Goal: Contribute content: Contribute content

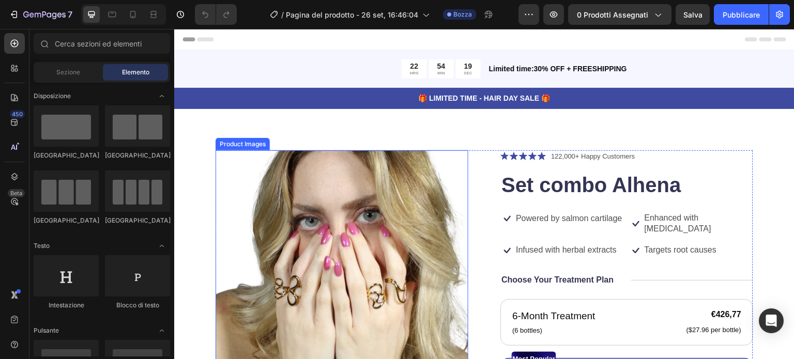
click at [410, 233] on img at bounding box center [342, 276] width 253 height 253
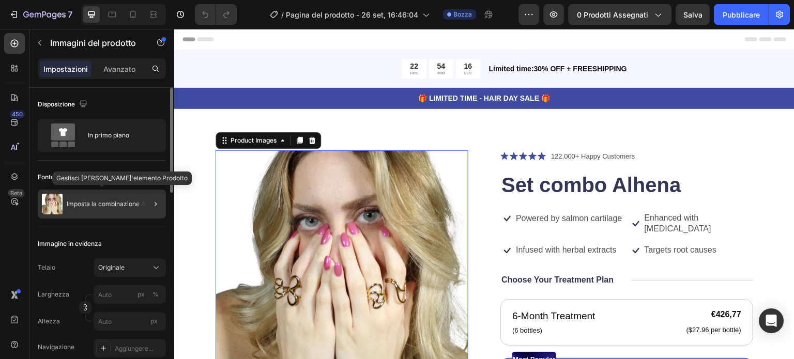
click at [114, 204] on font "Imposta la combinazione Alhena" at bounding box center [114, 204] width 95 height 8
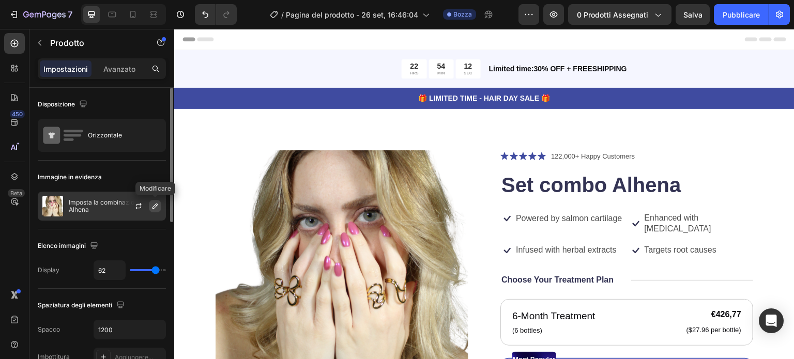
click at [153, 202] on icon "button" at bounding box center [155, 206] width 8 height 8
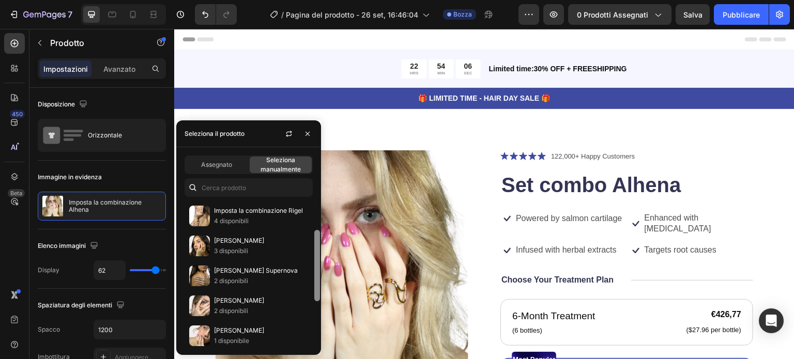
scroll to position [61, 0]
drag, startPoint x: 316, startPoint y: 249, endPoint x: 314, endPoint y: 279, distance: 30.0
click at [314, 279] on div at bounding box center [317, 266] width 6 height 71
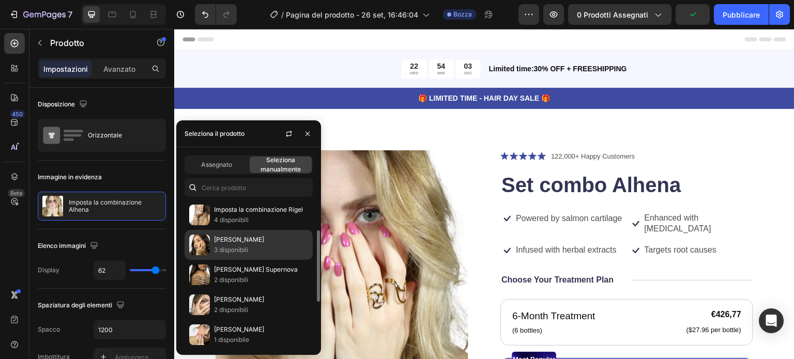
click at [236, 243] on p "[PERSON_NAME]" at bounding box center [261, 240] width 94 height 10
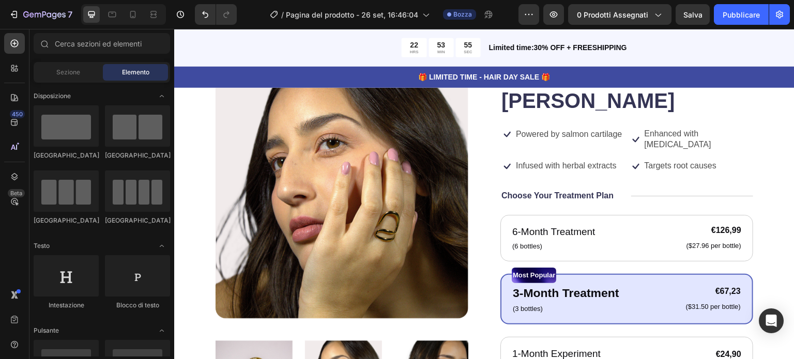
scroll to position [70, 0]
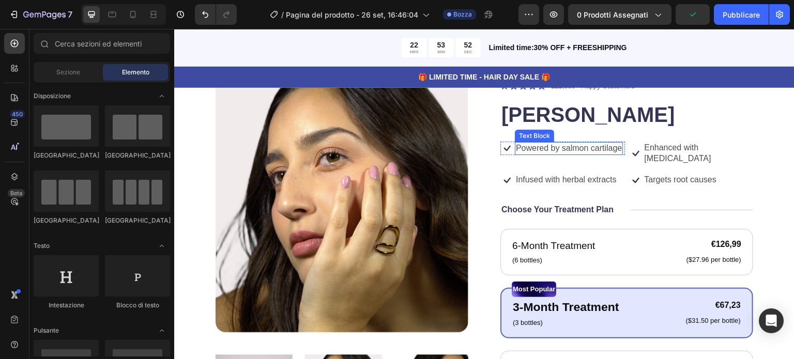
click at [530, 152] on p "Powered by salmon cartilage" at bounding box center [569, 148] width 106 height 11
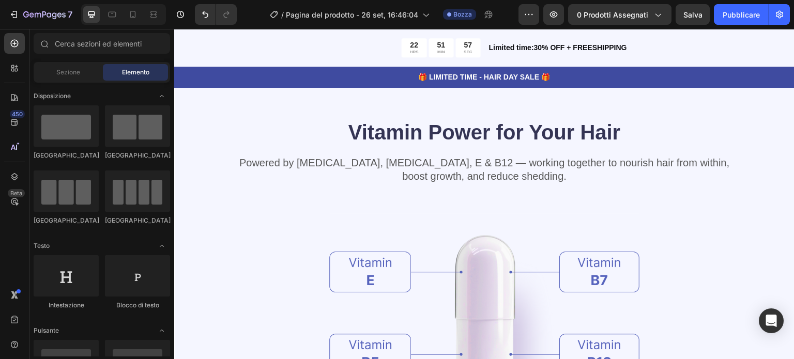
scroll to position [1053, 0]
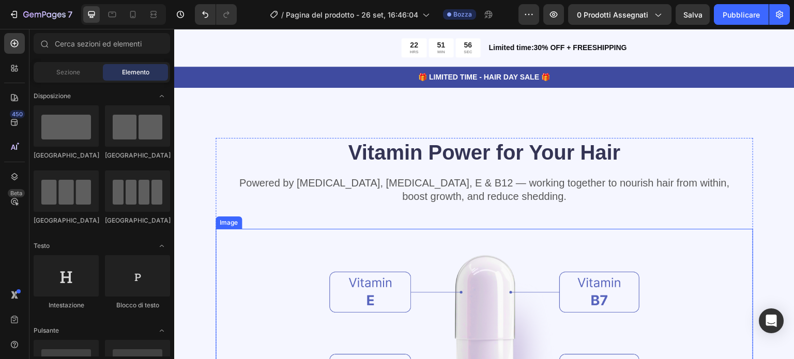
click at [448, 317] on img at bounding box center [484, 342] width 310 height 226
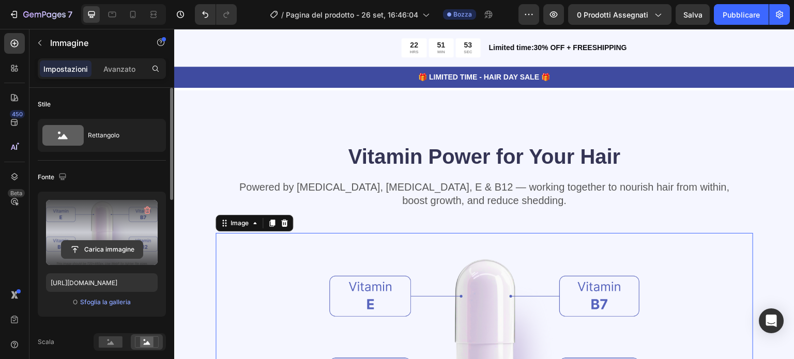
click at [96, 250] on input "file" at bounding box center [102, 250] width 81 height 18
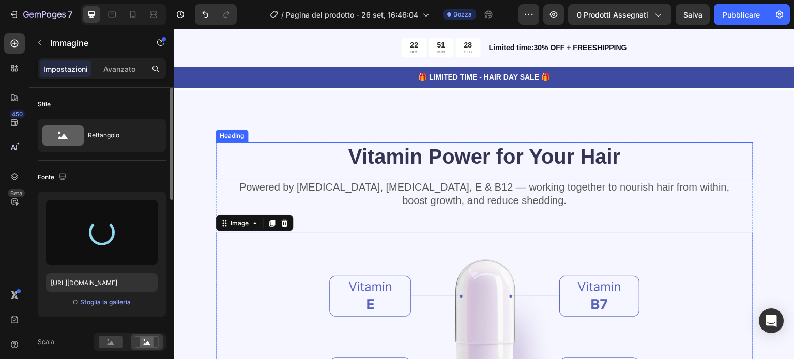
type input "https://cdn.shopify.com/s/files/1/0883/6749/7559/files/gempages_586142175088083…"
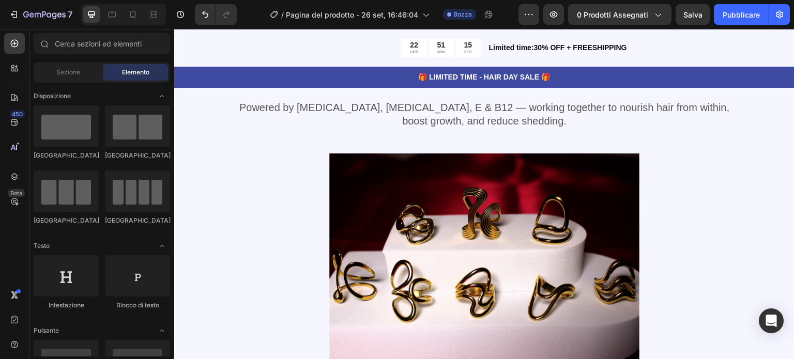
scroll to position [1133, 0]
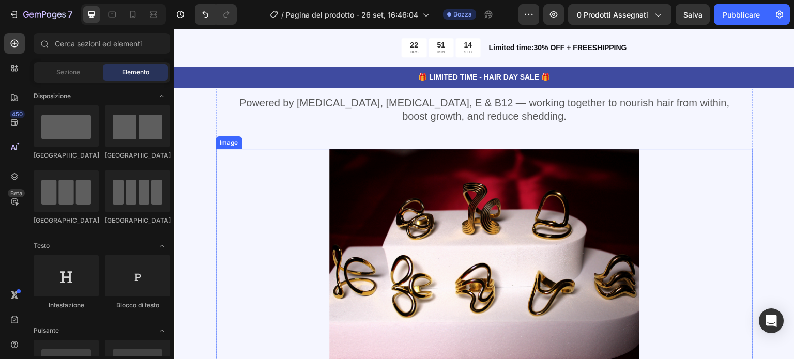
click at [580, 198] on img at bounding box center [484, 259] width 310 height 220
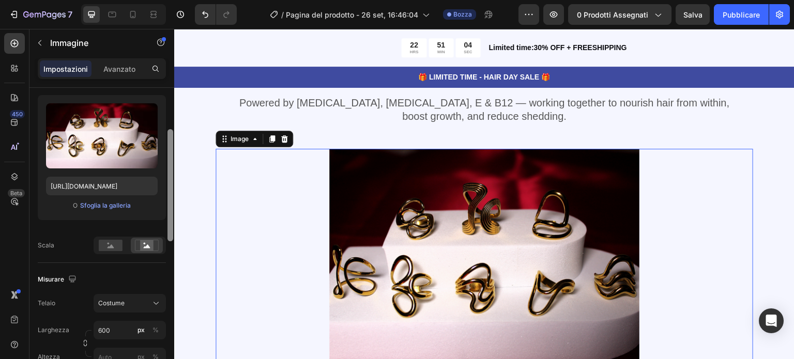
scroll to position [91, 0]
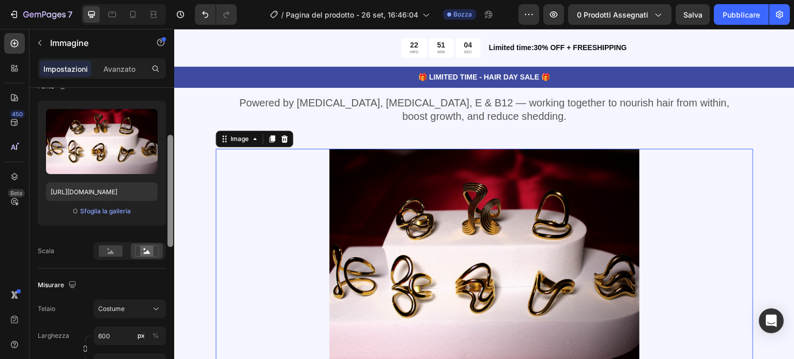
drag, startPoint x: 171, startPoint y: 186, endPoint x: 156, endPoint y: 220, distance: 37.3
click at [156, 220] on div "Stile Rettangolo Fonte Carica immagine https://cdn.shopify.com/s/files/1/0883/6…" at bounding box center [101, 238] width 145 height 301
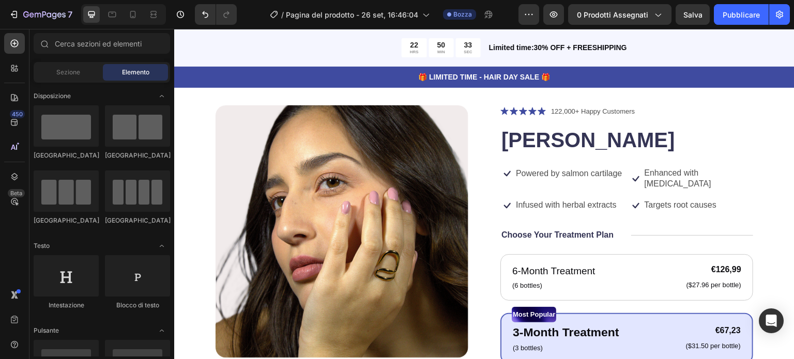
scroll to position [56, 0]
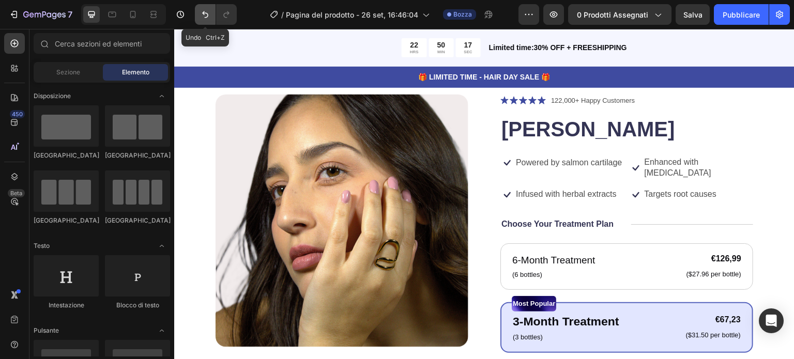
click at [202, 16] on icon "Annulla/Ripristina" at bounding box center [205, 14] width 10 height 10
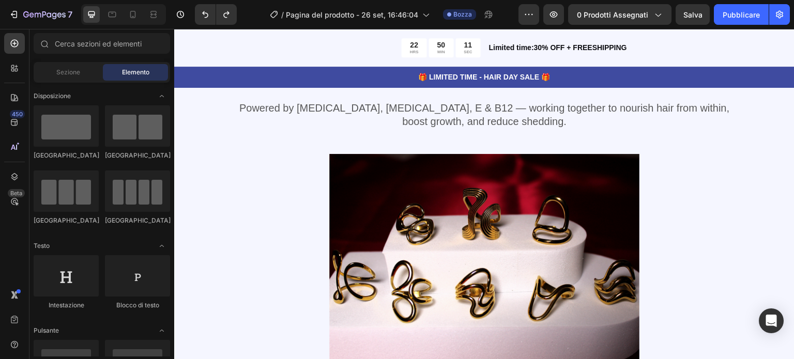
scroll to position [1123, 0]
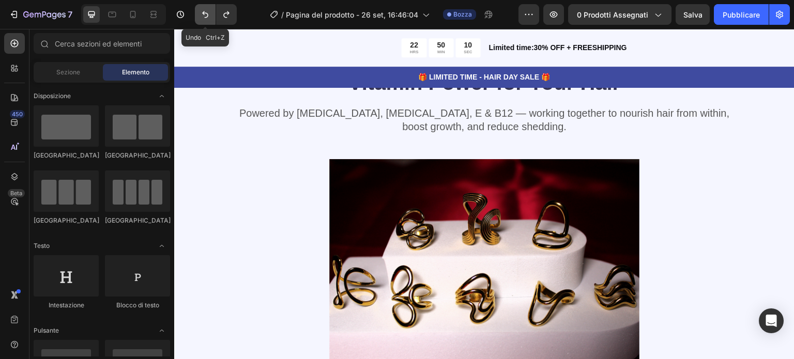
click at [205, 20] on button "Annulla/Ripristina" at bounding box center [205, 14] width 21 height 21
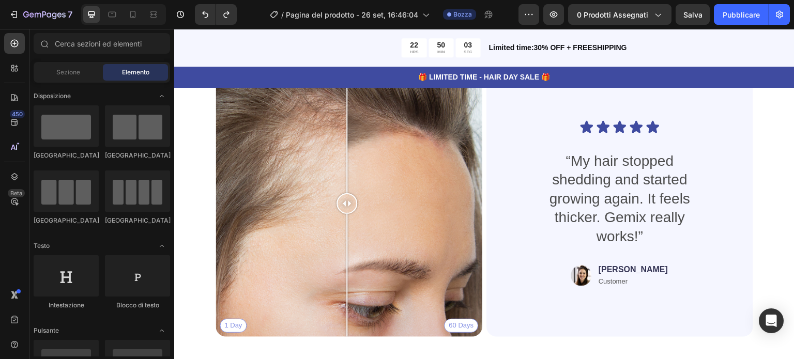
scroll to position [2342, 0]
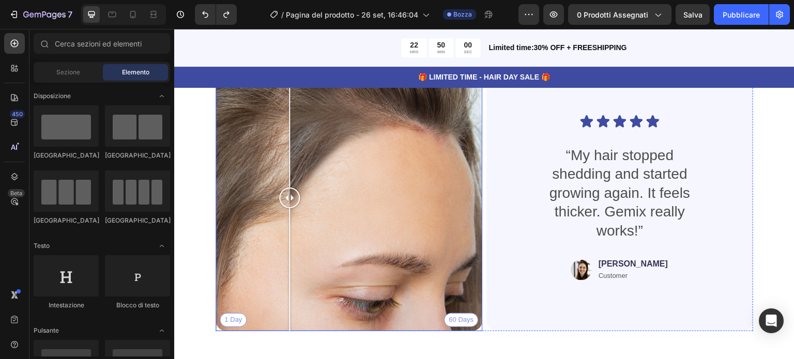
click at [289, 240] on div "1 Day 60 Days" at bounding box center [349, 198] width 267 height 267
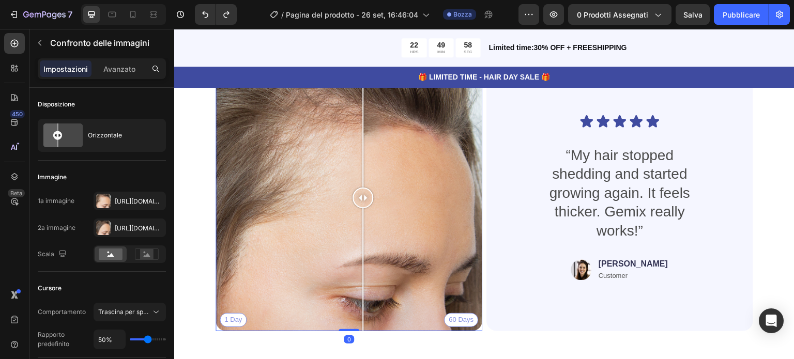
drag, startPoint x: 294, startPoint y: 240, endPoint x: 363, endPoint y: 238, distance: 69.3
click at [363, 238] on div at bounding box center [362, 198] width 21 height 267
click at [104, 198] on div at bounding box center [103, 201] width 14 height 14
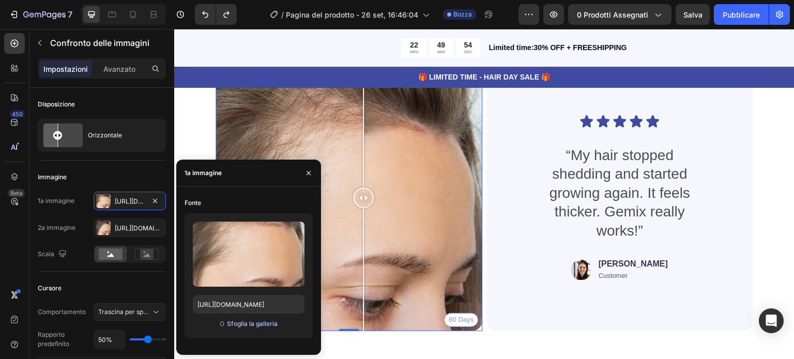
click at [249, 323] on font "Sfoglia la galleria" at bounding box center [252, 324] width 51 height 8
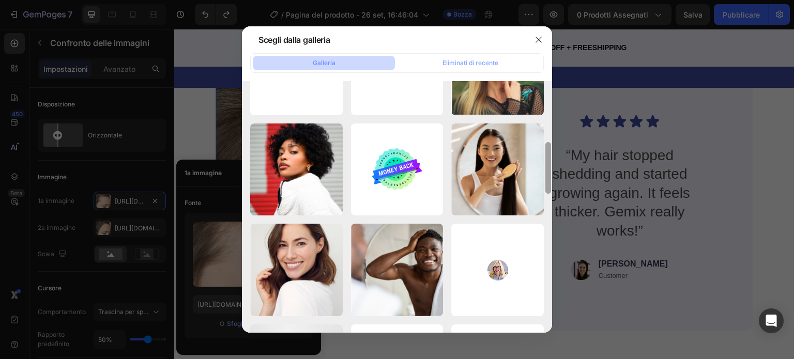
scroll to position [0, 0]
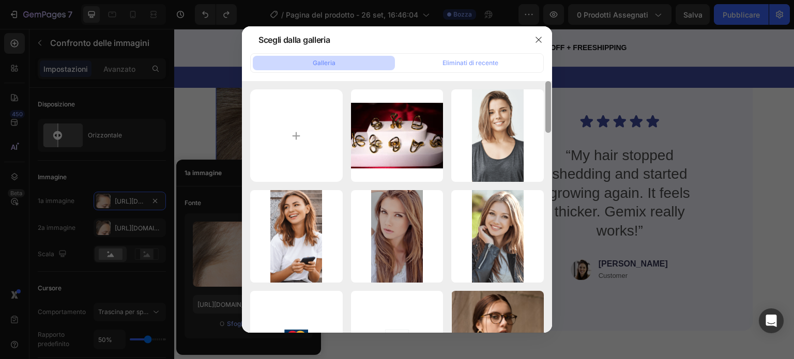
drag, startPoint x: 550, startPoint y: 97, endPoint x: 550, endPoint y: -8, distance: 104.9
click at [550, 0] on html "7 / Pagina del prodotto - 26 set, 16:46:04 Bozza Anteprima 0 prodotti assegnati…" at bounding box center [397, 0] width 794 height 0
click at [315, 62] on font "Galleria" at bounding box center [324, 63] width 23 height 8
click at [279, 133] on input "file" at bounding box center [296, 135] width 93 height 93
type input "C:\fakepath\IMG_5669.JPG"
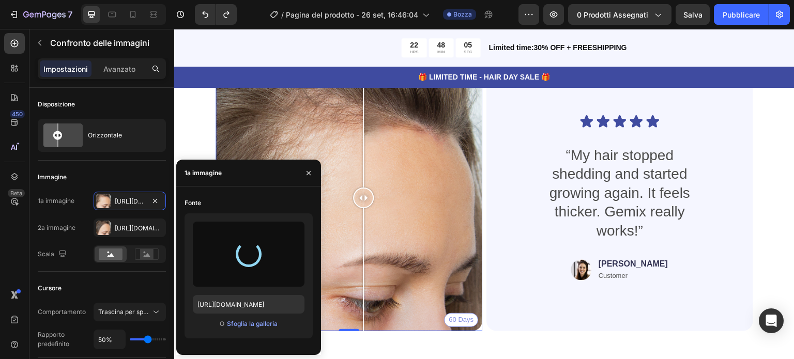
type input "https://cdn.shopify.com/s/files/1/0883/6749/7559/files/gempages_586142175088083…"
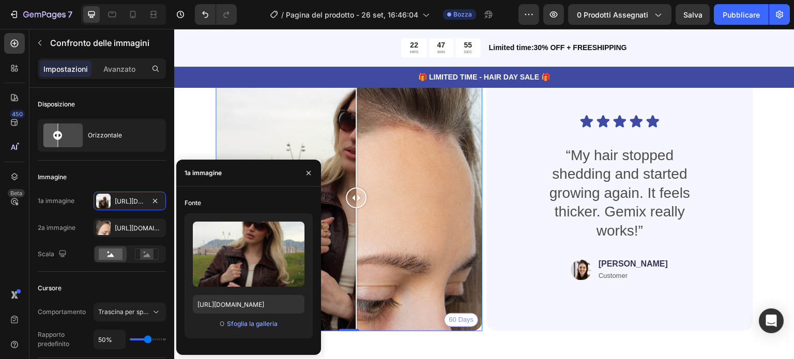
drag, startPoint x: 347, startPoint y: 196, endPoint x: 356, endPoint y: 178, distance: 20.6
click at [356, 178] on div at bounding box center [356, 198] width 21 height 267
drag, startPoint x: 341, startPoint y: 164, endPoint x: 360, endPoint y: 176, distance: 22.5
click at [360, 176] on div "1 Day 60 Days" at bounding box center [349, 198] width 267 height 267
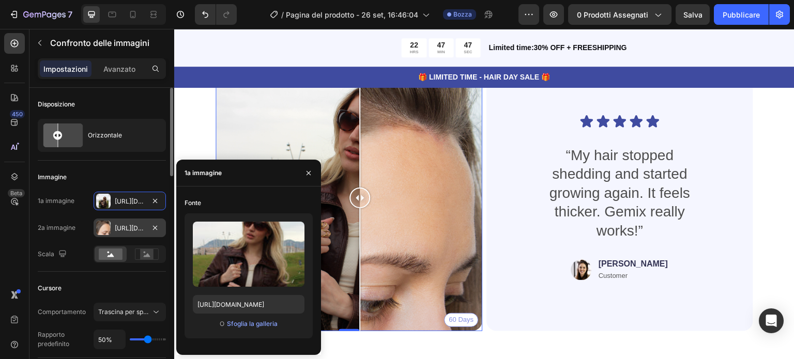
click at [103, 228] on div at bounding box center [103, 228] width 14 height 14
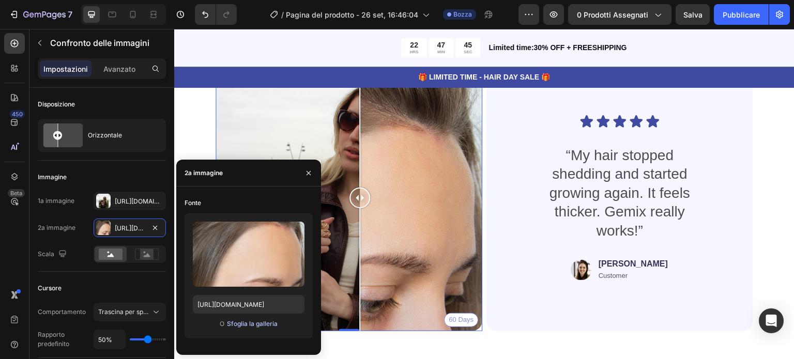
click at [244, 323] on font "Sfoglia la galleria" at bounding box center [252, 324] width 51 height 8
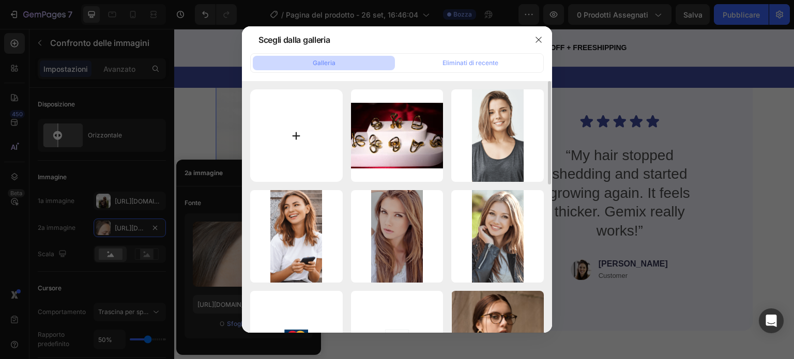
click at [300, 125] on input "file" at bounding box center [296, 135] width 93 height 93
type input "C:\fakepath\IMG_5670.JPG"
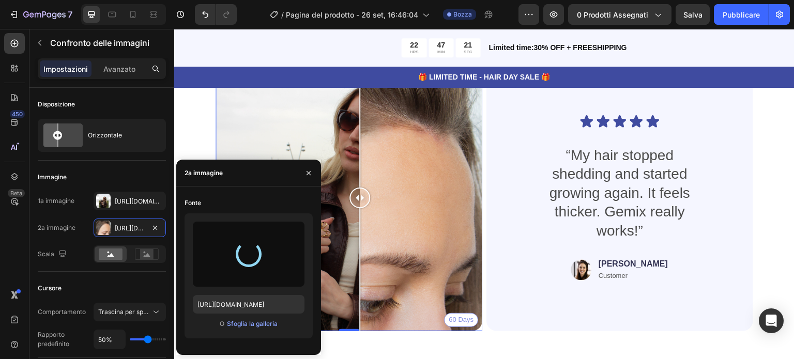
type input "[URL][DOMAIN_NAME]"
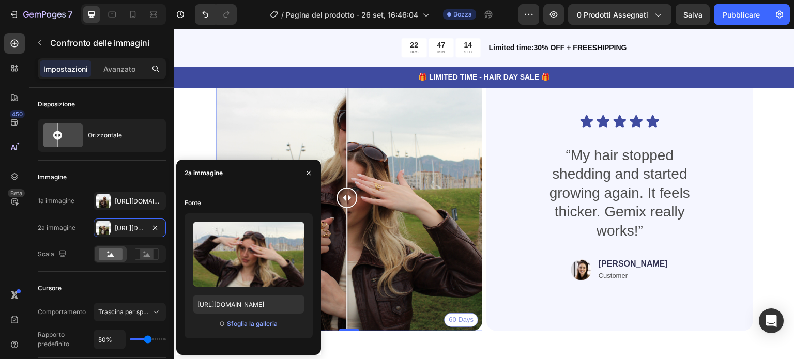
click at [557, 304] on div "Icon Icon Icon Icon Icon Icon List “My hair stopped shedding and started growin…" at bounding box center [619, 198] width 217 height 234
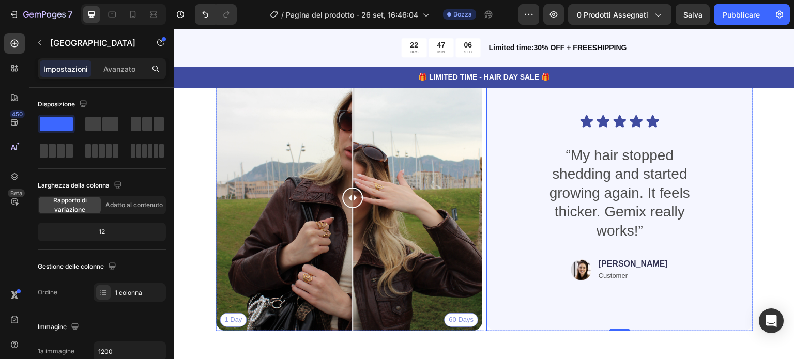
drag, startPoint x: 350, startPoint y: 198, endPoint x: 352, endPoint y: 238, distance: 40.4
click at [352, 238] on div at bounding box center [352, 198] width 21 height 267
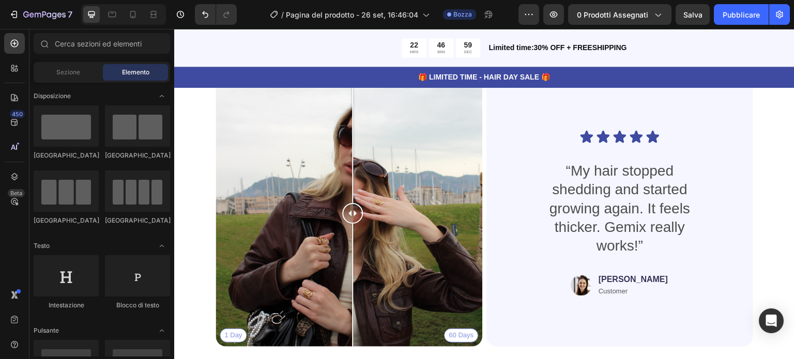
scroll to position [2187, 0]
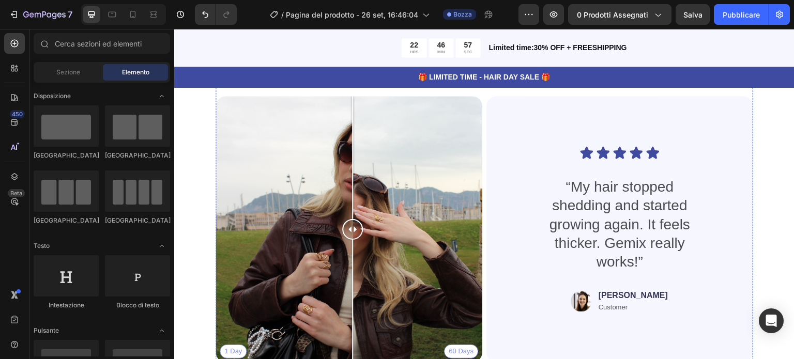
click at [528, 34] on h2 "Real People. Real Hair Results" at bounding box center [485, 19] width 538 height 29
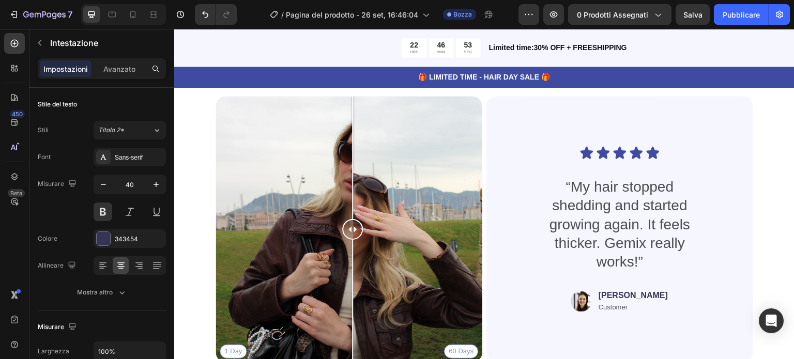
click at [528, 33] on p "Real People. Real Hair Results" at bounding box center [484, 19] width 535 height 27
click at [547, 33] on p "Real People. Real Hair Results" at bounding box center [484, 19] width 535 height 27
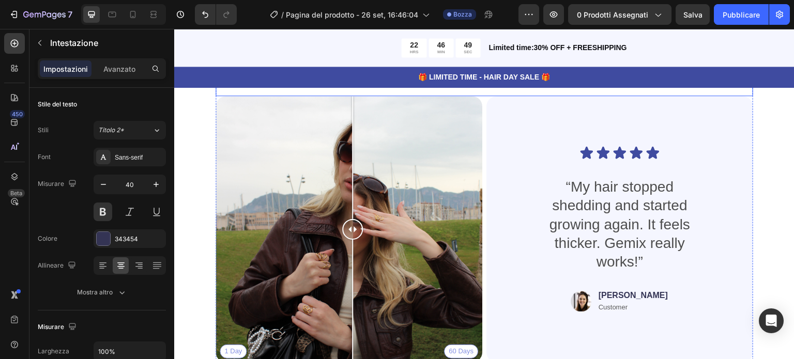
click at [380, 70] on p "and confidence with Gemix. You could be next." at bounding box center [484, 63] width 535 height 13
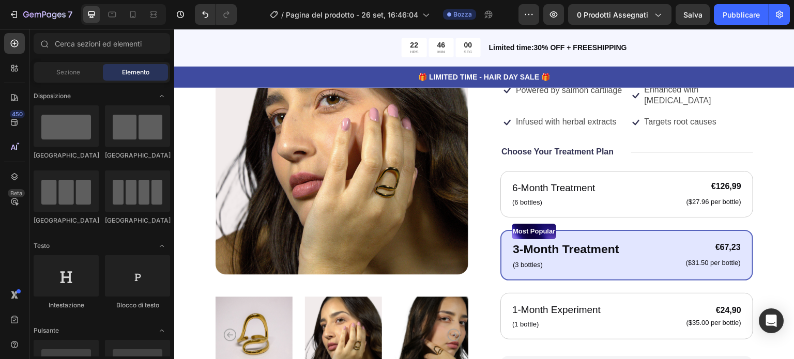
scroll to position [122, 0]
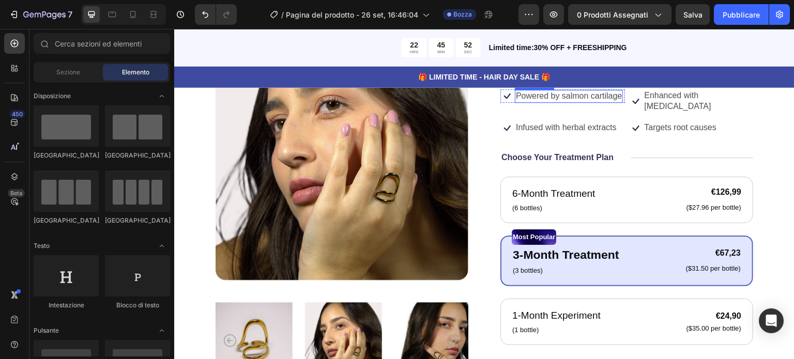
click at [530, 102] on p "Powered by salmon cartilage" at bounding box center [569, 96] width 106 height 11
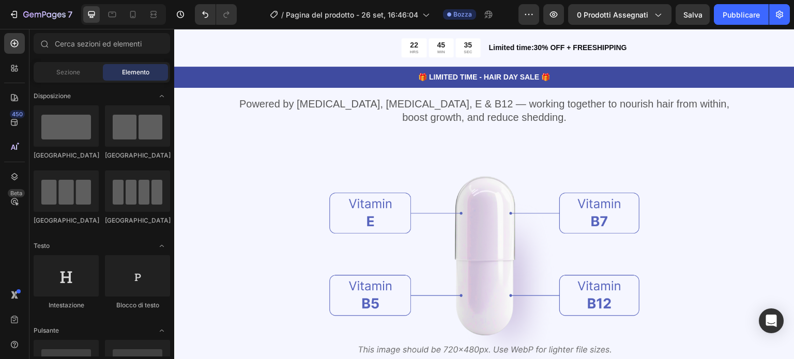
scroll to position [1110, 0]
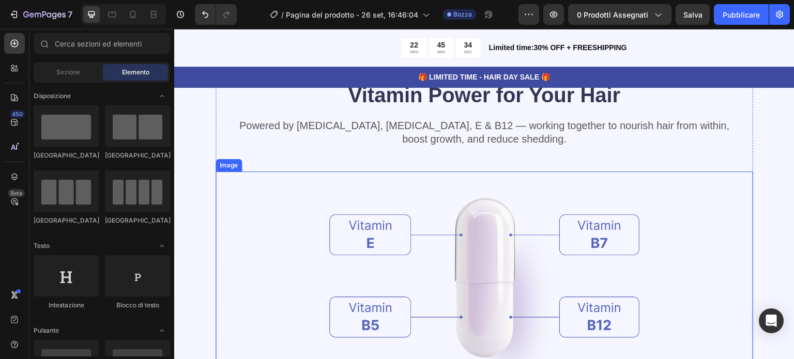
click at [486, 237] on img at bounding box center [484, 285] width 310 height 226
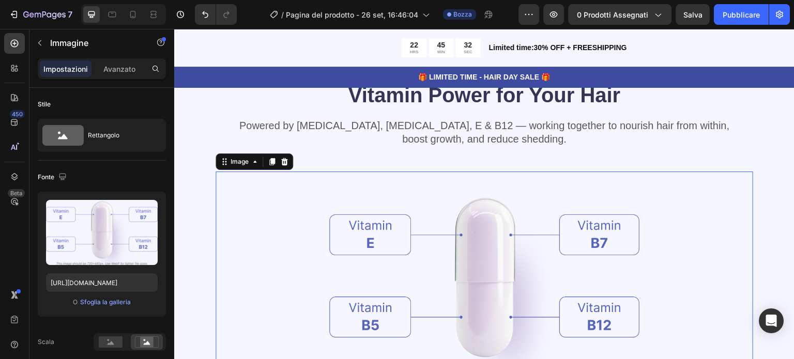
click at [355, 241] on img at bounding box center [484, 285] width 310 height 226
click at [366, 225] on img at bounding box center [484, 285] width 310 height 226
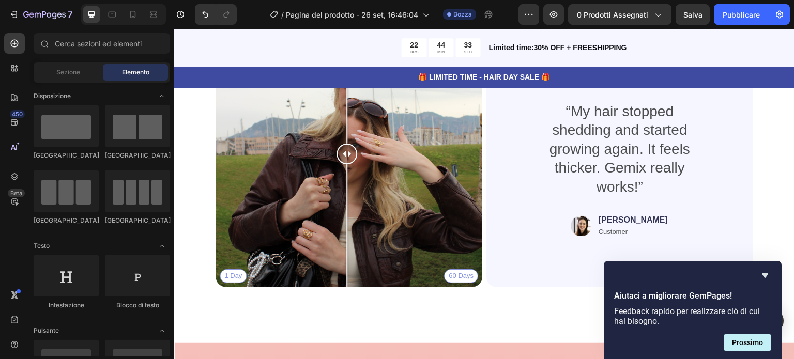
scroll to position [2311, 0]
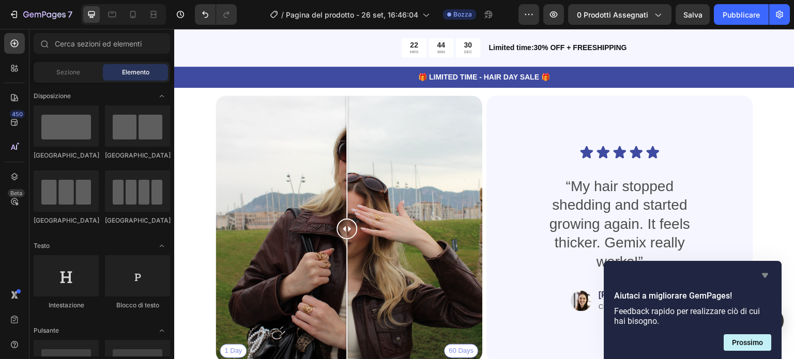
click at [763, 272] on icon "Nascondi sondaggio" at bounding box center [765, 275] width 12 height 12
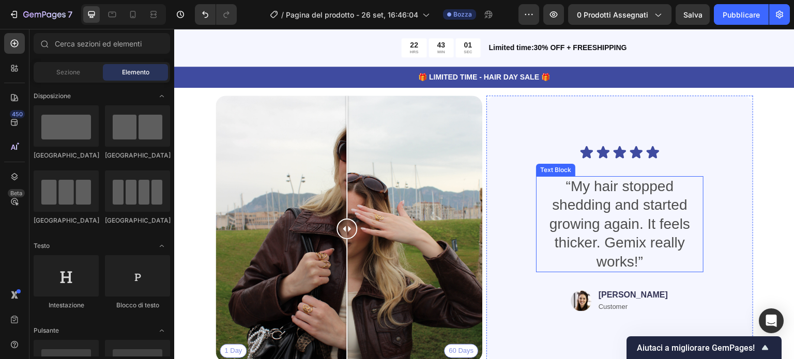
click at [565, 185] on p "“My hair stopped shedding and started growing again. It feels thicker. Gemix re…" at bounding box center [619, 224] width 165 height 94
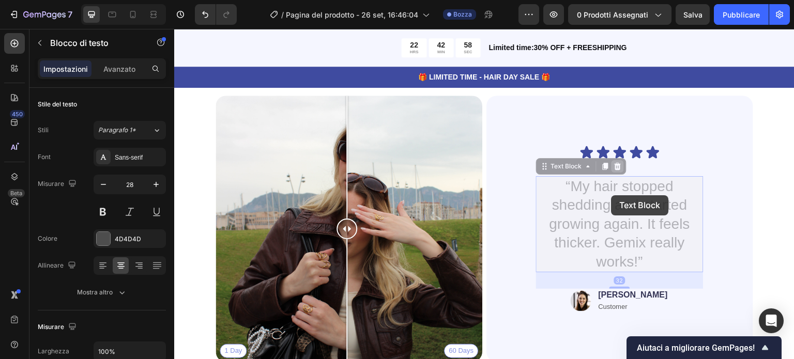
scroll to position [2280, 0]
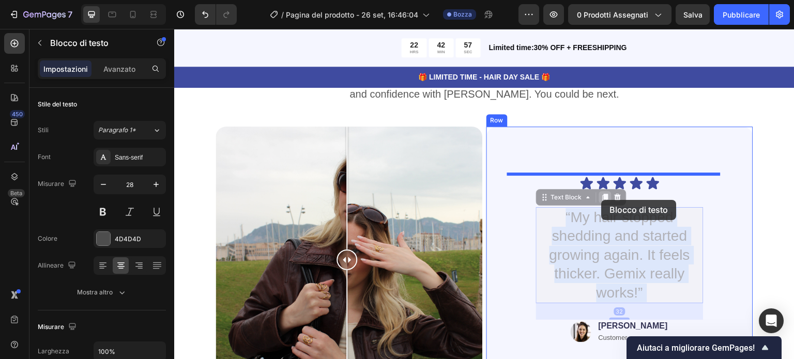
drag, startPoint x: 565, startPoint y: 184, endPoint x: 602, endPoint y: 200, distance: 39.6
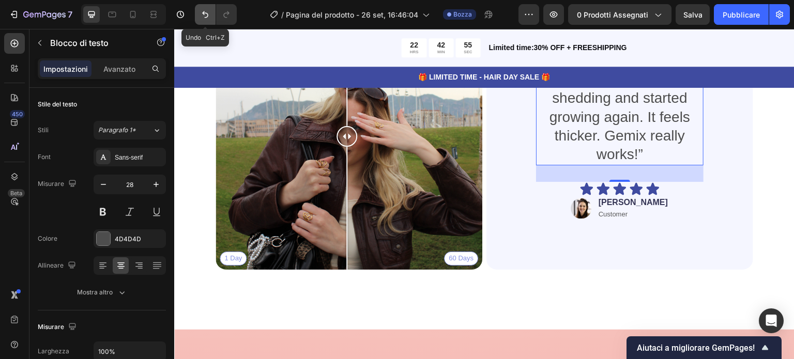
click at [202, 17] on icon "Annulla/Ripristina" at bounding box center [205, 14] width 10 height 10
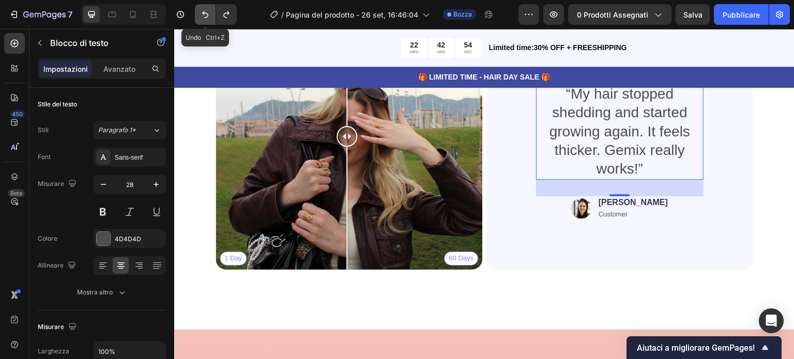
click at [202, 17] on icon "Annulla/Ripristina" at bounding box center [205, 14] width 10 height 10
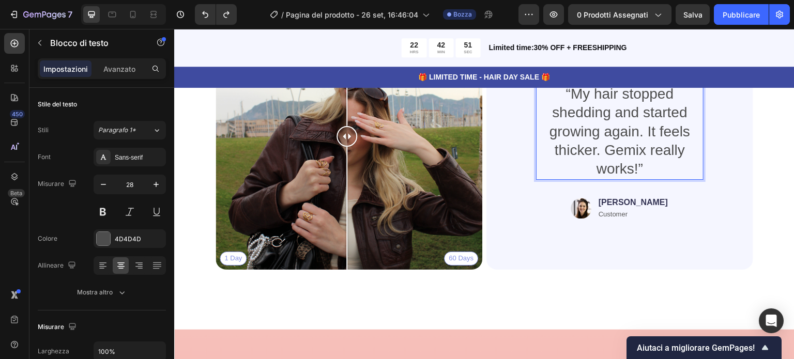
click at [570, 179] on p "“My hair stopped shedding and started growing again. It feels thicker. Gemix re…" at bounding box center [619, 132] width 165 height 94
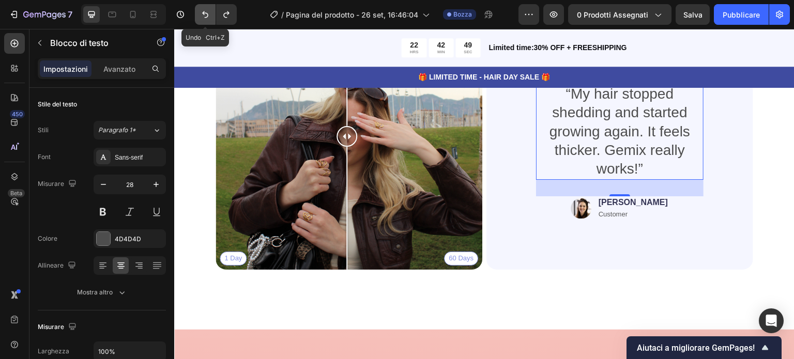
click at [195, 16] on button "Annulla/Ripristina" at bounding box center [205, 14] width 21 height 21
click at [601, 78] on icon at bounding box center [605, 74] width 8 height 8
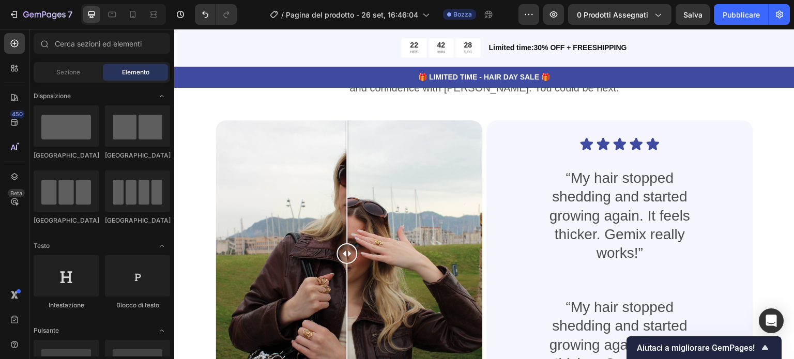
scroll to position [2313, 0]
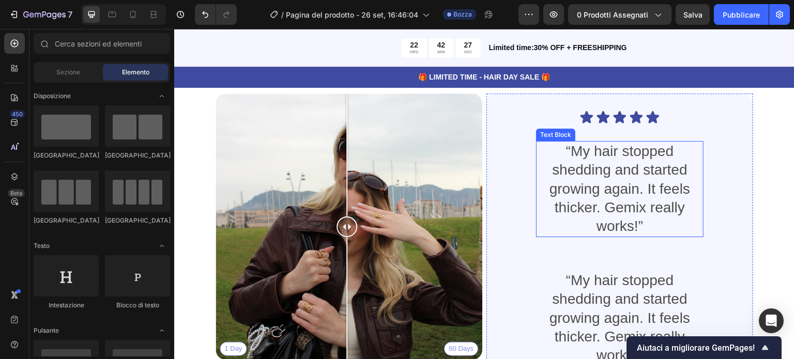
click at [605, 159] on p "“My hair stopped shedding and started growing again. It feels thicker. Gemix re…" at bounding box center [619, 189] width 165 height 94
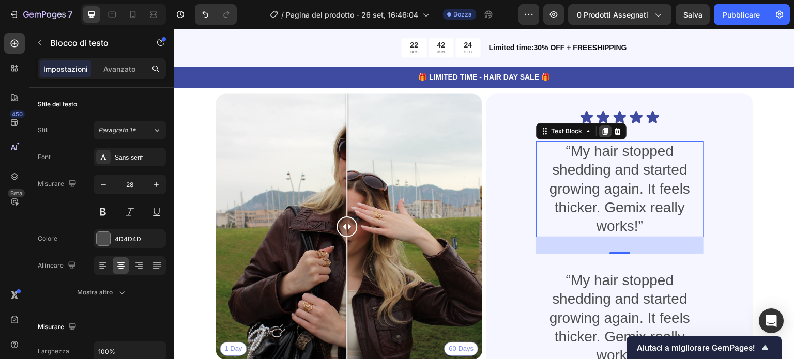
click at [603, 130] on icon at bounding box center [606, 131] width 6 height 7
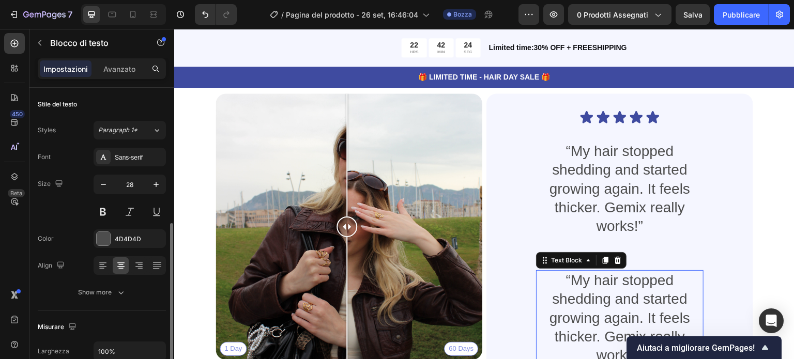
scroll to position [91, 0]
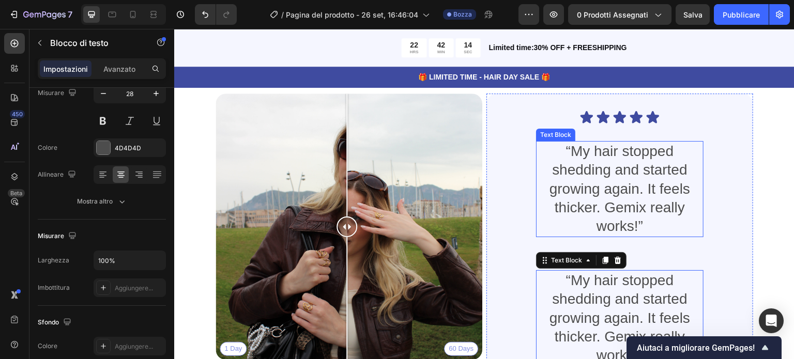
click at [657, 156] on p "“My hair stopped shedding and started growing again. It feels thicker. Gemix re…" at bounding box center [619, 189] width 165 height 94
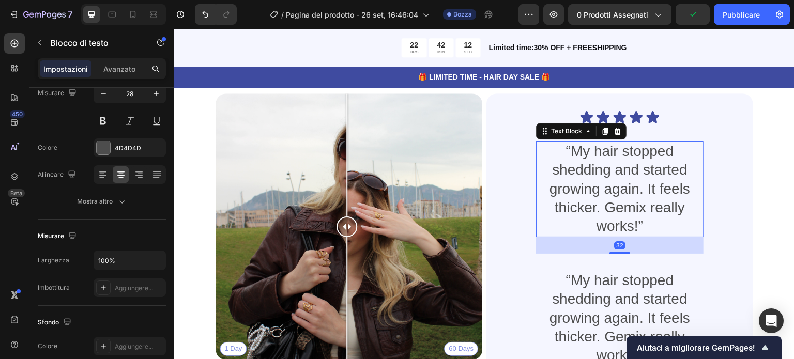
click at [566, 146] on p "“My hair stopped shedding and started growing again. It feels thicker. Gemix re…" at bounding box center [619, 189] width 165 height 94
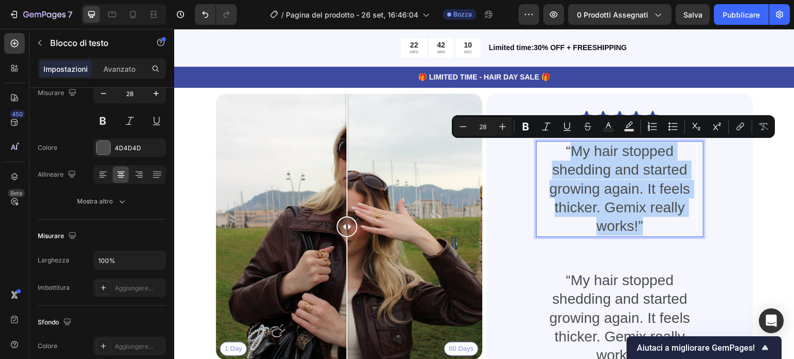
drag, startPoint x: 566, startPoint y: 146, endPoint x: 645, endPoint y: 221, distance: 108.9
click at [645, 221] on p "“My hair stopped shedding and started growing again. It feels thicker. Gemix re…" at bounding box center [619, 189] width 165 height 94
copy p "My hair stopped shedding and started growing again. It feels thicker. Gemix rea…"
click at [639, 178] on p "“My hair stopped shedding and started growing again. It feels thicker. Gemix re…" at bounding box center [619, 189] width 165 height 94
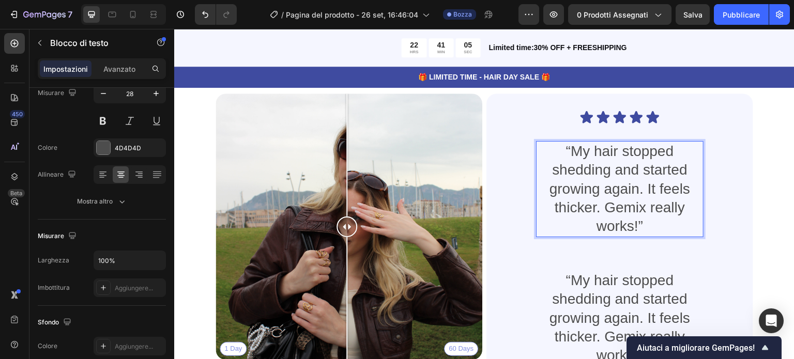
click at [568, 148] on p "“My hair stopped shedding and started growing again. It feels thicker. Gemix re…" at bounding box center [619, 189] width 165 height 94
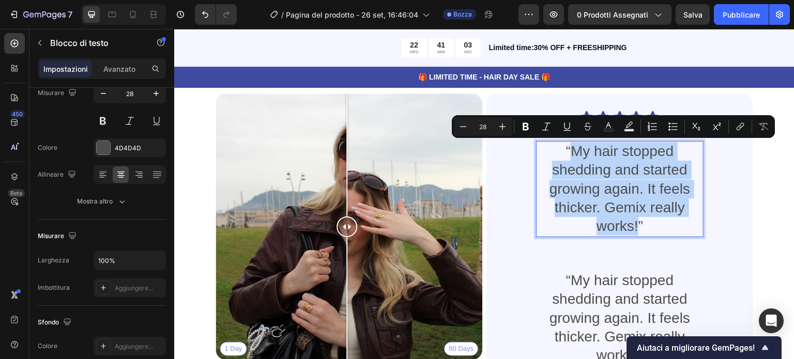
drag, startPoint x: 568, startPoint y: 148, endPoint x: 632, endPoint y: 229, distance: 103.4
click at [632, 229] on p "“My hair stopped shedding and started growing again. It feels thicker. Gemix re…" at bounding box center [619, 189] width 165 height 94
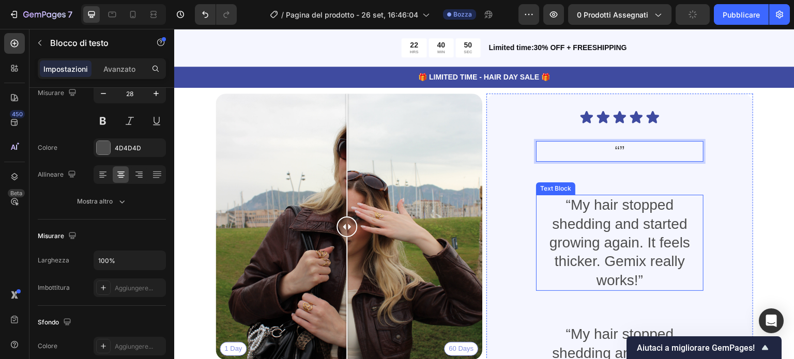
click at [605, 227] on p "“My hair stopped shedding and started growing again. It feels thicker. Gemix re…" at bounding box center [619, 243] width 165 height 94
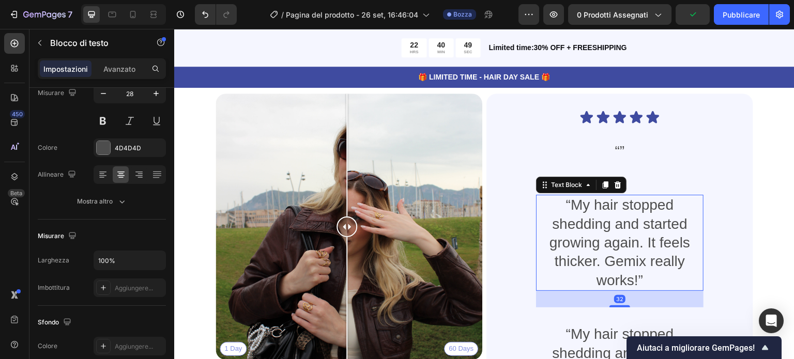
click at [583, 206] on p "“My hair stopped shedding and started growing again. It feels thicker. Gemix re…" at bounding box center [619, 243] width 165 height 94
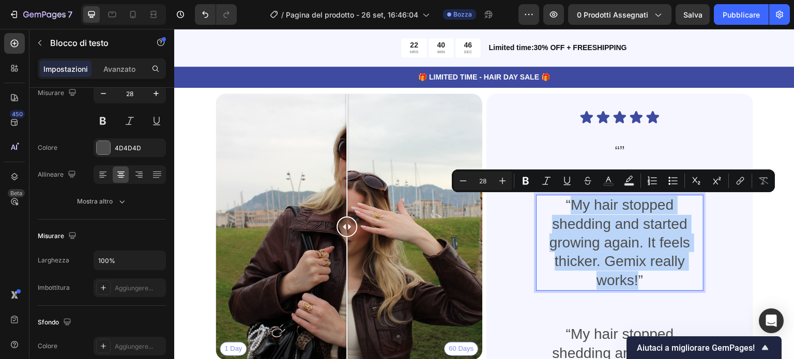
drag, startPoint x: 566, startPoint y: 205, endPoint x: 632, endPoint y: 275, distance: 96.2
click at [632, 275] on p "“My hair stopped shedding and started growing again. It feels thicker. Gemix re…" at bounding box center [619, 243] width 165 height 94
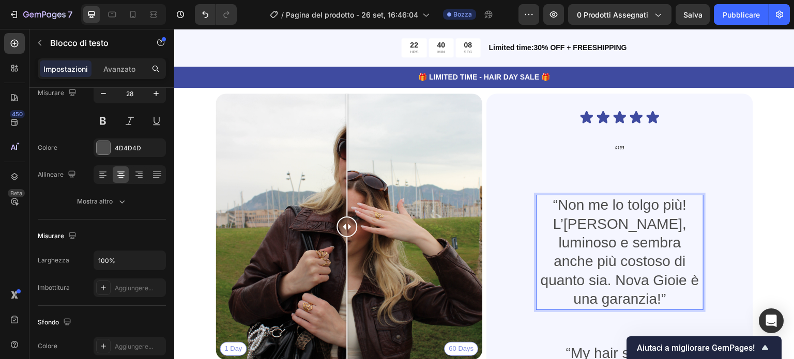
click at [549, 221] on p "“Non me lo tolgo più! L’anello è bellissimo, luminoso e sembra anche più costos…" at bounding box center [619, 252] width 165 height 113
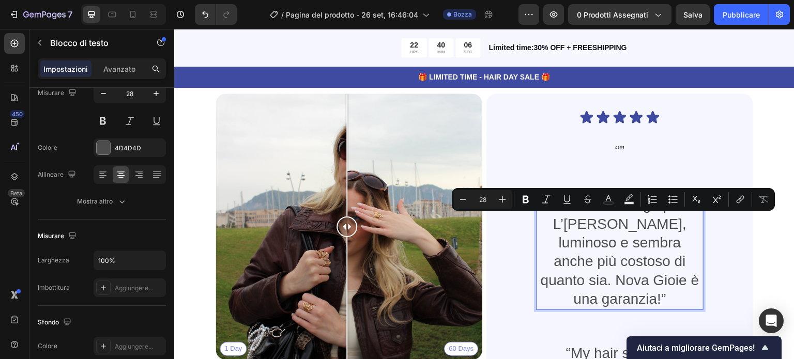
drag, startPoint x: 549, startPoint y: 221, endPoint x: 649, endPoint y: 306, distance: 131.2
click at [649, 306] on p "“Non me lo tolgo più! L’anello è bellissimo, luminoso e sembra anche più costos…" at bounding box center [619, 252] width 165 height 113
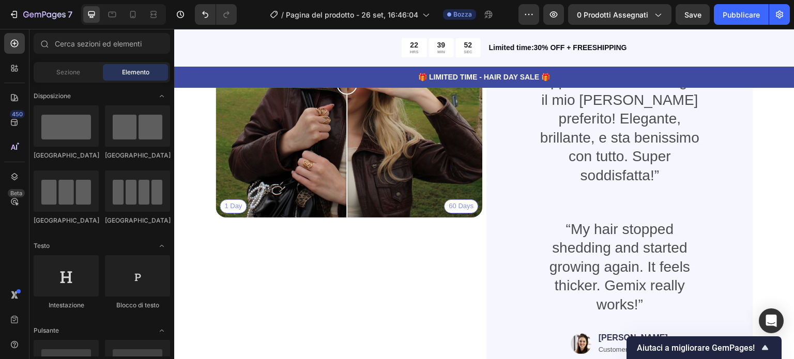
scroll to position [2478, 0]
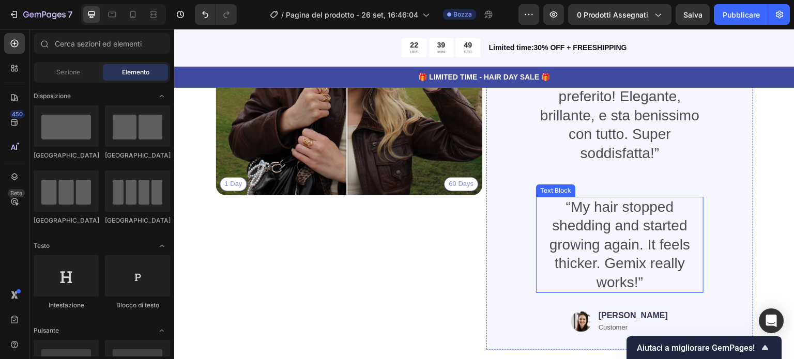
click at [606, 219] on p "“My hair stopped shedding and started growing again. It feels thicker. Gemix re…" at bounding box center [619, 245] width 165 height 94
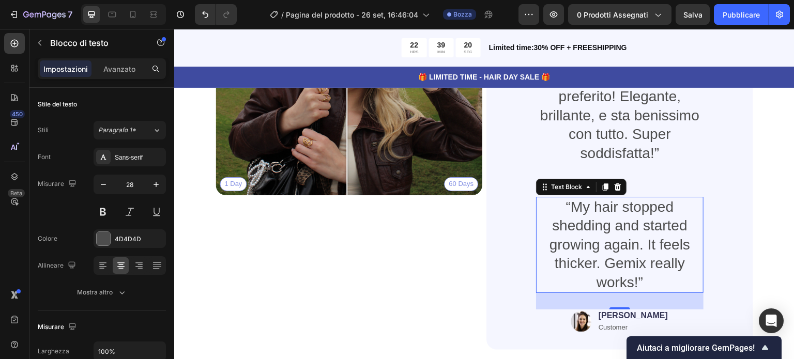
click at [600, 198] on p "“My hair stopped shedding and started growing again. It feels thicker. Gemix re…" at bounding box center [619, 245] width 165 height 94
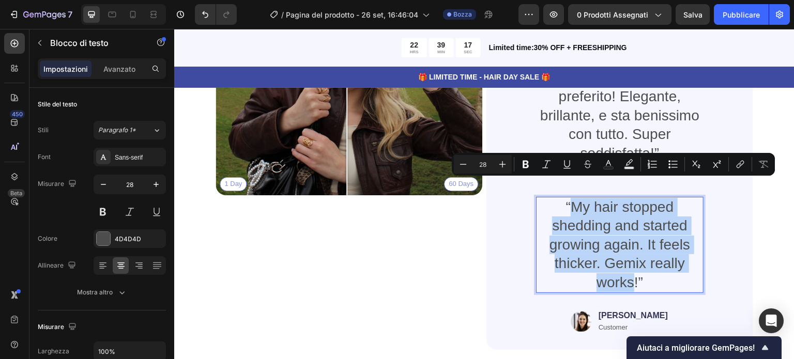
drag, startPoint x: 566, startPoint y: 187, endPoint x: 628, endPoint y: 270, distance: 103.5
click at [628, 270] on p "“My hair stopped shedding and started growing again. It feels thicker. Gemix re…" at bounding box center [619, 245] width 165 height 94
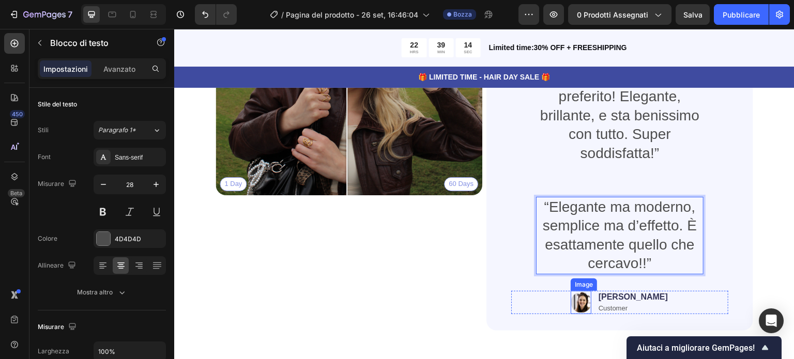
click at [588, 291] on img at bounding box center [581, 303] width 21 height 24
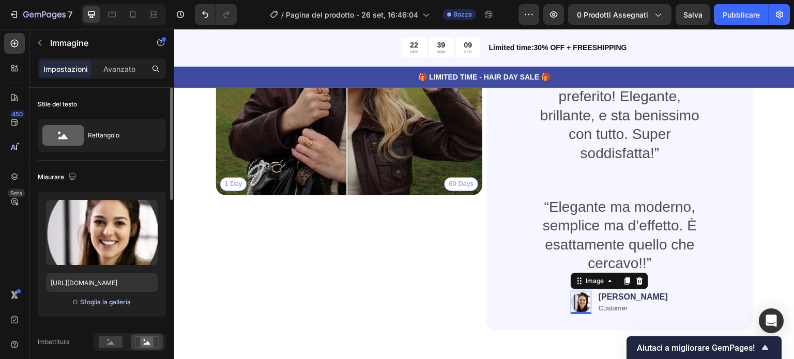
click at [103, 300] on font "Sfoglia la galleria" at bounding box center [105, 302] width 51 height 8
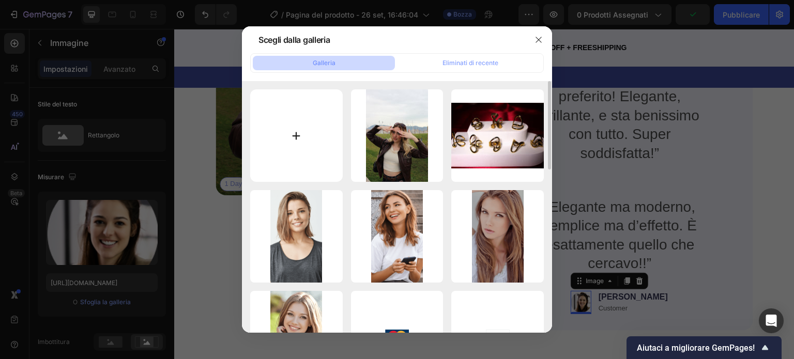
click at [281, 157] on input "file" at bounding box center [296, 135] width 93 height 93
type input "C:\fakepath\IMG_5375.JPG"
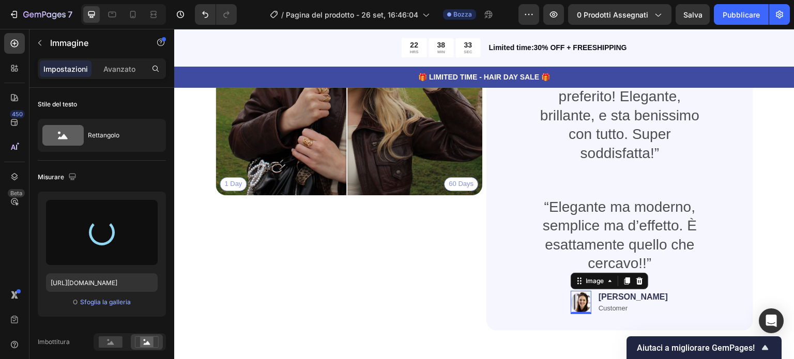
type input "[URL][DOMAIN_NAME]"
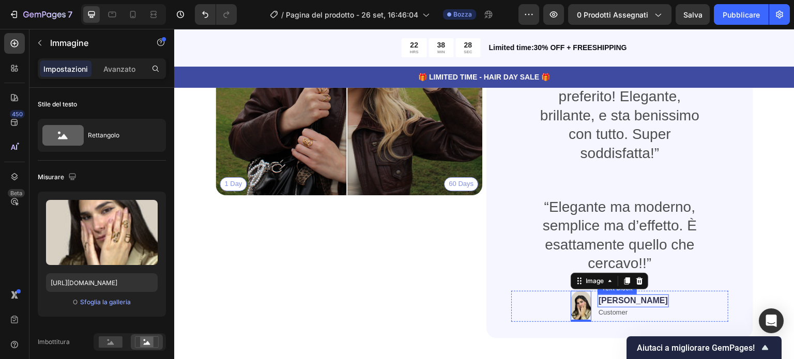
click at [634, 296] on p "Jessica" at bounding box center [633, 301] width 69 height 11
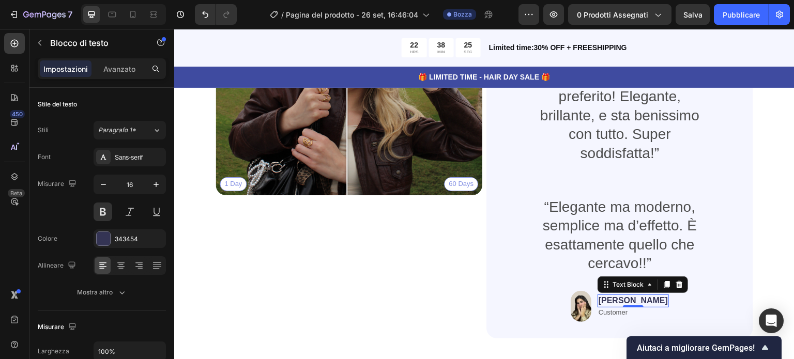
click at [641, 296] on p "Jessica" at bounding box center [633, 301] width 69 height 11
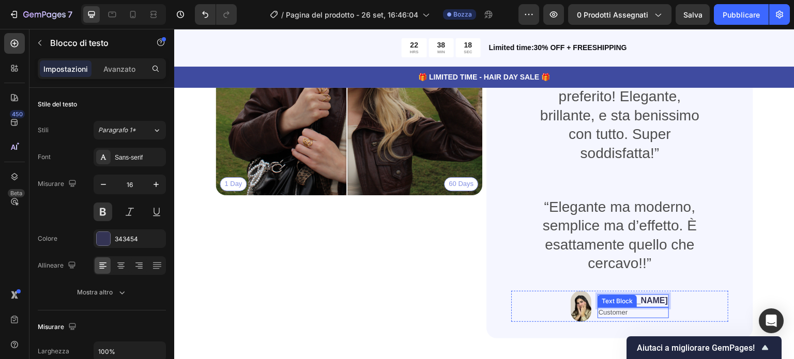
click at [623, 309] on p "Customer" at bounding box center [633, 313] width 69 height 9
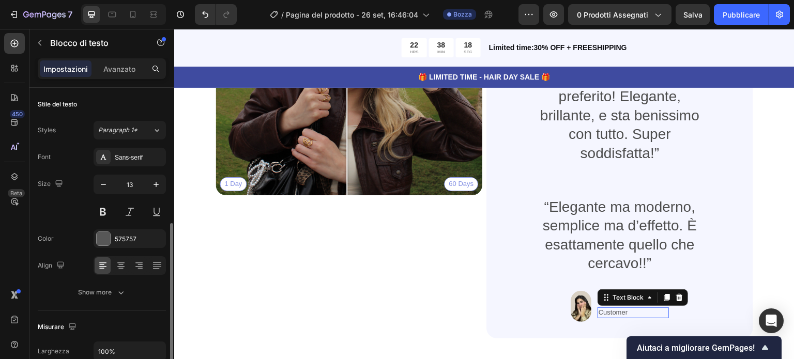
scroll to position [91, 0]
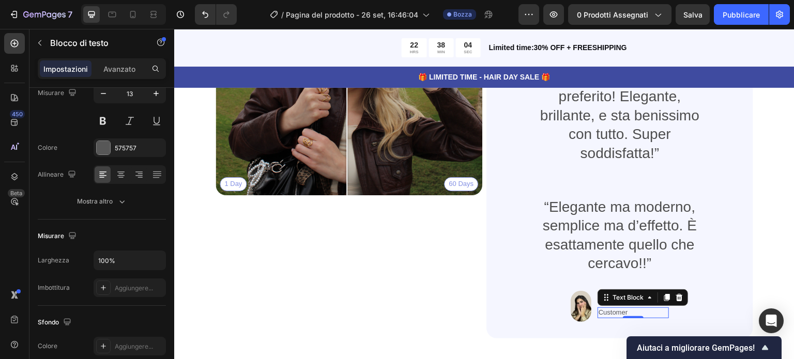
click at [639, 309] on p "Customer" at bounding box center [633, 313] width 69 height 9
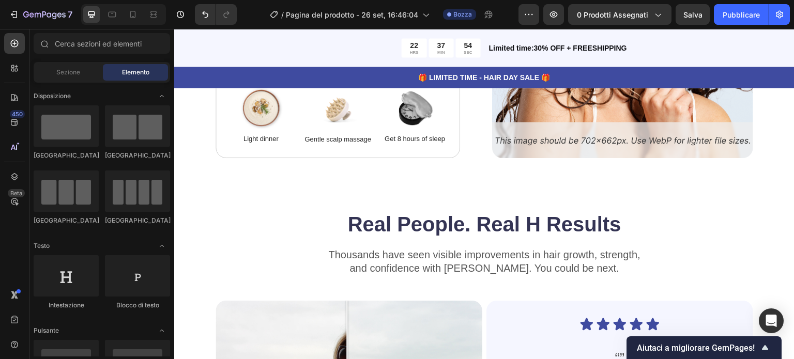
scroll to position [2113, 0]
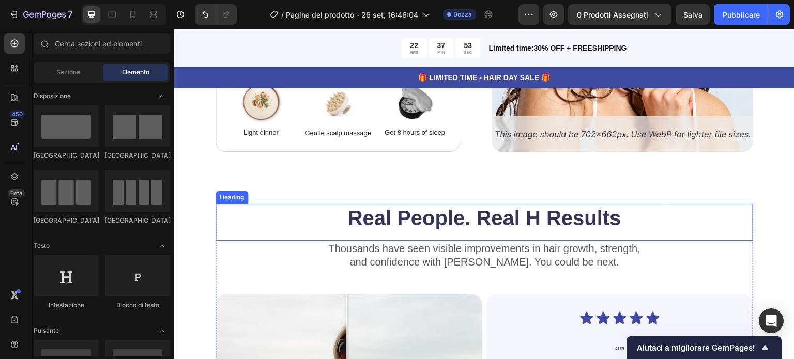
click at [533, 218] on h2 "Real People. Real H Results" at bounding box center [485, 218] width 538 height 29
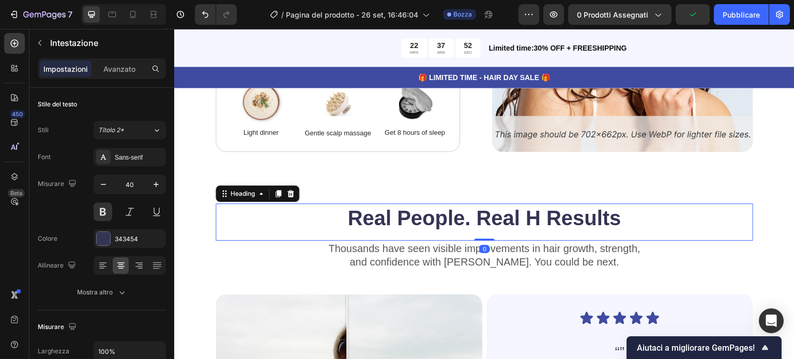
click at [539, 219] on h2 "Real People. Real H Results" at bounding box center [485, 218] width 538 height 29
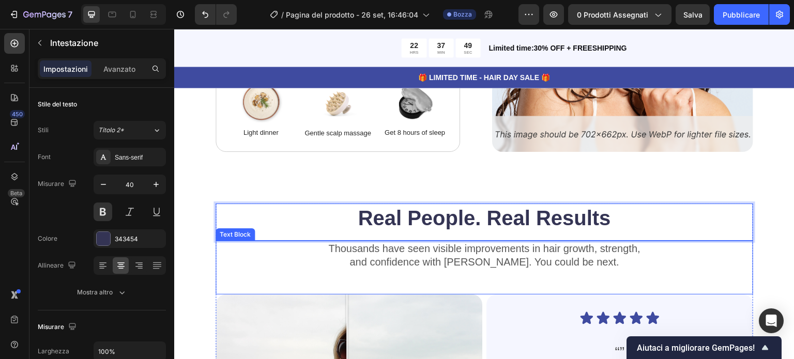
click at [348, 246] on p "Thousands have seen visible improvements in hair growth, strength," at bounding box center [484, 248] width 535 height 13
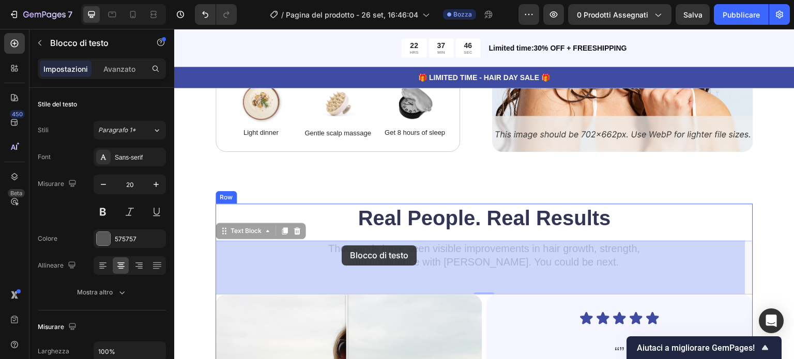
drag, startPoint x: 326, startPoint y: 246, endPoint x: 342, endPoint y: 246, distance: 16.0
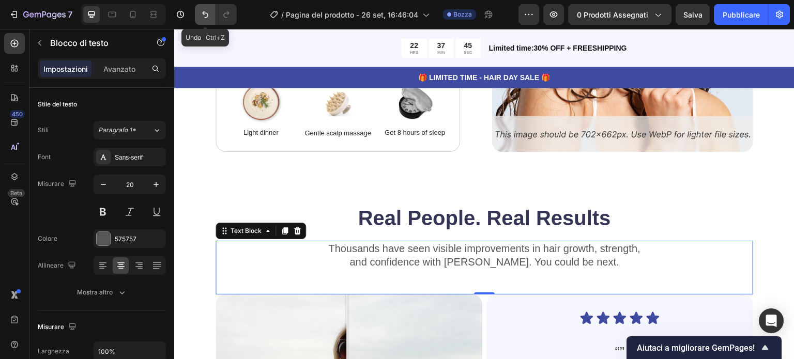
click at [203, 14] on icon "Annulla/Ripristina" at bounding box center [205, 14] width 6 height 7
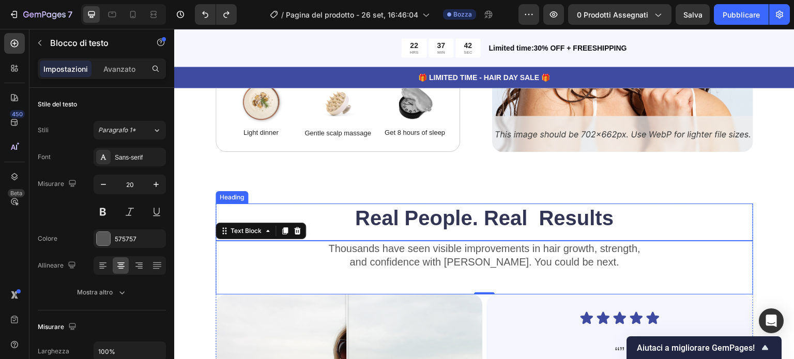
click at [536, 218] on h2 "Real People. Real Results" at bounding box center [485, 218] width 538 height 29
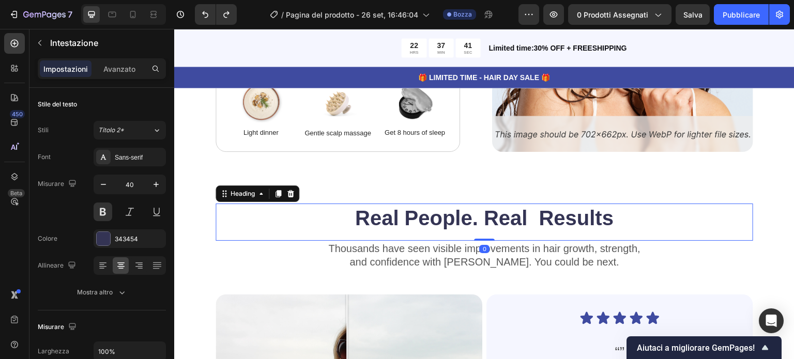
click at [531, 221] on h2 "Real People. Real Results" at bounding box center [485, 218] width 538 height 29
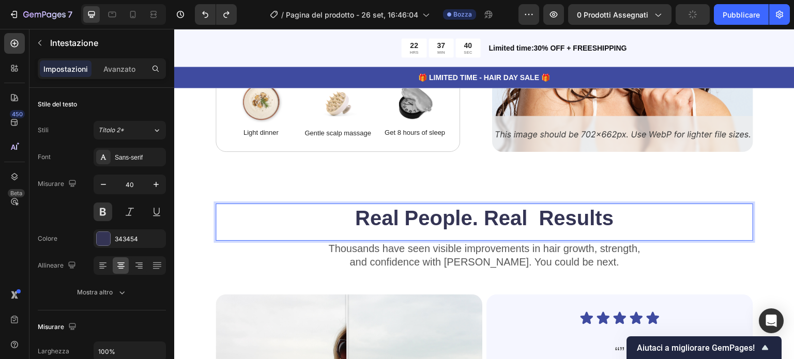
click at [534, 220] on p "Real People. Real Results" at bounding box center [484, 218] width 535 height 27
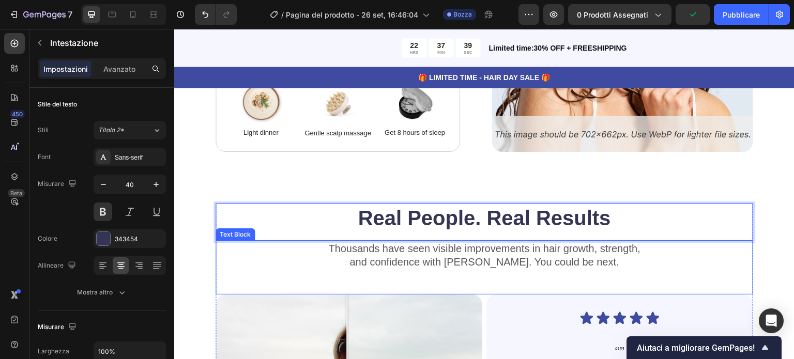
click at [335, 246] on p "Thousands have seen visible improvements in hair growth, strength," at bounding box center [484, 248] width 535 height 13
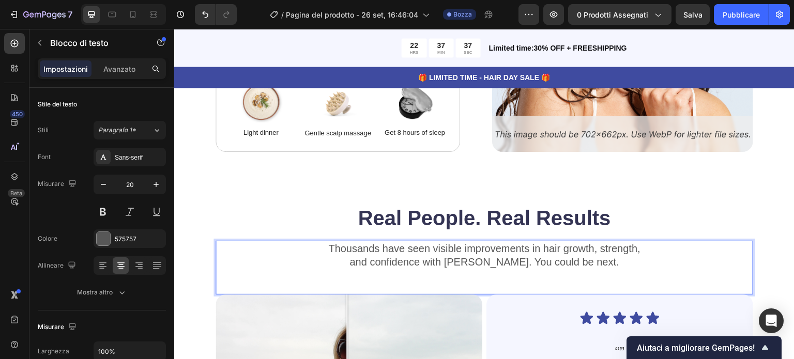
click at [330, 248] on p "Thousands have seen visible improvements in hair growth, strength," at bounding box center [484, 248] width 535 height 13
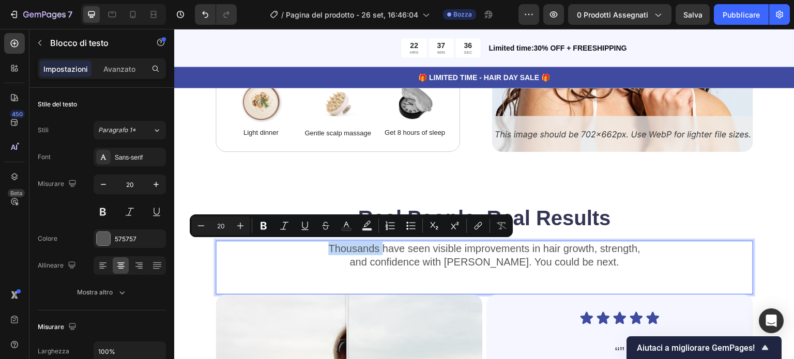
click at [358, 248] on p "Thousands have seen visible improvements in hair growth, strength," at bounding box center [484, 248] width 535 height 13
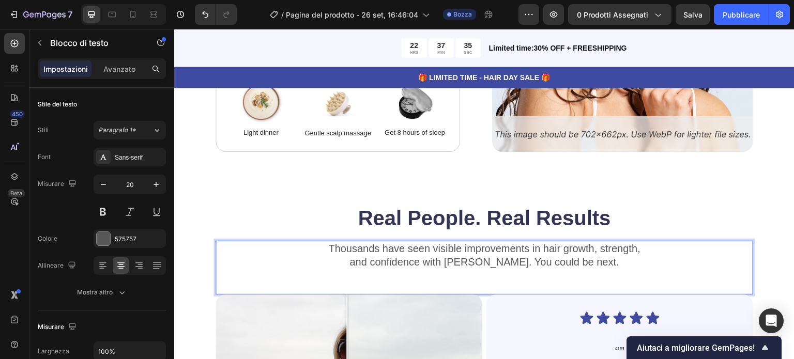
click at [329, 248] on p "Thousands have seen visible improvements in hair growth, strength," at bounding box center [484, 248] width 535 height 13
click at [325, 248] on p "Thousands have seen visible improvements in hair growth, strength," at bounding box center [484, 248] width 535 height 13
click at [327, 248] on p "Thousands have seen visible improvements in hair growth, strength," at bounding box center [484, 248] width 535 height 13
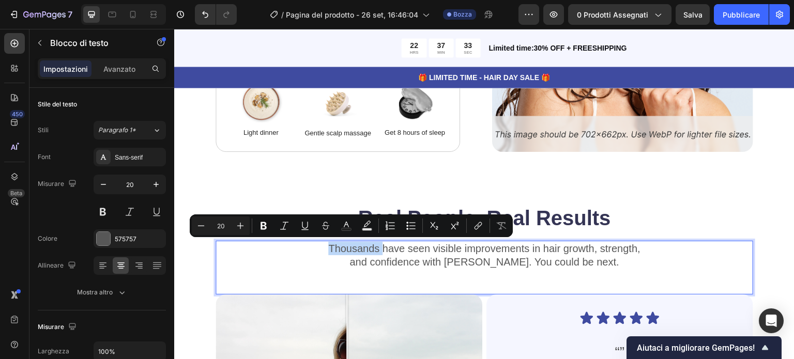
click at [372, 245] on p "Thousands have seen visible improvements in hair growth, strength," at bounding box center [484, 248] width 535 height 13
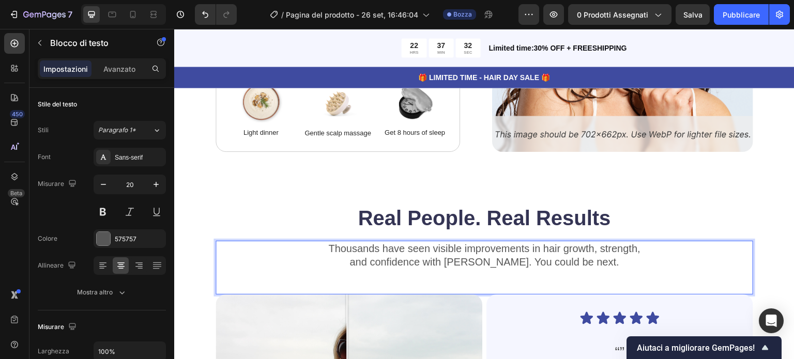
click at [327, 246] on p "Thousands have seen visible improvements in hair growth, strength," at bounding box center [484, 248] width 535 height 13
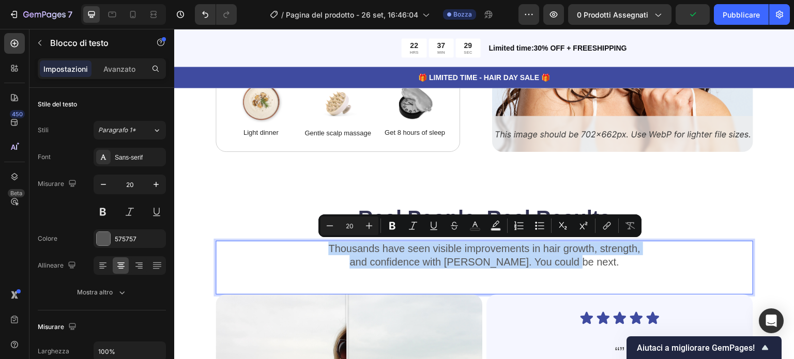
drag, startPoint x: 327, startPoint y: 246, endPoint x: 587, endPoint y: 260, distance: 259.9
click at [587, 260] on div "Thousands have seen visible improvements in hair growth, strength, and confiden…" at bounding box center [485, 255] width 538 height 29
copy div "Thousands have seen visible improvements in hair growth, strength, and confiden…"
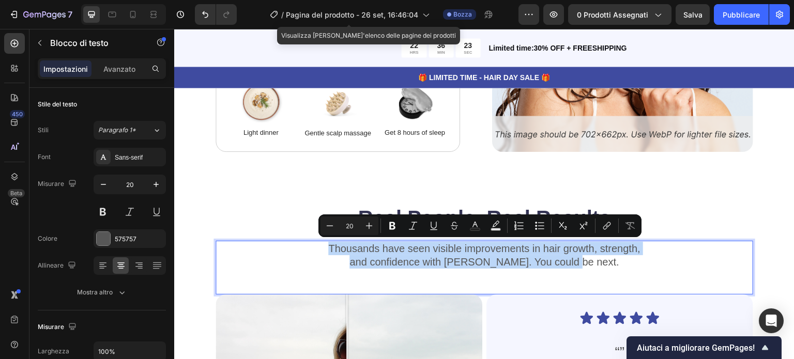
click at [335, 249] on p "Thousands have seen visible improvements in hair growth, strength," at bounding box center [484, 248] width 535 height 13
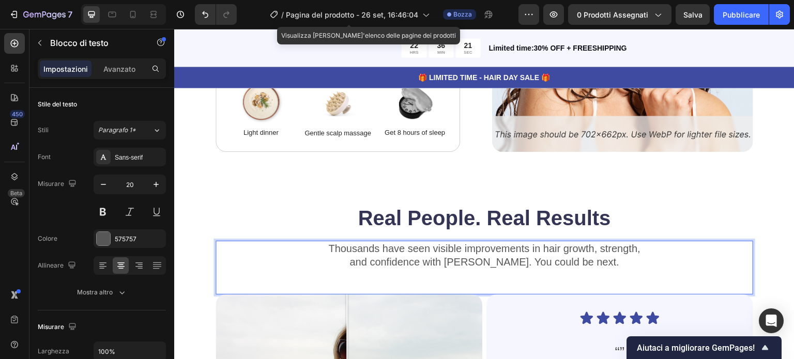
click at [329, 247] on p "Thousands have seen visible improvements in hair growth, strength," at bounding box center [484, 248] width 535 height 13
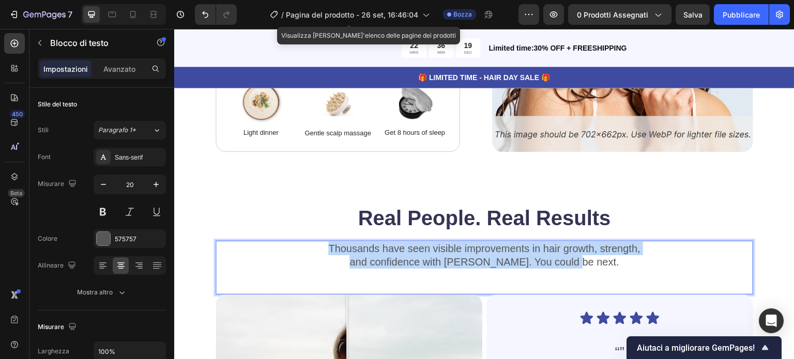
drag, startPoint x: 326, startPoint y: 248, endPoint x: 595, endPoint y: 265, distance: 269.8
click at [595, 265] on div "Thousands have seen visible improvements in hair growth, strength, and confiden…" at bounding box center [485, 255] width 538 height 29
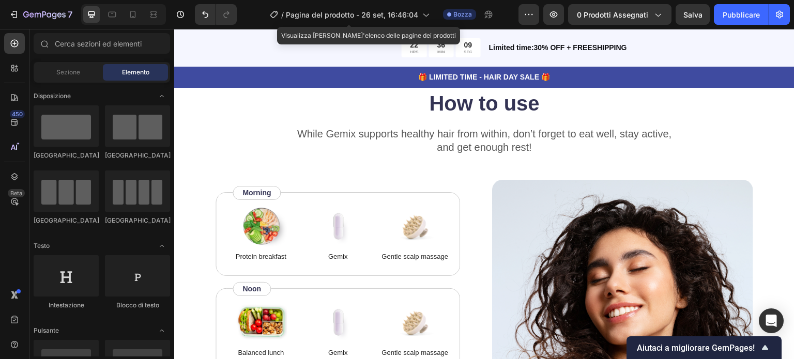
scroll to position [1764, 0]
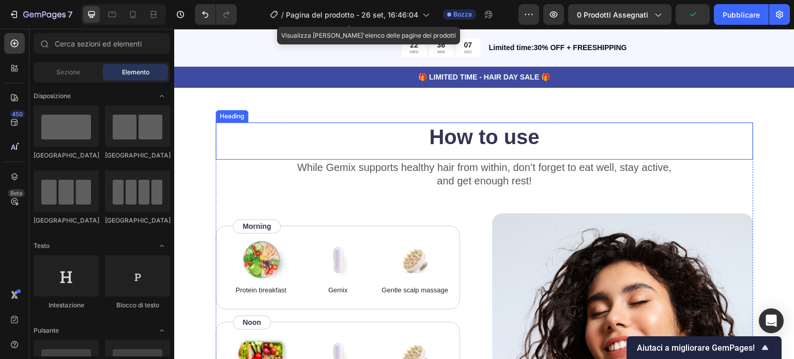
click at [425, 134] on h2 "How to use" at bounding box center [485, 136] width 538 height 29
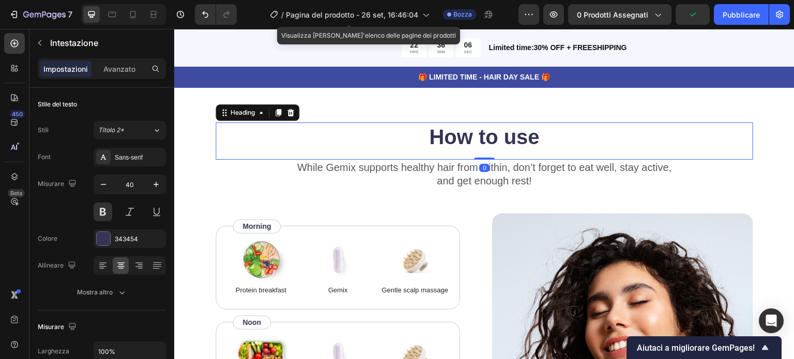
click at [426, 134] on h2 "How to use" at bounding box center [485, 136] width 538 height 29
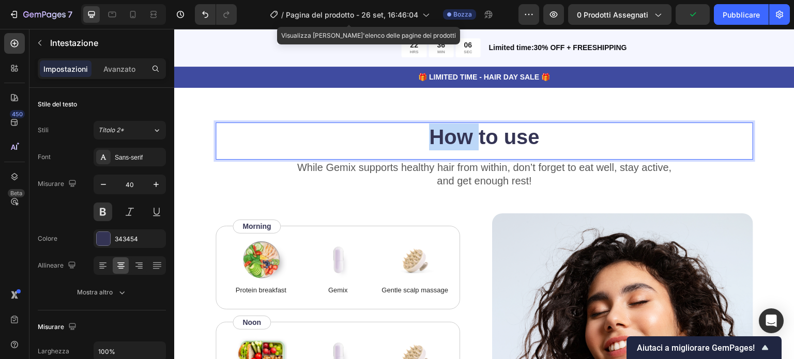
click at [426, 134] on p "How to use" at bounding box center [484, 137] width 535 height 27
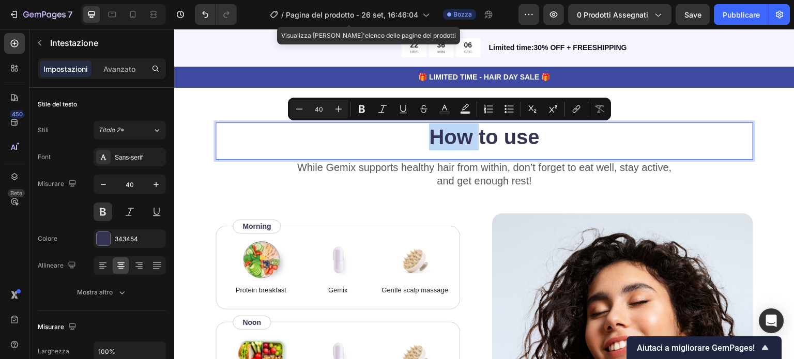
click at [426, 134] on p "How to use" at bounding box center [484, 137] width 535 height 27
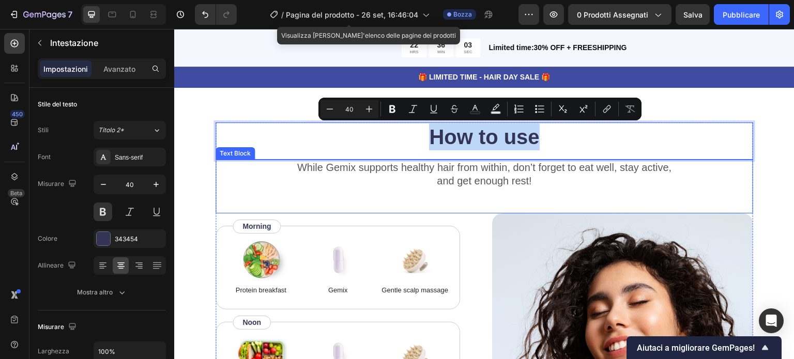
drag, startPoint x: 426, startPoint y: 134, endPoint x: 566, endPoint y: 161, distance: 143.0
click at [566, 161] on div "How to use Heading 0 While Gemix supports healthy hair from within, don’t forge…" at bounding box center [485, 311] width 538 height 379
copy p "How to use"
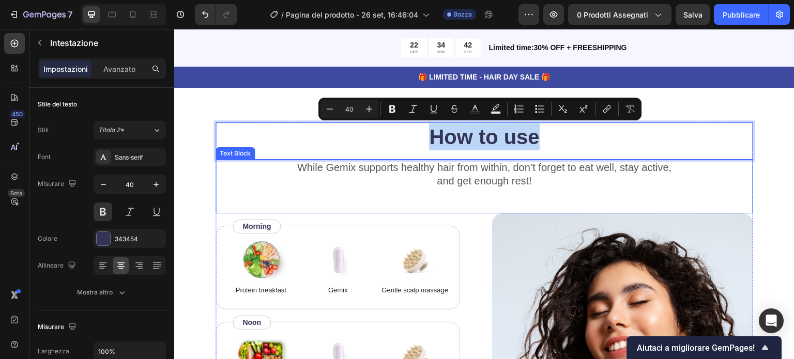
click at [303, 167] on p "While Gemix supports healthy hair from within, don’t forget to eat well, stay a…" at bounding box center [484, 174] width 535 height 27
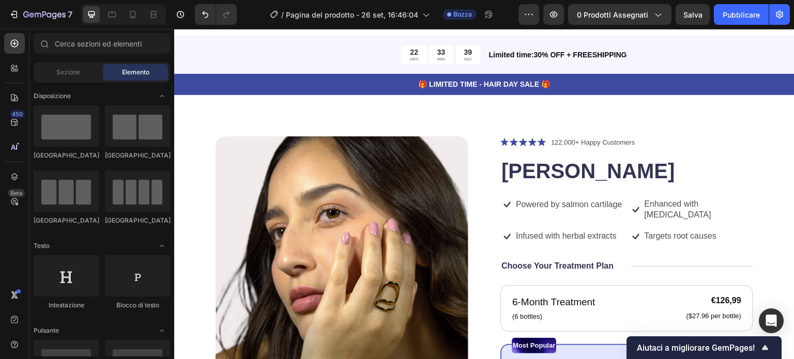
scroll to position [19, 0]
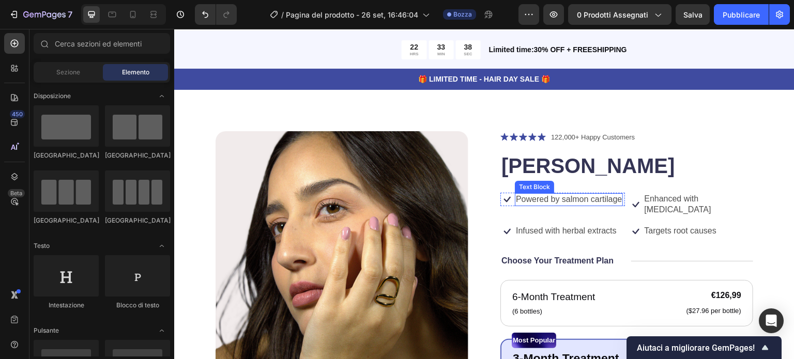
click at [562, 203] on p "Powered by salmon cartilage" at bounding box center [569, 199] width 106 height 11
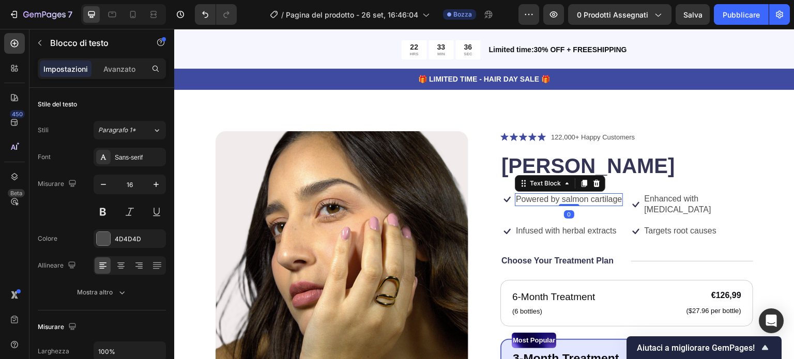
click at [516, 197] on p "Powered by salmon cartilage" at bounding box center [569, 199] width 106 height 11
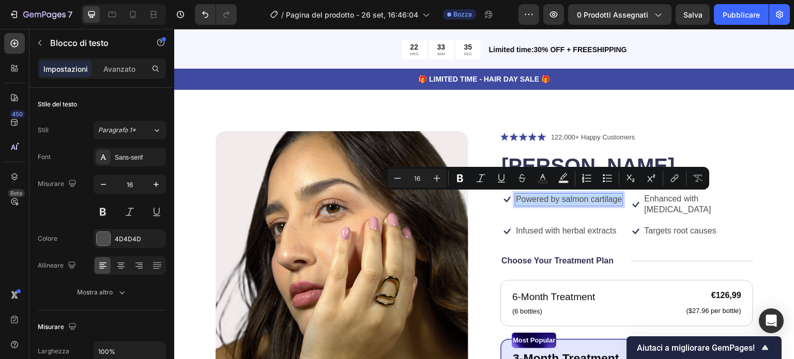
drag, startPoint x: 513, startPoint y: 197, endPoint x: 539, endPoint y: 211, distance: 28.7
click at [539, 205] on p "Powered by salmon cartilage" at bounding box center [569, 199] width 106 height 11
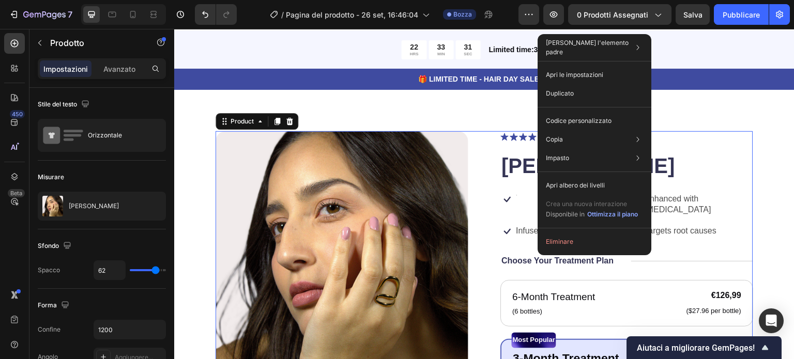
click at [539, 210] on div "Seleziona l'elemento padre Sezione Prodotto Apri le impostazioni Duplicato Codi…" at bounding box center [595, 144] width 114 height 221
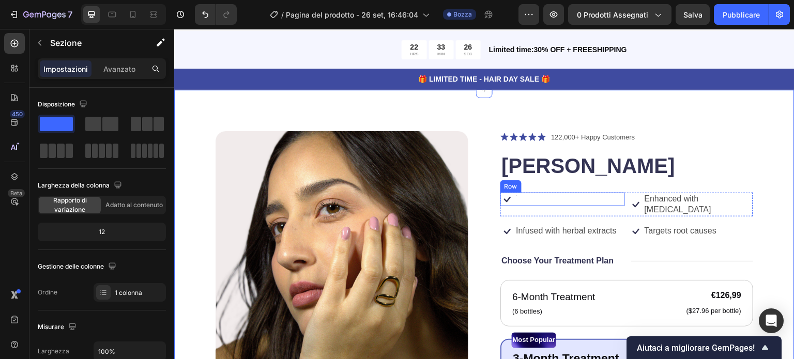
click at [515, 200] on div "Icon Text Block Row" at bounding box center [562, 199] width 125 height 13
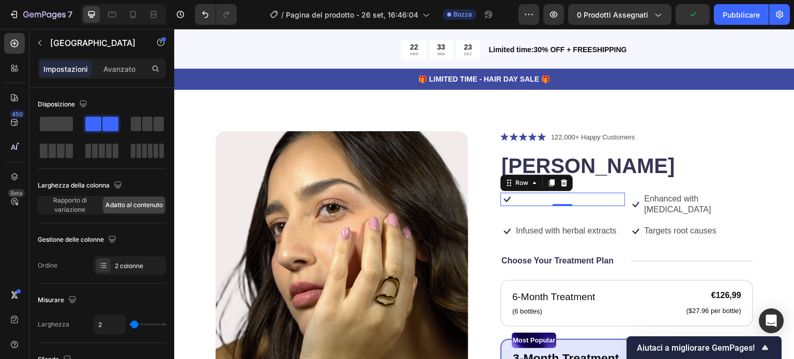
click at [515, 200] on div "Icon Text Block Row 0" at bounding box center [562, 199] width 125 height 13
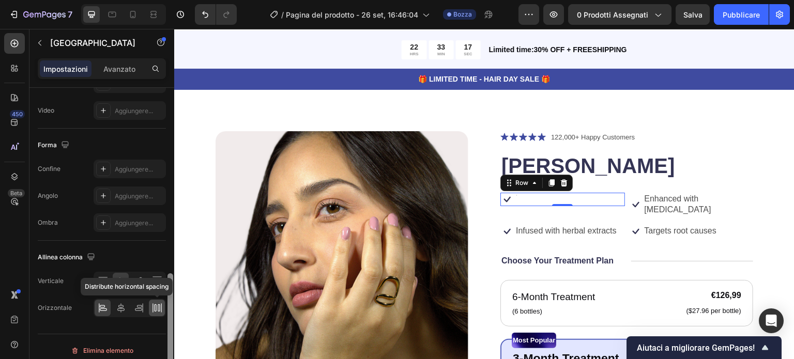
scroll to position [446, 0]
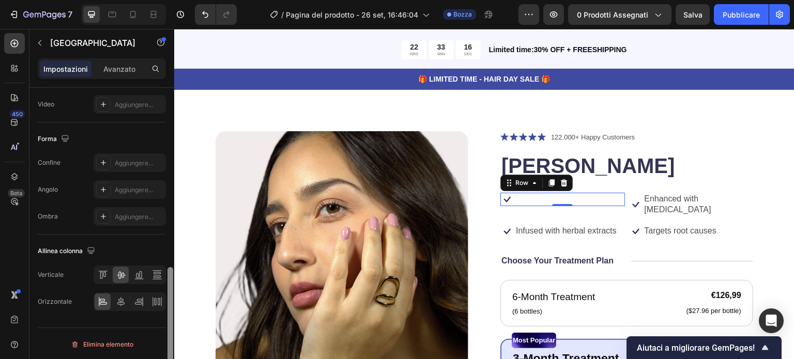
drag, startPoint x: 173, startPoint y: 119, endPoint x: 161, endPoint y: 318, distance: 198.8
click at [154, 347] on div "Disposizione Larghezza della colonna Rapporto di variazione Adatto al contenuto…" at bounding box center [101, 238] width 145 height 301
click at [202, 14] on icon "Annulla/Ripristina" at bounding box center [205, 14] width 10 height 10
click at [541, 205] on p "Powered by salmon cartilage" at bounding box center [569, 199] width 106 height 11
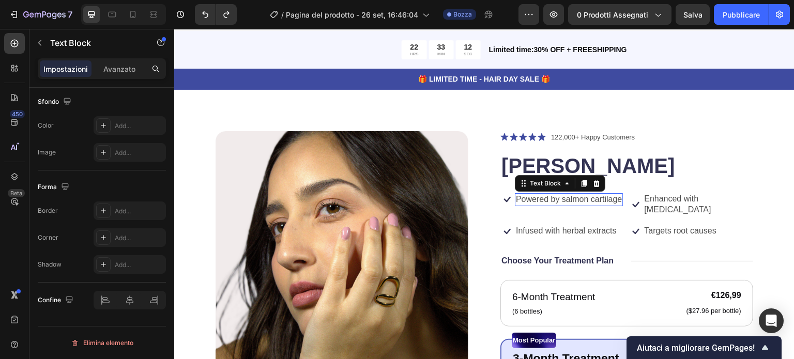
scroll to position [0, 0]
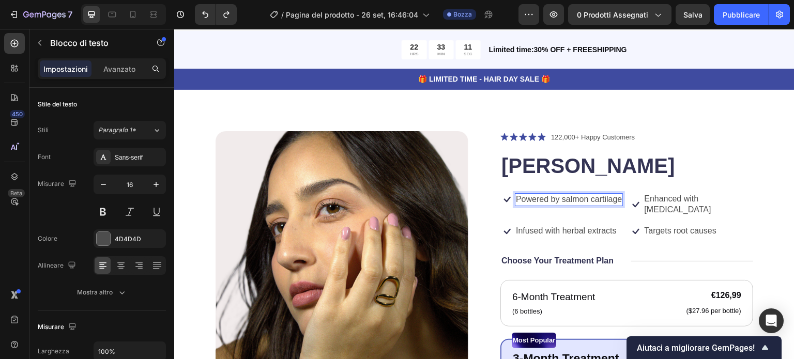
click at [541, 205] on p "Powered by salmon cartilage" at bounding box center [569, 199] width 106 height 11
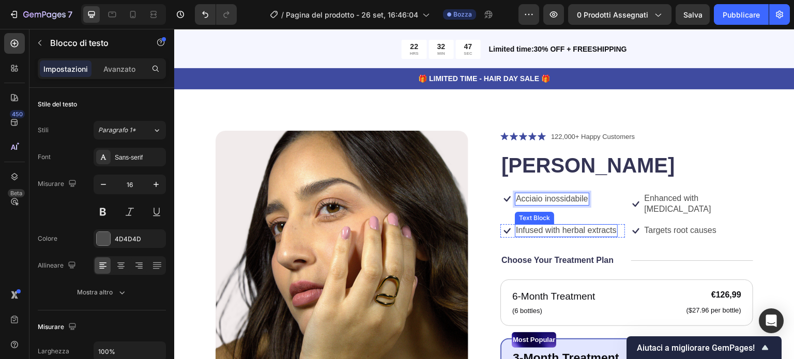
click at [531, 225] on p "Infused with herbal extracts" at bounding box center [566, 230] width 101 height 11
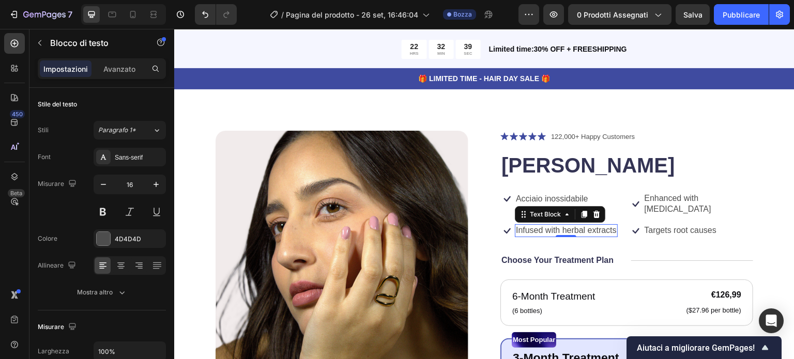
click at [609, 225] on p "Infused with herbal extracts" at bounding box center [566, 230] width 101 height 11
click at [611, 225] on p "Infused with herbal extracts" at bounding box center [566, 230] width 101 height 11
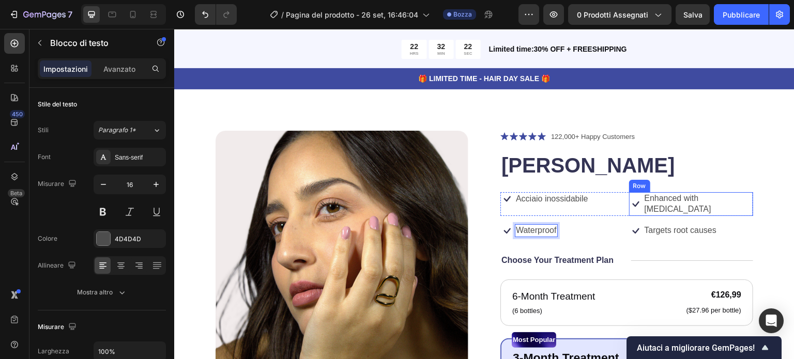
click at [718, 199] on div "Icon Enhanced with biotin Text Block Row" at bounding box center [691, 204] width 125 height 24
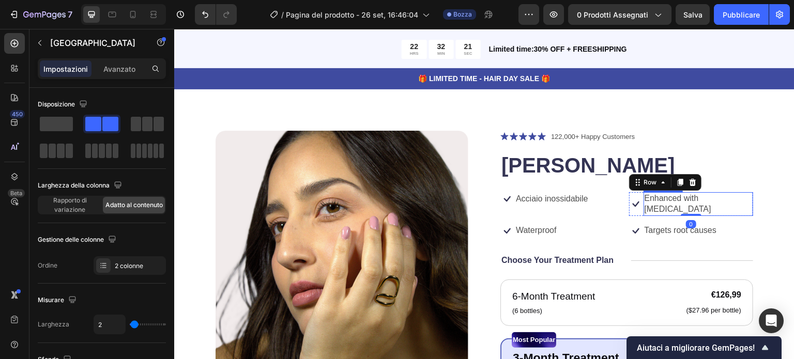
click at [714, 199] on p "Enhanced with biotin" at bounding box center [699, 204] width 108 height 22
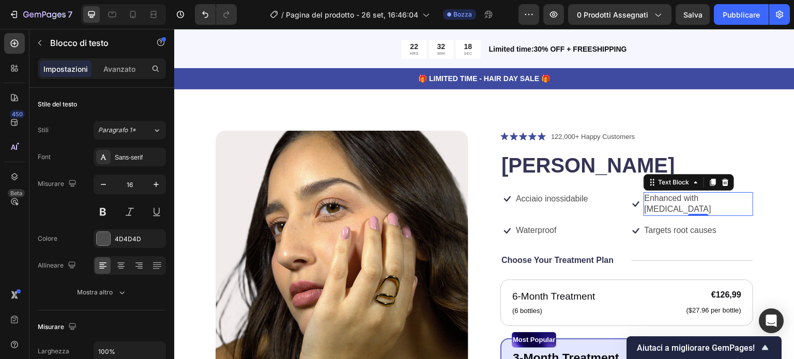
click at [714, 199] on p "Enhanced with biotin" at bounding box center [699, 204] width 108 height 22
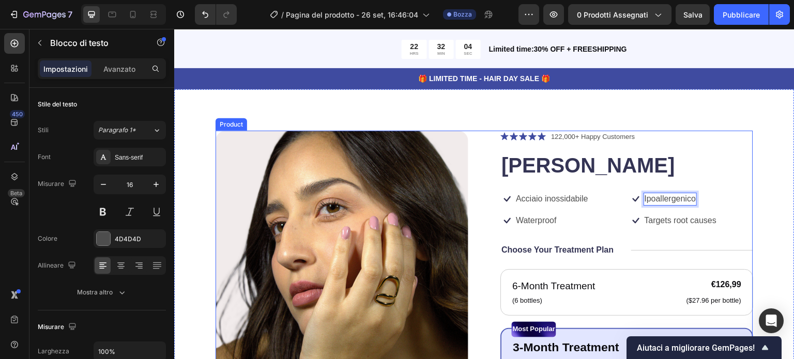
click at [709, 222] on p "Targets root causes" at bounding box center [681, 221] width 72 height 11
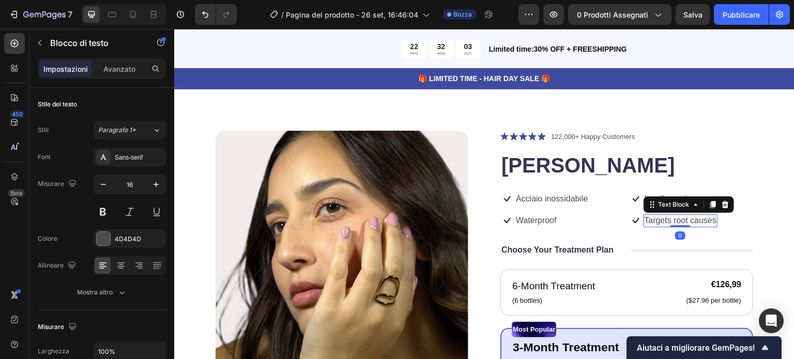
click at [709, 222] on p "Targets root causes" at bounding box center [681, 221] width 72 height 11
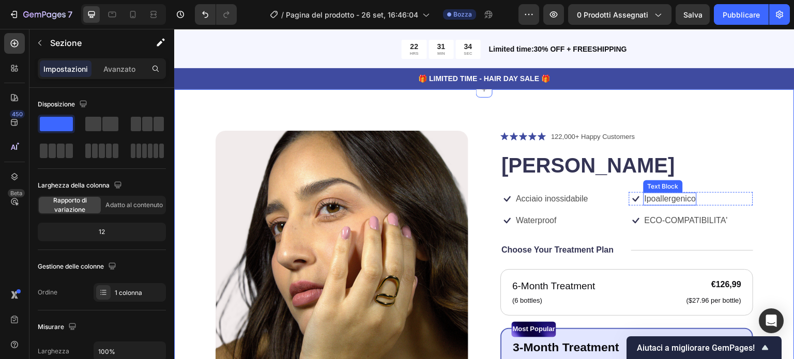
click at [685, 198] on p "Ipoallergenico" at bounding box center [671, 199] width 52 height 11
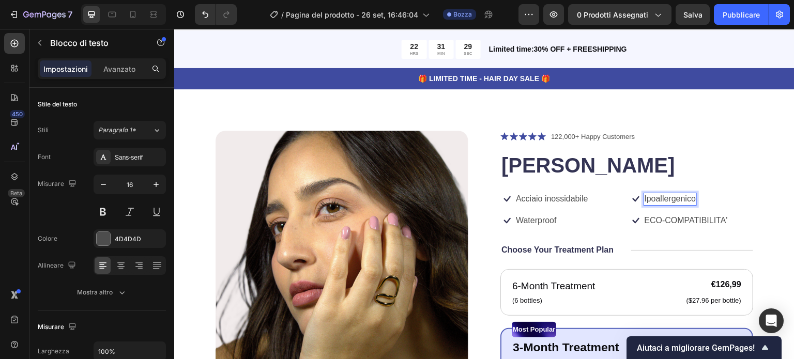
click at [688, 200] on p "Ipoallergenico" at bounding box center [671, 199] width 52 height 11
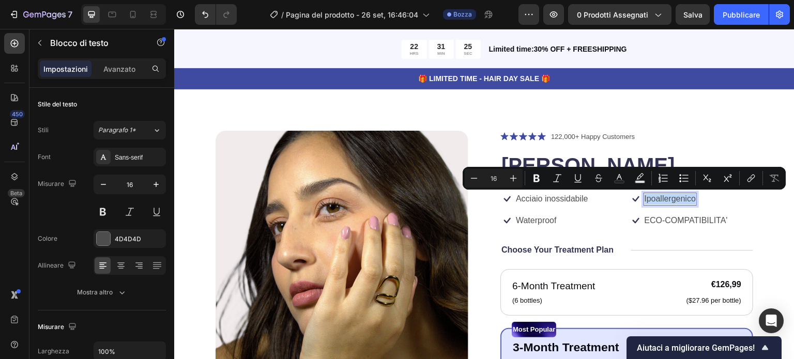
drag, startPoint x: 688, startPoint y: 200, endPoint x: 638, endPoint y: 201, distance: 50.7
click at [645, 201] on p "Ipoallergenico" at bounding box center [671, 199] width 52 height 11
click at [734, 203] on div "Icon Ipoallergenico Text Block 0 Row" at bounding box center [691, 198] width 125 height 13
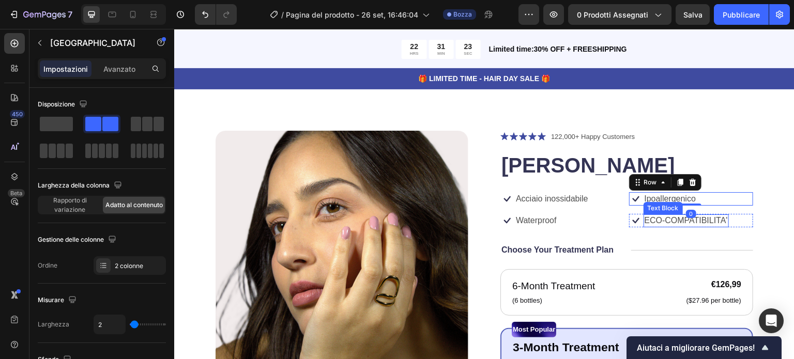
click at [718, 219] on p "ECO-COMPATIBILITA'" at bounding box center [686, 221] width 83 height 11
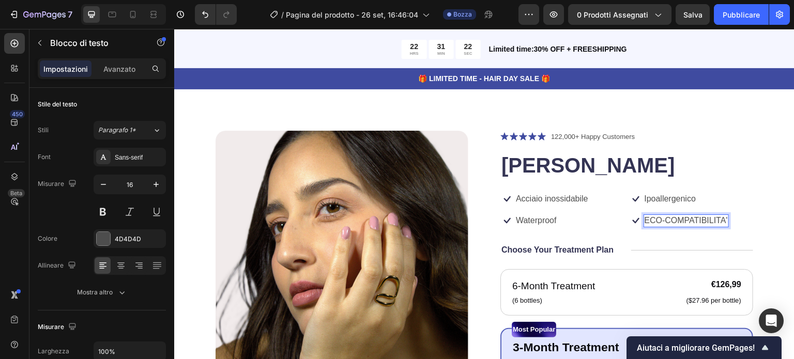
click at [721, 221] on p "ECO-COMPATIBILITA'" at bounding box center [686, 221] width 83 height 11
click at [550, 224] on p "Waterproof" at bounding box center [536, 221] width 41 height 11
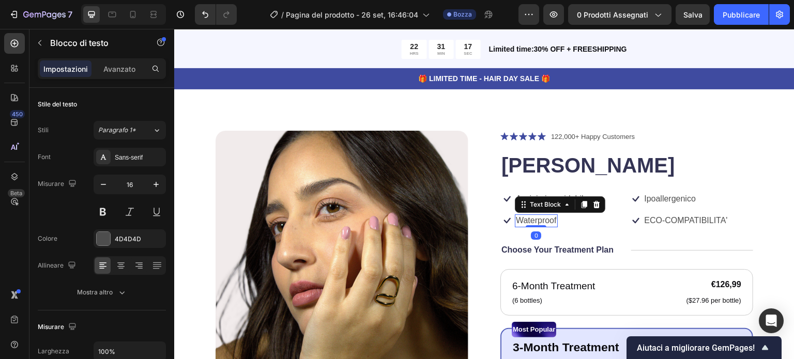
click at [553, 221] on div "Waterproof" at bounding box center [536, 220] width 43 height 13
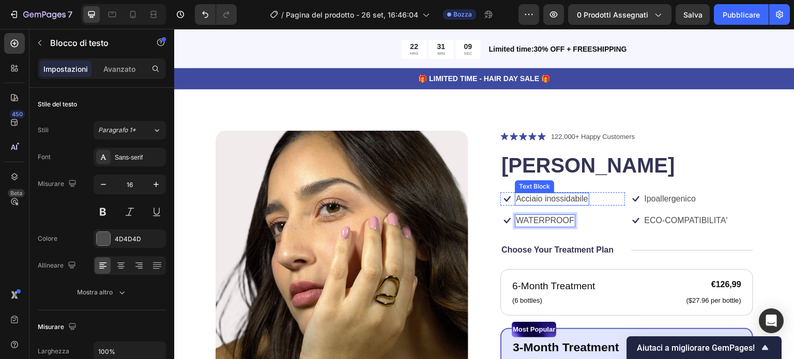
click at [579, 199] on p "Acciaio inossidabile" at bounding box center [552, 199] width 72 height 11
click at [583, 196] on p "Acciaio inossidabile" at bounding box center [552, 199] width 72 height 11
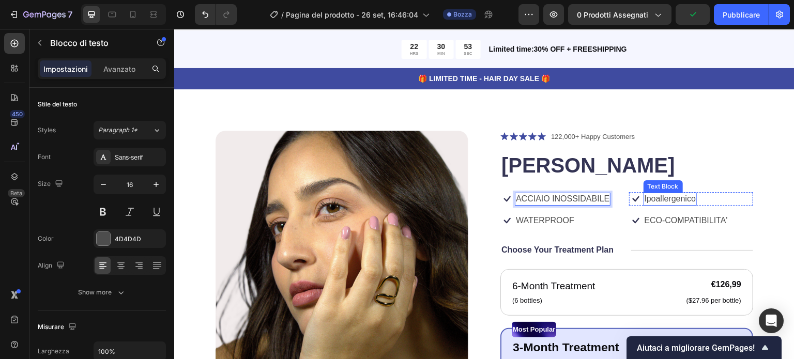
click at [689, 200] on p "Ipoallergenico" at bounding box center [671, 199] width 52 height 11
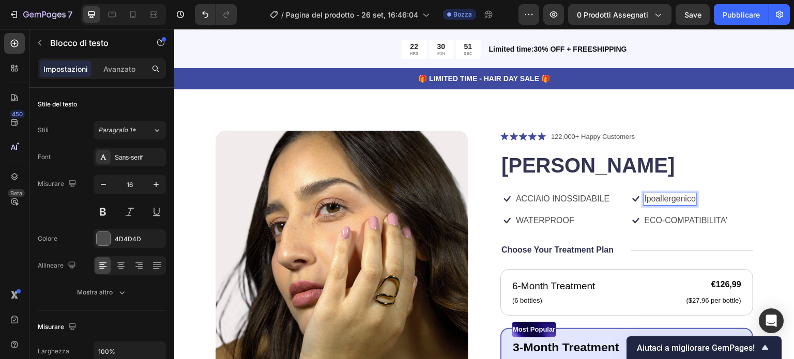
click at [689, 200] on p "Ipoallergenico" at bounding box center [671, 199] width 52 height 11
click at [573, 252] on p "Choose Your Treatment Plan" at bounding box center [557, 250] width 112 height 11
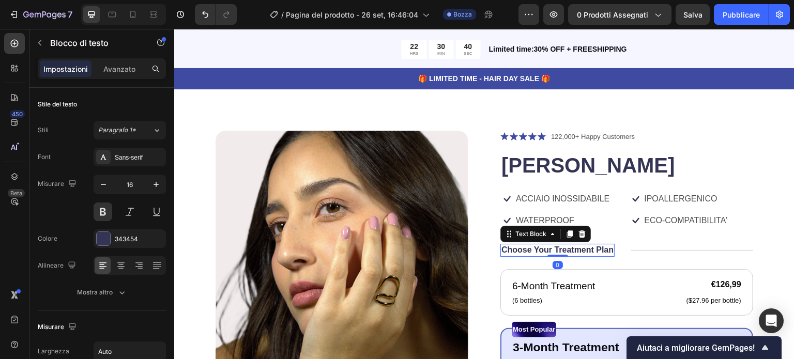
click at [587, 248] on p "Choose Your Treatment Plan" at bounding box center [557, 250] width 112 height 11
click at [591, 254] on p "Choose Your Treatment Plan" at bounding box center [557, 250] width 112 height 11
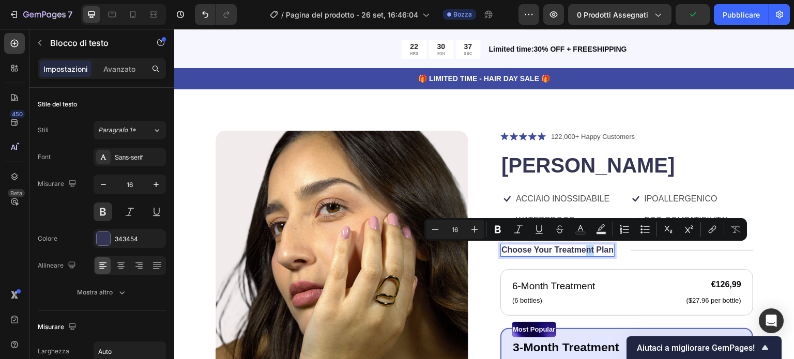
drag, startPoint x: 589, startPoint y: 249, endPoint x: 583, endPoint y: 249, distance: 6.2
click at [583, 249] on p "Choose Your Treatment Plan" at bounding box center [557, 250] width 112 height 11
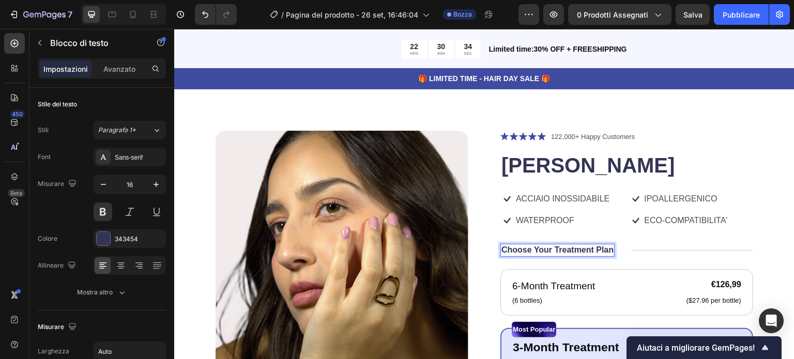
click at [607, 250] on p "Choose Your Treatment Plan" at bounding box center [557, 250] width 112 height 11
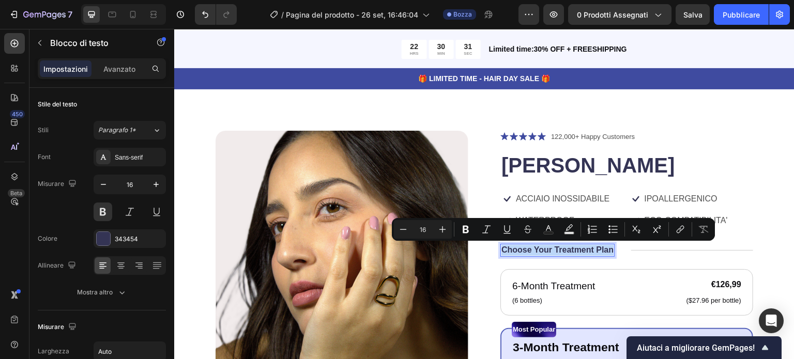
drag, startPoint x: 607, startPoint y: 250, endPoint x: 500, endPoint y: 245, distance: 107.6
click at [501, 245] on p "Choose Your Treatment Plan" at bounding box center [557, 250] width 112 height 11
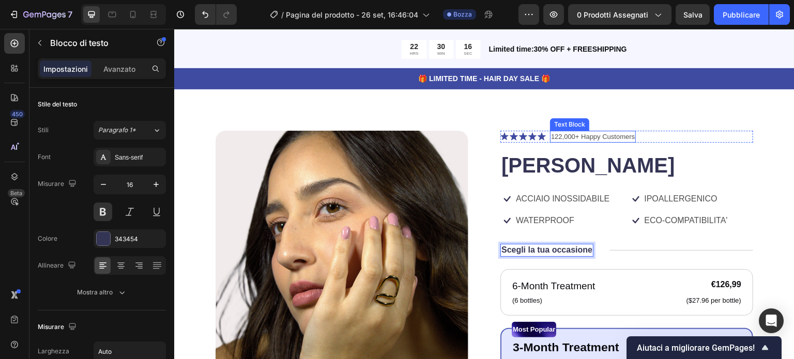
click at [591, 135] on p "122,000+ Happy Customers" at bounding box center [593, 137] width 84 height 10
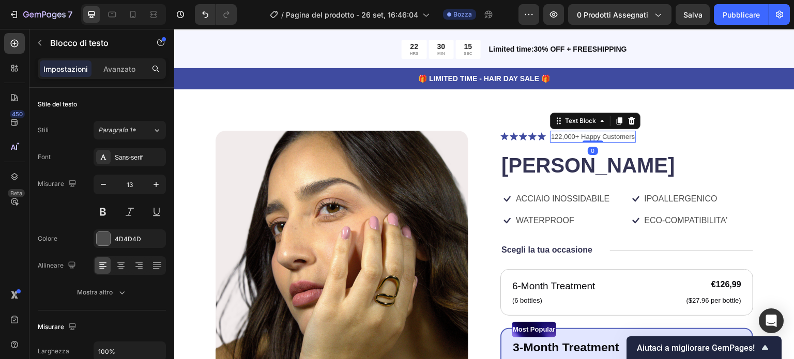
click at [584, 136] on p "122,000+ Happy Customers" at bounding box center [593, 137] width 84 height 10
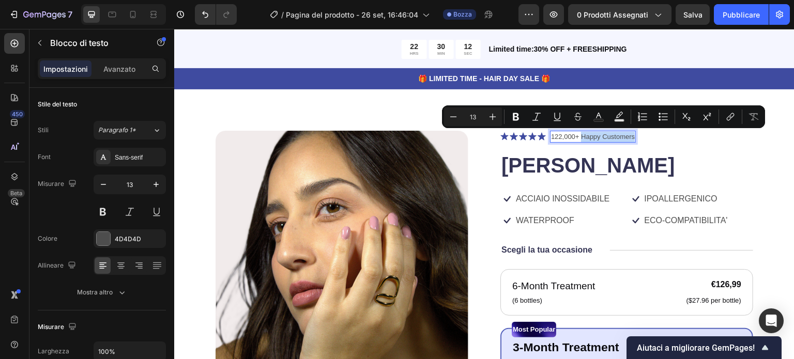
drag, startPoint x: 578, startPoint y: 135, endPoint x: 630, endPoint y: 140, distance: 51.9
click at [630, 140] on p "122,000+ Happy Customers" at bounding box center [593, 137] width 84 height 10
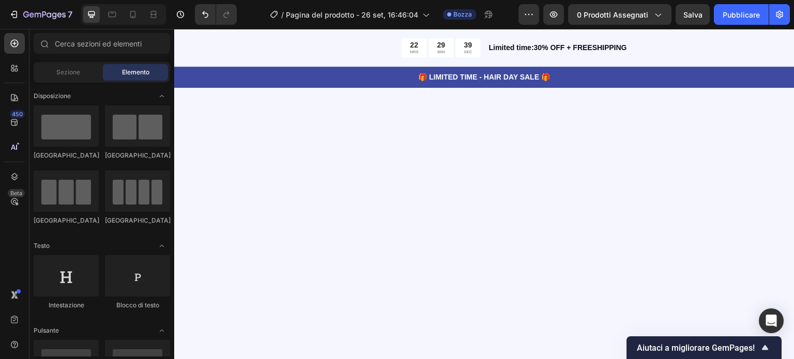
scroll to position [0, 0]
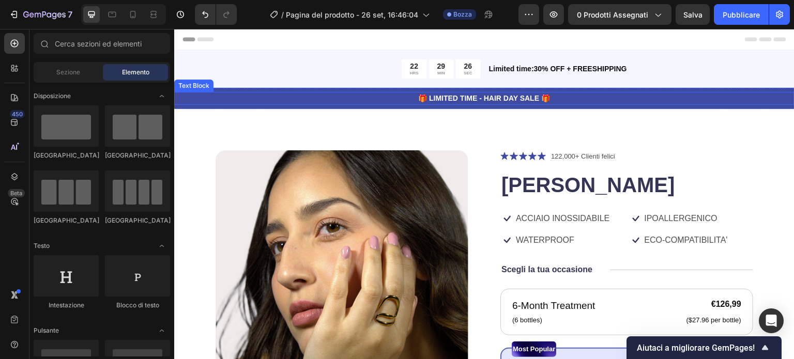
click at [532, 97] on p "🎁 LIMITED TIME - HAIR DAY SALE 🎁" at bounding box center [484, 98] width 618 height 11
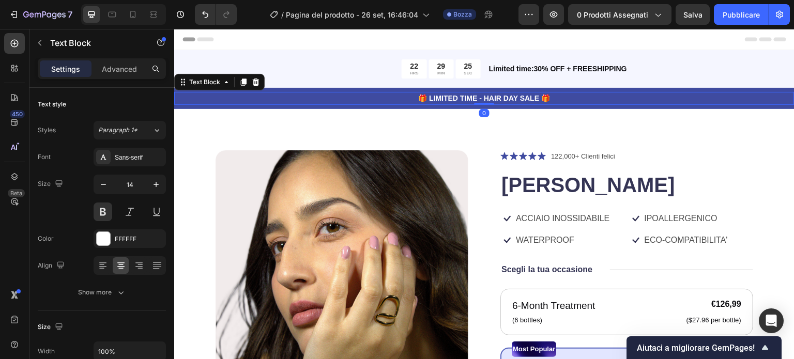
click at [536, 97] on p "🎁 LIMITED TIME - HAIR DAY SALE 🎁" at bounding box center [484, 98] width 618 height 11
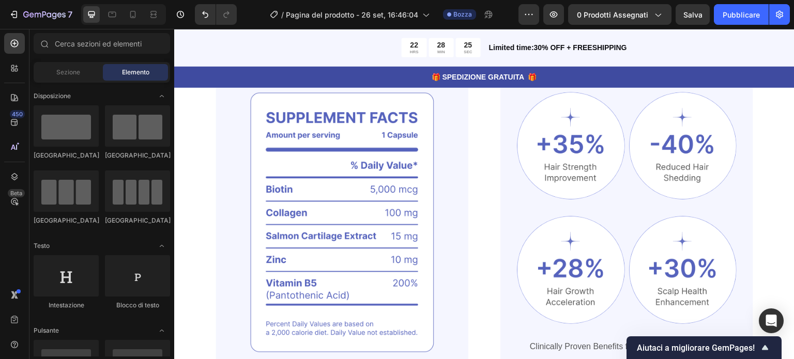
scroll to position [717, 0]
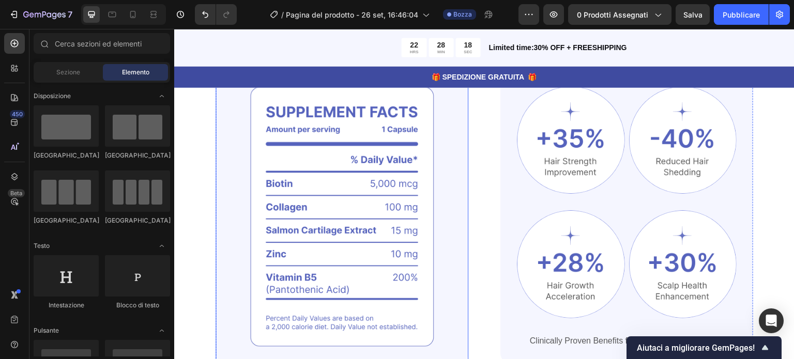
click at [376, 108] on img at bounding box center [342, 217] width 253 height 295
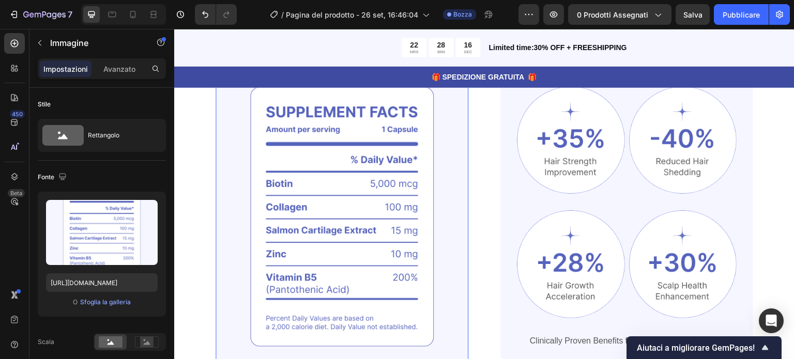
click at [356, 111] on img at bounding box center [342, 217] width 253 height 295
click at [299, 111] on img at bounding box center [342, 217] width 253 height 295
click at [275, 113] on img at bounding box center [342, 217] width 253 height 295
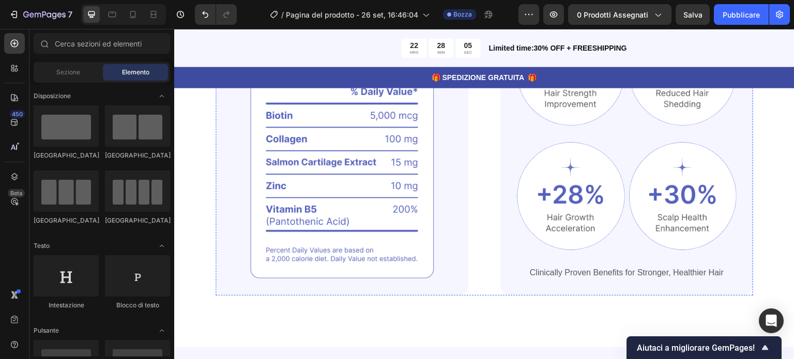
scroll to position [652, 0]
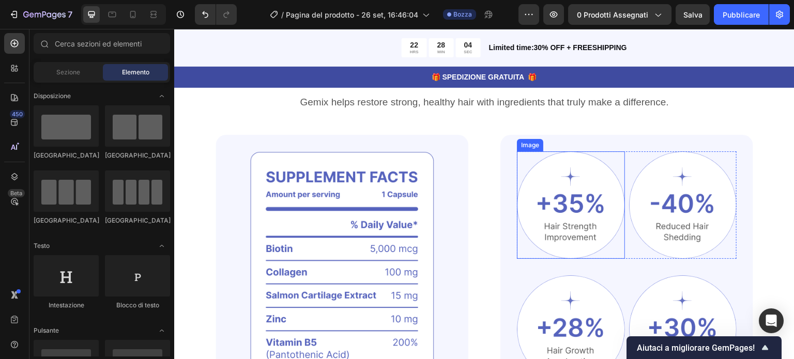
click at [543, 177] on img at bounding box center [571, 205] width 108 height 108
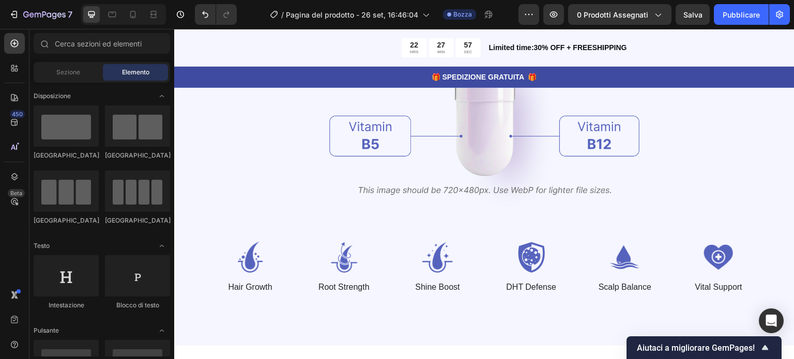
scroll to position [1292, 0]
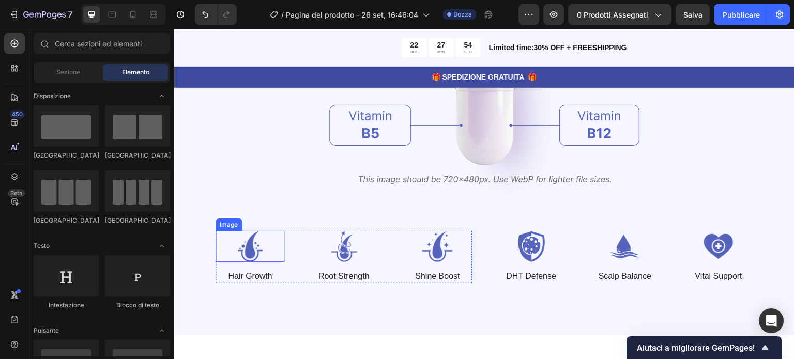
click at [254, 257] on img at bounding box center [250, 246] width 69 height 31
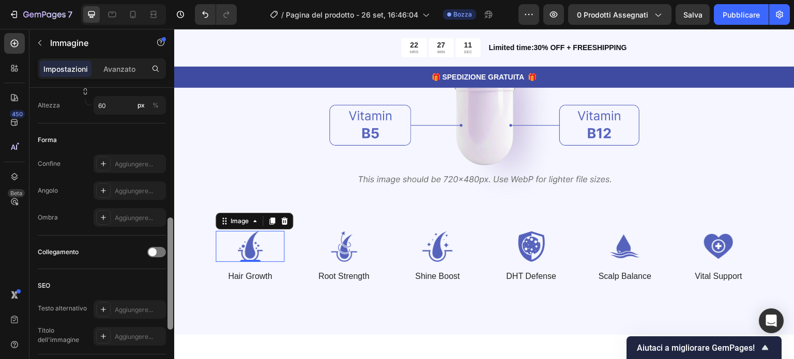
scroll to position [336, 0]
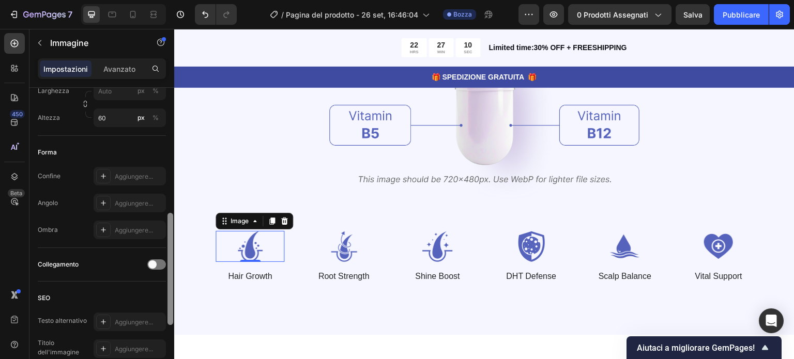
drag, startPoint x: 169, startPoint y: 126, endPoint x: 174, endPoint y: 251, distance: 125.7
click at [174, 251] on div at bounding box center [170, 238] width 8 height 301
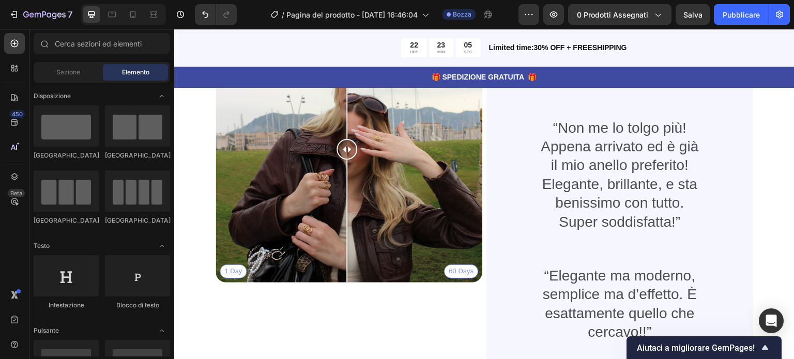
scroll to position [2303, 0]
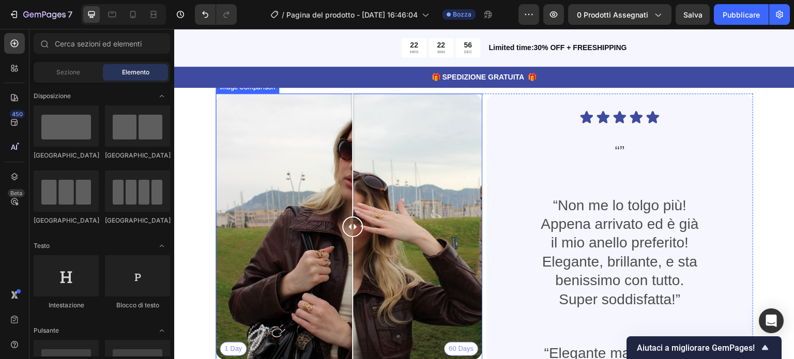
drag, startPoint x: 345, startPoint y: 226, endPoint x: 352, endPoint y: 272, distance: 46.1
click at [352, 272] on div at bounding box center [352, 227] width 21 height 267
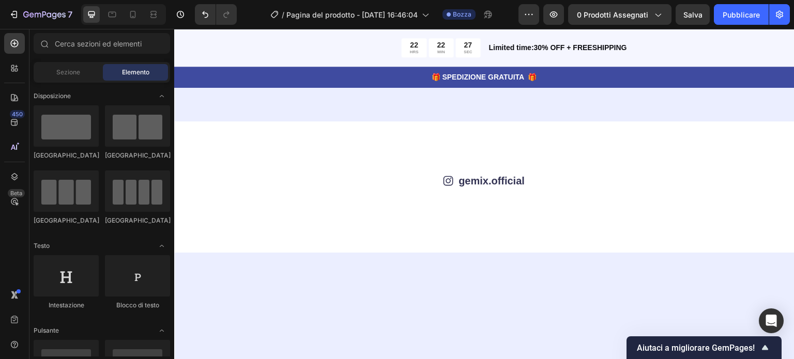
scroll to position [3502, 0]
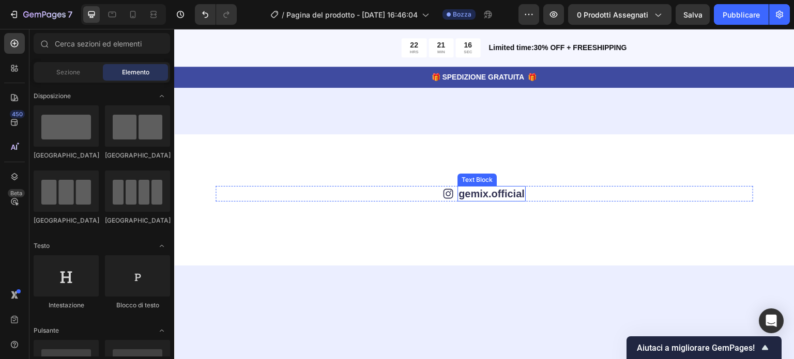
click at [520, 189] on link "gemix.official" at bounding box center [491, 193] width 66 height 11
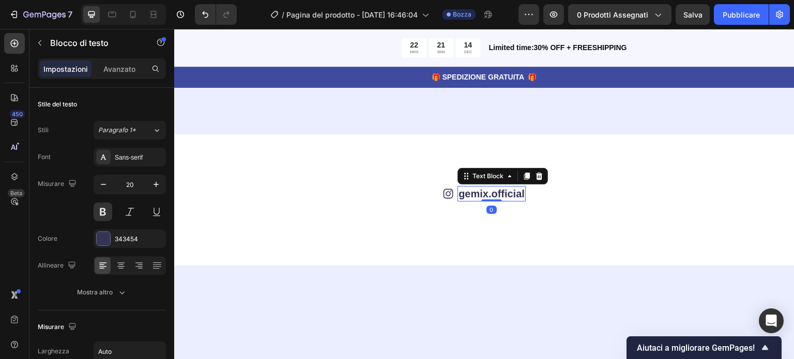
click at [521, 192] on div "gemix.official ⁠⁠⁠⁠⁠⁠⁠" at bounding box center [491, 194] width 68 height 16
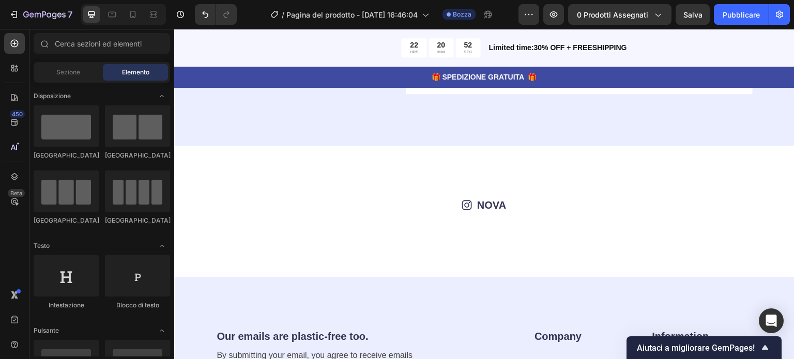
scroll to position [3531, 0]
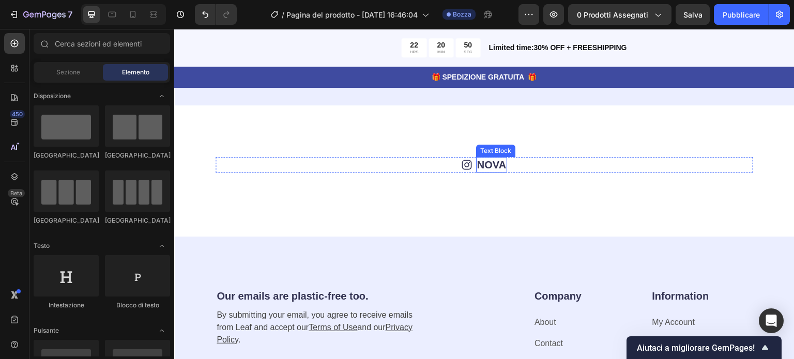
click at [493, 155] on div "Icon NOVA Text Block Row Image Image Image Image Image Image Image Image Image …" at bounding box center [484, 170] width 620 height 131
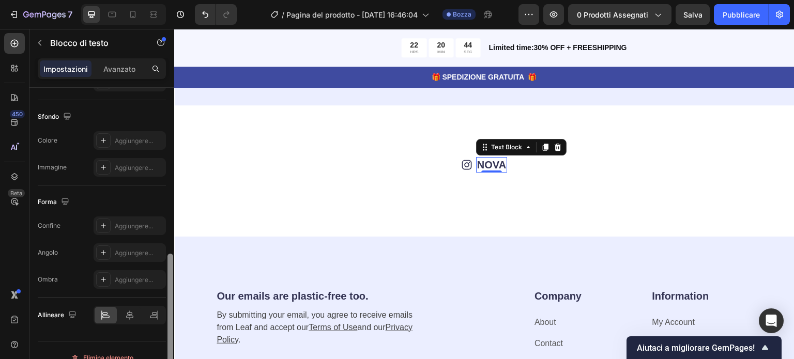
scroll to position [310, 0]
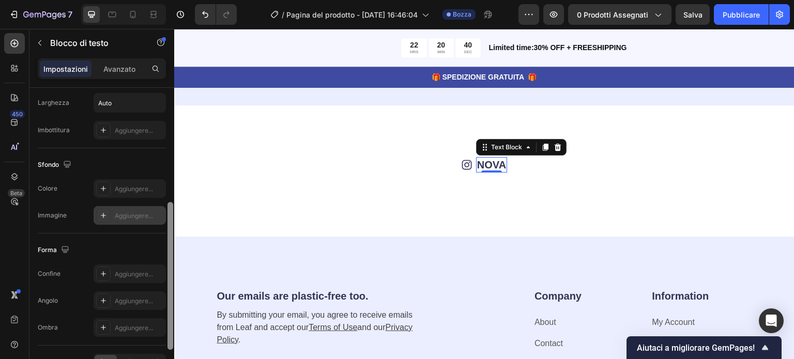
drag, startPoint x: 171, startPoint y: 95, endPoint x: 143, endPoint y: 214, distance: 123.1
click at [143, 214] on div "Stile del testo Stili Paragrafo 1* Font Sans-serif Misurare 20 Colore 343454 Al…" at bounding box center [101, 238] width 145 height 301
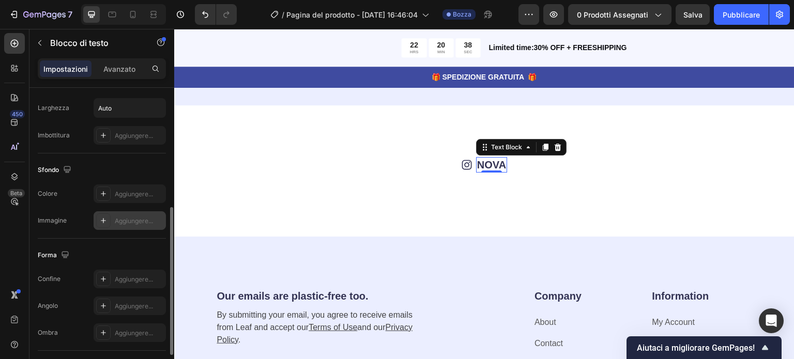
click at [129, 218] on font "Aggiungere..." at bounding box center [134, 221] width 38 height 8
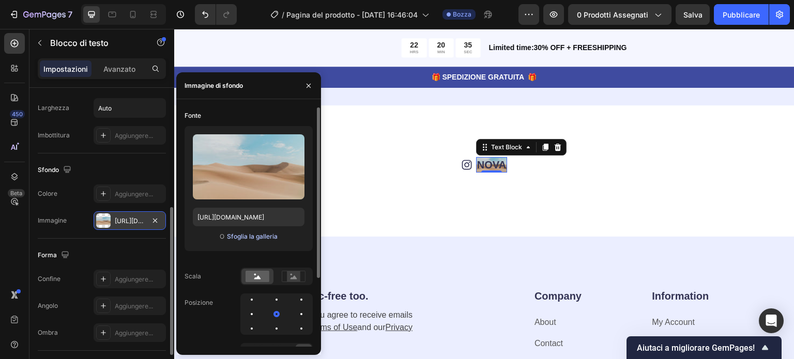
click at [251, 235] on font "Sfoglia la galleria" at bounding box center [252, 237] width 51 height 8
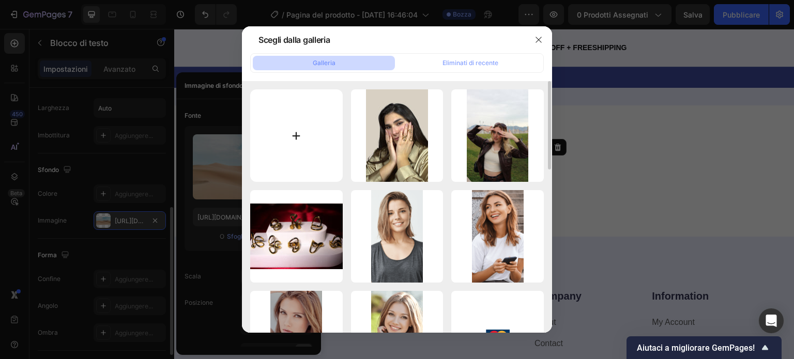
click at [300, 139] on input "file" at bounding box center [296, 135] width 93 height 93
type input "C:\fakepath\Immagine WhatsApp [DATE] 17.24.39_bc388ab5.jpg"
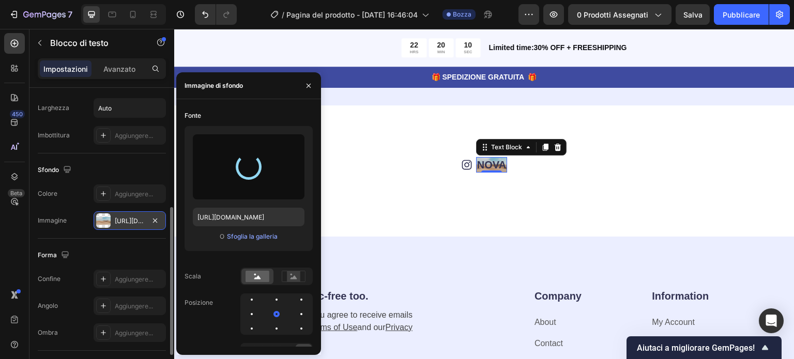
type input "[URL][DOMAIN_NAME]"
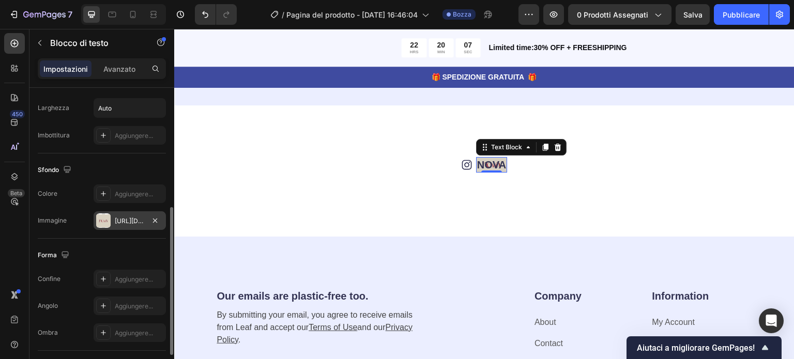
click at [500, 163] on p "NOVA" at bounding box center [491, 164] width 29 height 13
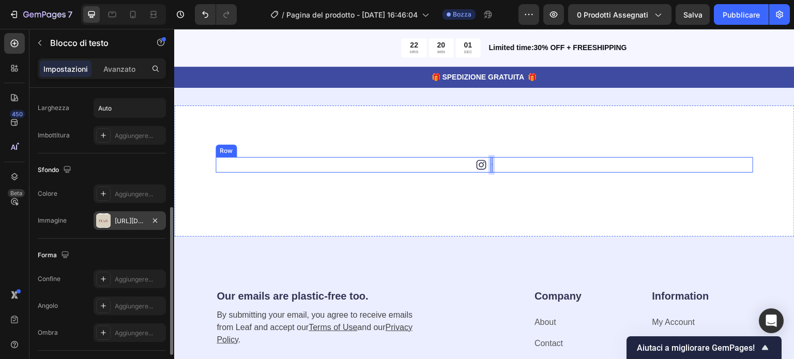
click at [520, 158] on div "Icon Text Block 0 Row" at bounding box center [485, 165] width 538 height 16
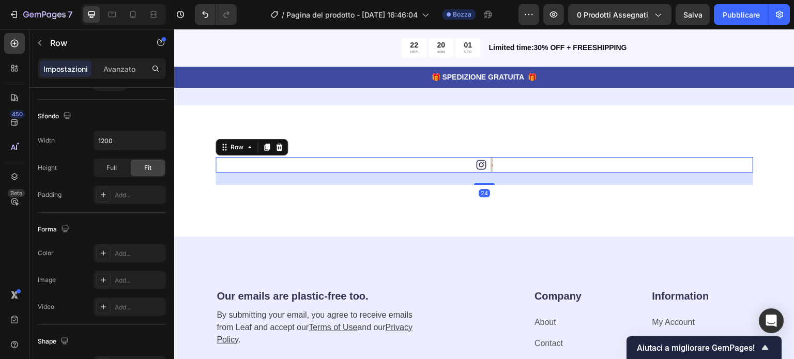
scroll to position [0, 0]
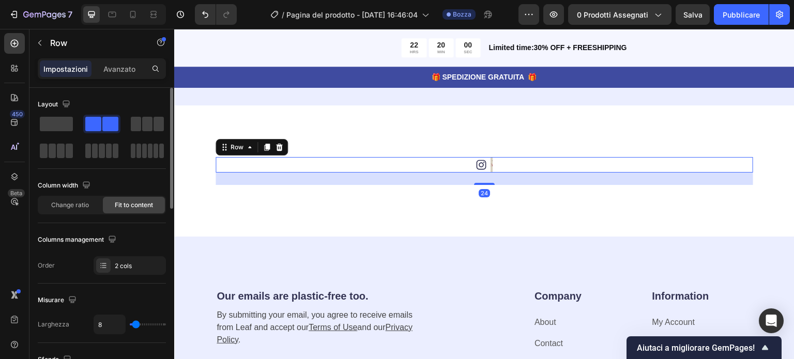
click at [489, 167] on div "Icon Text Block Row 24" at bounding box center [485, 165] width 538 height 16
click at [491, 163] on div "Rich Text Editor. Editing area: main" at bounding box center [492, 165] width 2 height 16
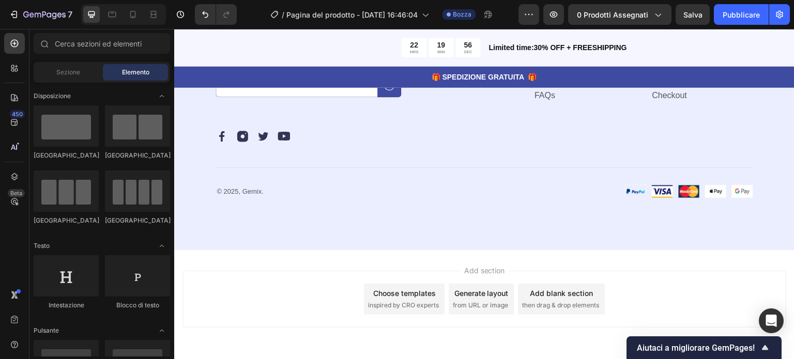
scroll to position [3445, 0]
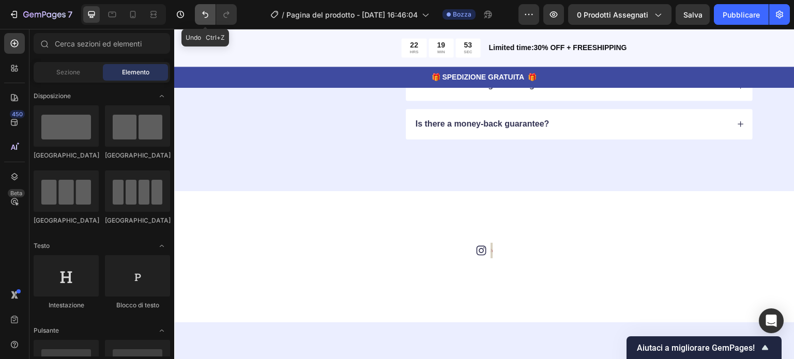
click at [202, 10] on icon "Annulla/Ripristina" at bounding box center [205, 14] width 10 height 10
click at [202, 9] on icon "Annulla/Ripristina" at bounding box center [205, 14] width 10 height 10
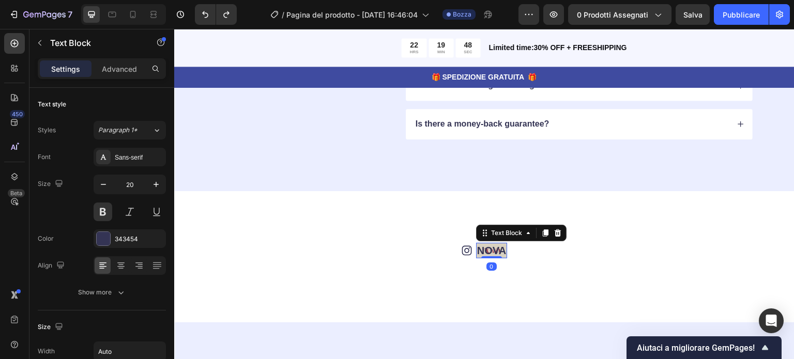
click at [501, 248] on p "NOVA" at bounding box center [491, 250] width 29 height 13
click at [204, 11] on icon "Annulla/Ripristina" at bounding box center [205, 14] width 10 height 10
click at [464, 248] on icon at bounding box center [466, 250] width 5 height 5
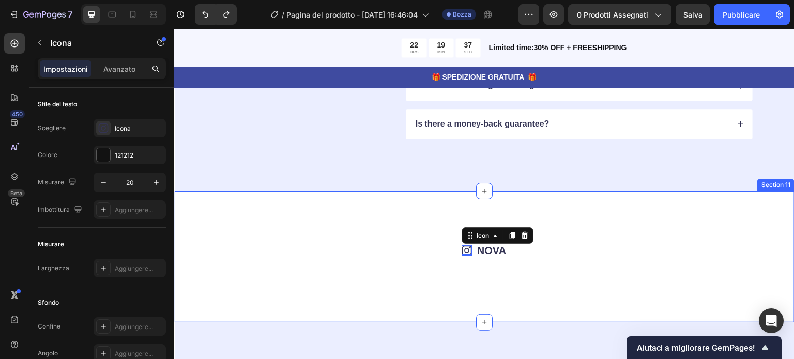
click at [618, 223] on div "Icon 0 NOVA Text Block Row Image Image Image Image Image Image Image Image Imag…" at bounding box center [484, 256] width 620 height 131
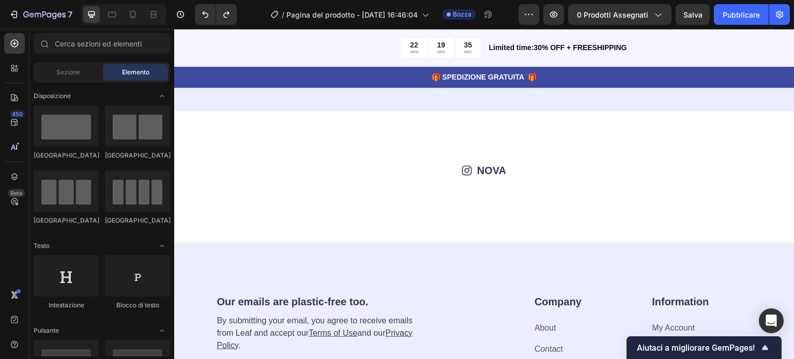
scroll to position [3536, 0]
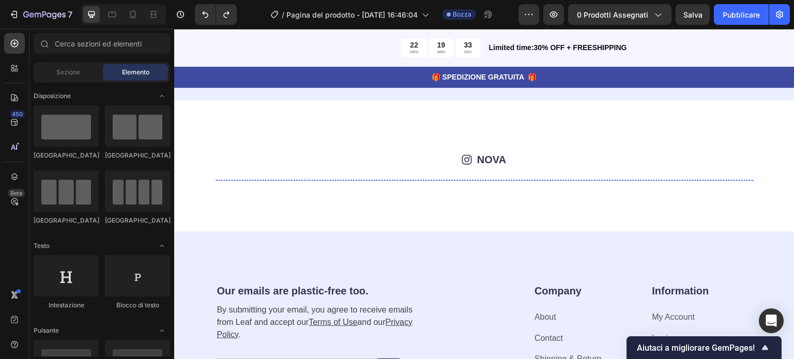
click at [268, 180] on img at bounding box center [265, 180] width 99 height 0
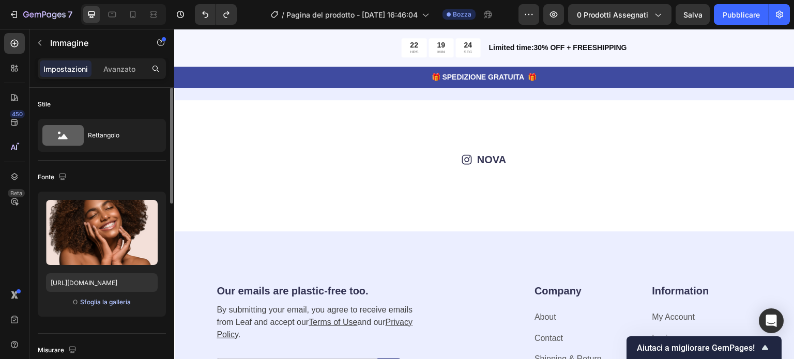
click at [114, 303] on font "Sfoglia la galleria" at bounding box center [105, 302] width 51 height 8
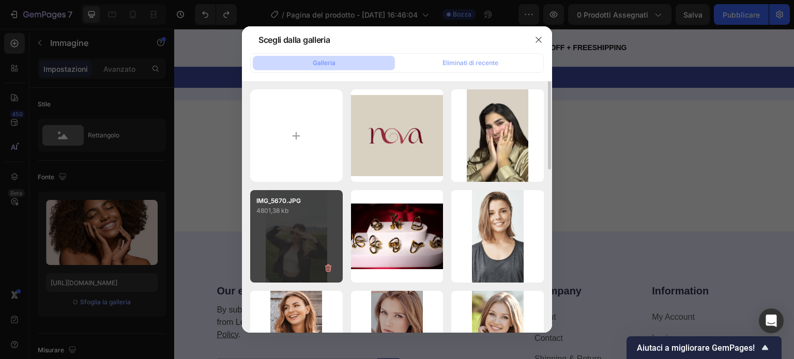
click at [299, 244] on div "IMG_5670.JPG 4801,38 kb" at bounding box center [296, 236] width 93 height 93
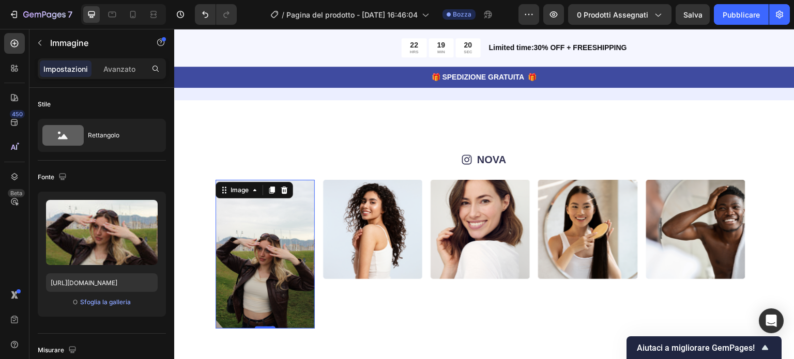
click at [257, 258] on img at bounding box center [265, 254] width 99 height 149
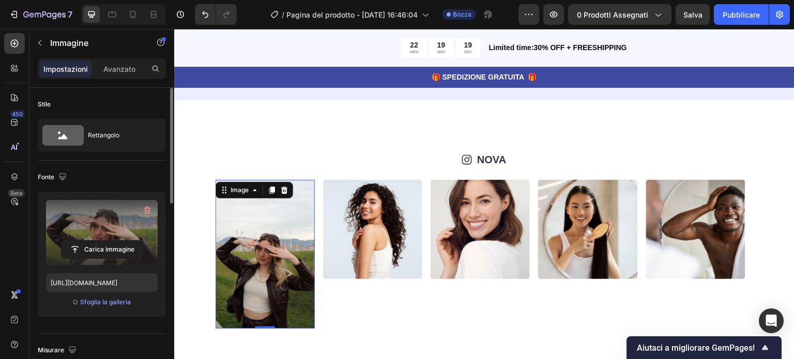
click at [108, 221] on label at bounding box center [102, 232] width 112 height 65
click at [108, 241] on input "file" at bounding box center [102, 250] width 81 height 18
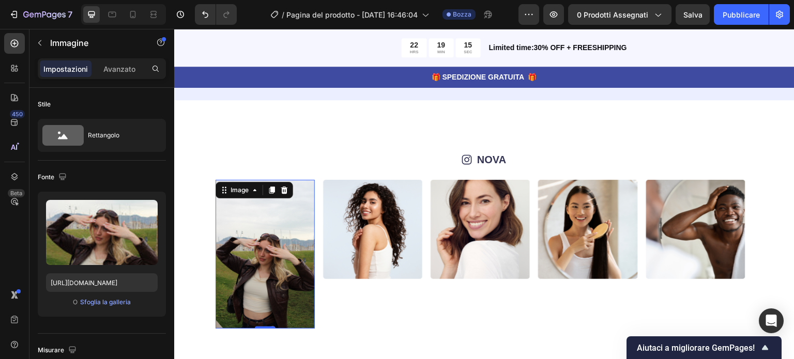
click at [250, 246] on img at bounding box center [265, 254] width 99 height 149
click at [247, 188] on div "Image" at bounding box center [239, 190] width 22 height 9
click at [277, 239] on img at bounding box center [265, 254] width 99 height 149
click at [284, 272] on img at bounding box center [265, 254] width 99 height 149
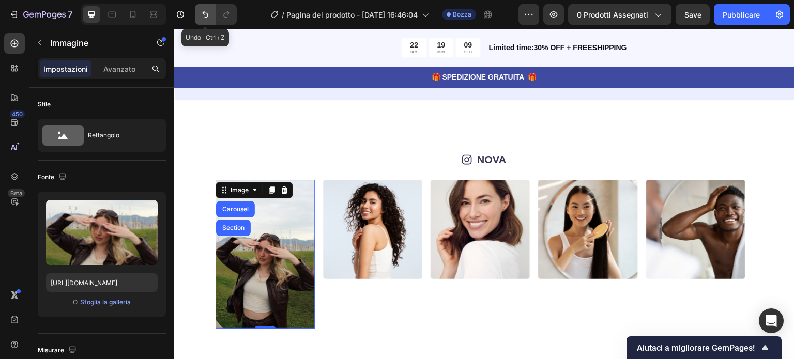
click at [203, 18] on icon "Annulla/Ripristina" at bounding box center [205, 14] width 10 height 10
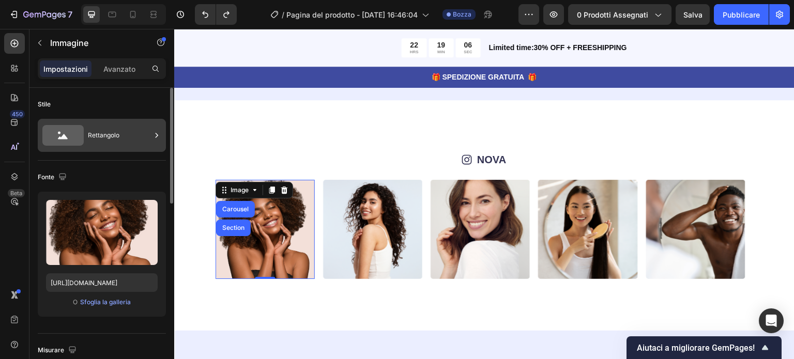
click at [63, 135] on icon at bounding box center [63, 136] width 10 height 5
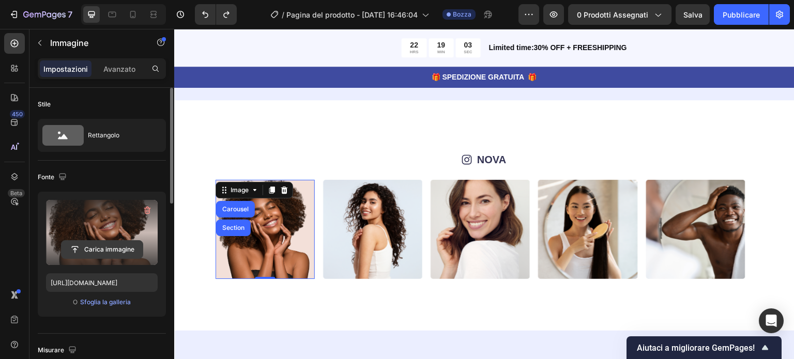
click at [108, 249] on input "file" at bounding box center [102, 250] width 81 height 18
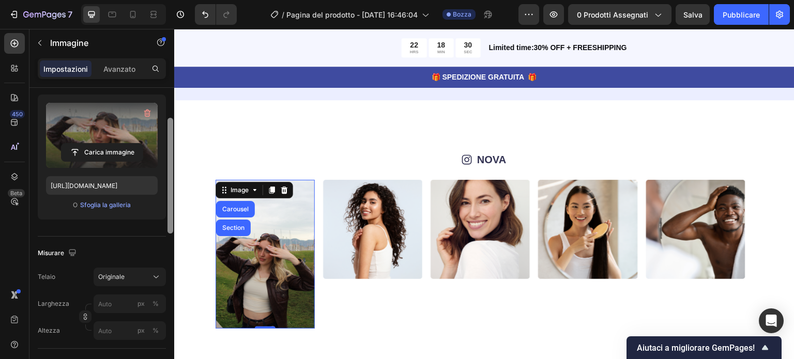
scroll to position [92, 0]
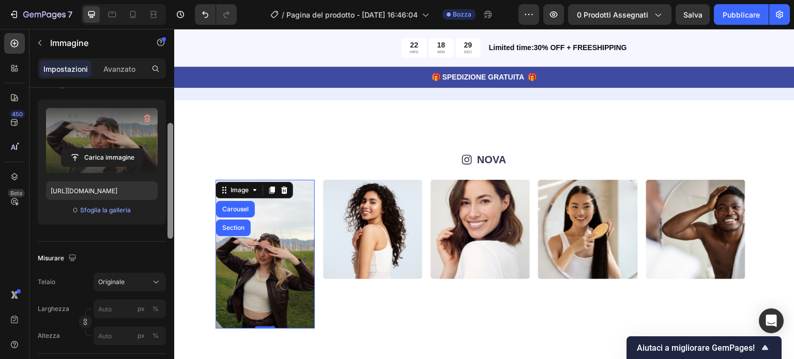
drag, startPoint x: 170, startPoint y: 179, endPoint x: 162, endPoint y: 215, distance: 36.4
click at [162, 215] on div "Stile Rettangolo Fonte Carica immagine [URL][DOMAIN_NAME] O Sfoglia la galleria…" at bounding box center [101, 238] width 145 height 301
click at [253, 194] on div "Image Carousel Section" at bounding box center [255, 190] width 78 height 17
click at [254, 191] on icon at bounding box center [255, 190] width 8 height 8
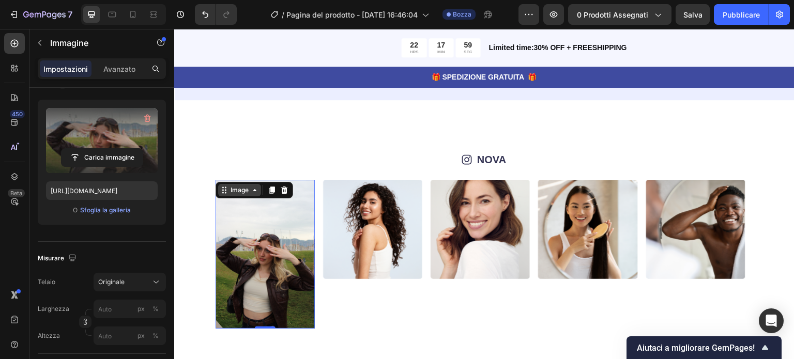
click at [254, 191] on icon at bounding box center [255, 190] width 8 height 8
click at [275, 247] on img at bounding box center [265, 254] width 99 height 149
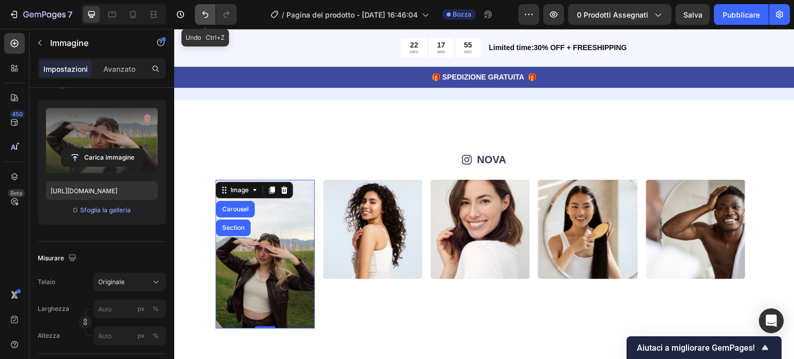
click at [203, 7] on button "Annulla/Ripristina" at bounding box center [205, 14] width 21 height 21
click at [93, 207] on font "Sfoglia la galleria" at bounding box center [105, 210] width 51 height 8
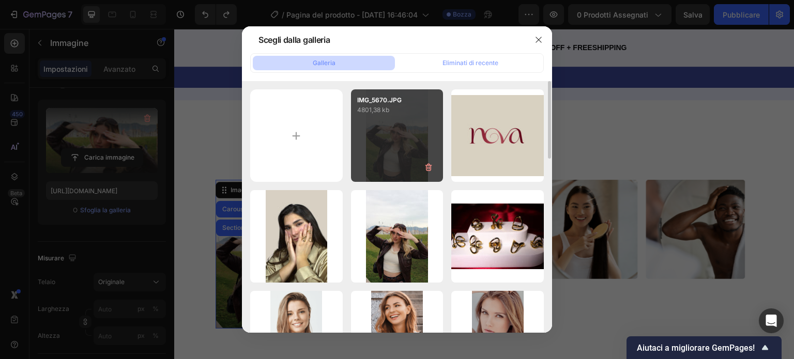
click at [382, 155] on div "IMG_5670.JPG 4801,38 kb" at bounding box center [397, 135] width 93 height 93
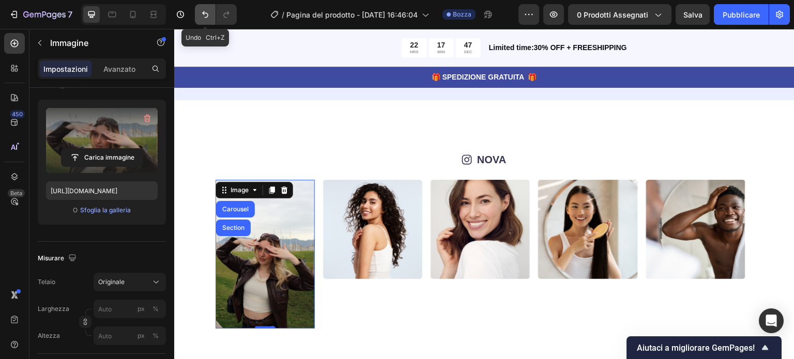
click at [203, 17] on icon "Annulla/Ripristina" at bounding box center [205, 14] width 10 height 10
click at [202, 14] on icon "Annulla/Ripristina" at bounding box center [205, 14] width 10 height 10
type input "[URL][DOMAIN_NAME]"
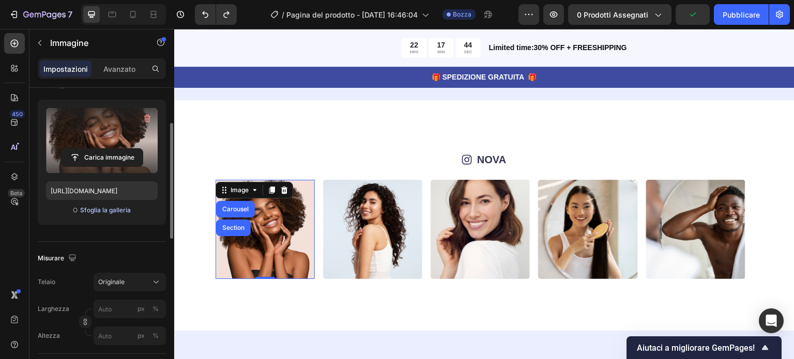
click at [100, 210] on font "Sfoglia la galleria" at bounding box center [105, 210] width 51 height 8
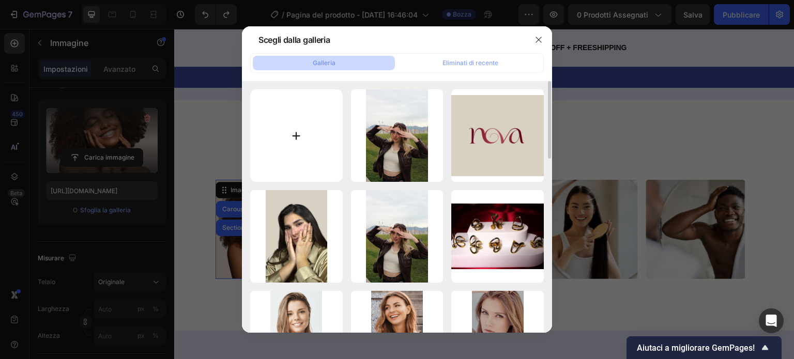
click at [283, 139] on input "file" at bounding box center [296, 135] width 93 height 93
type input "C:\fakepath\IMG_5670.JPG"
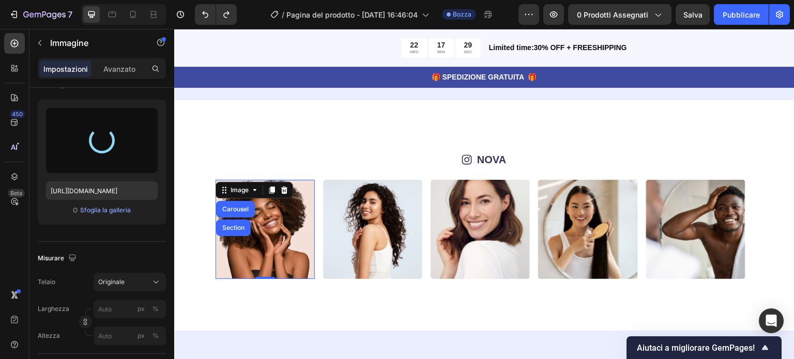
type input "[URL][DOMAIN_NAME]"
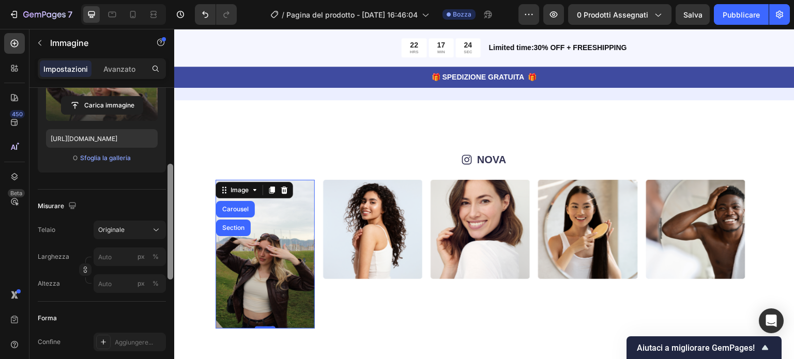
scroll to position [159, 0]
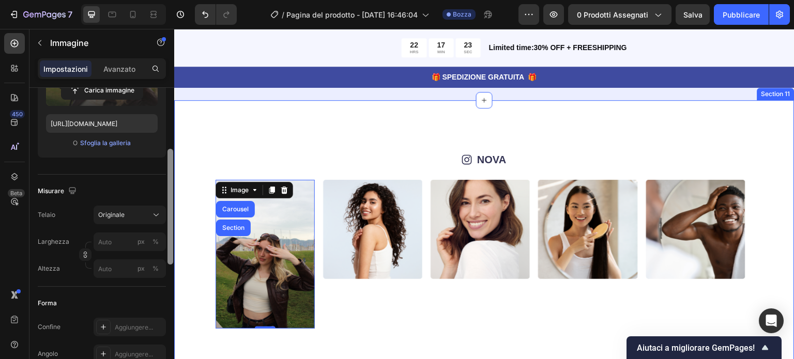
drag, startPoint x: 344, startPoint y: 257, endPoint x: 175, endPoint y: 348, distance: 191.9
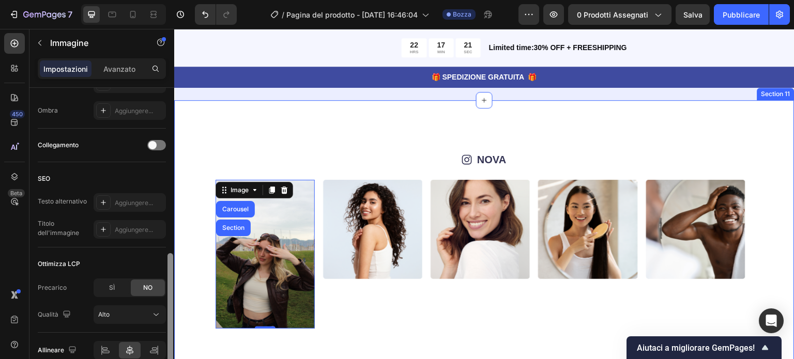
scroll to position [391, 0]
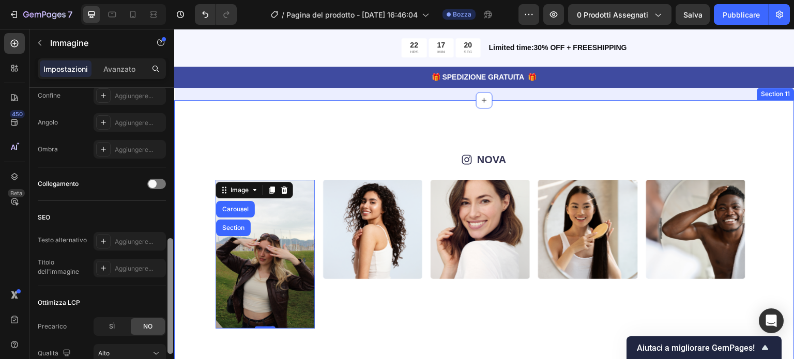
click at [284, 126] on div "Icon NOVA Text Block Row Image Carousel Section 0 Image Image Image Image Image…" at bounding box center [484, 240] width 620 height 280
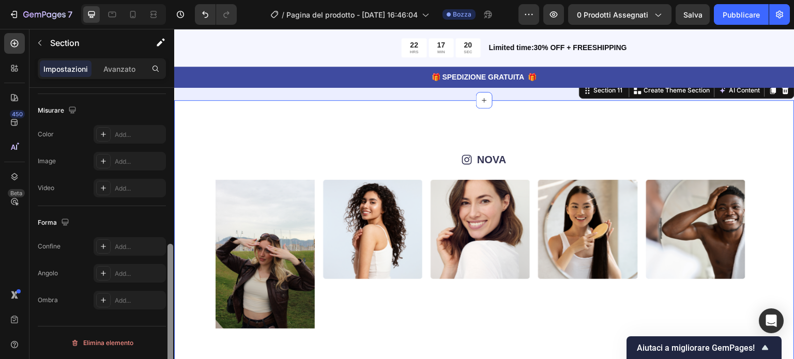
scroll to position [0, 0]
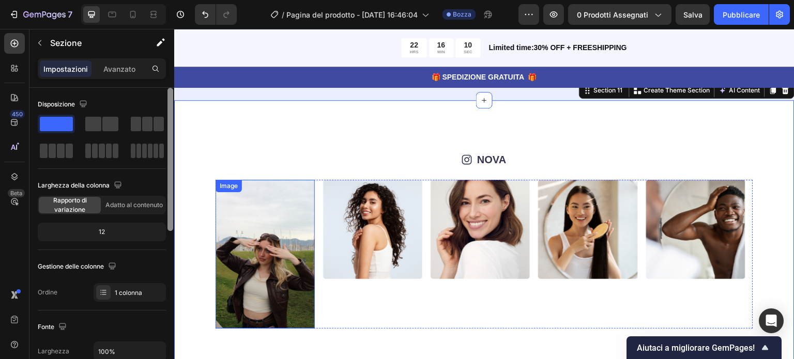
click at [271, 240] on img at bounding box center [265, 254] width 99 height 149
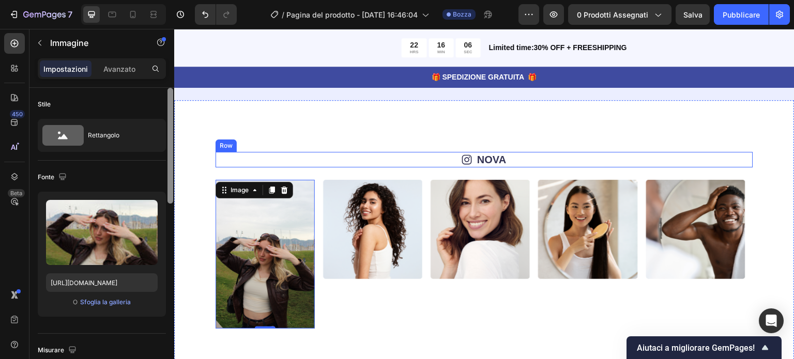
click at [255, 146] on div "Icon NOVA Text Block Row Image 0 Image Image Image Image Image Image Image Imag…" at bounding box center [484, 240] width 620 height 280
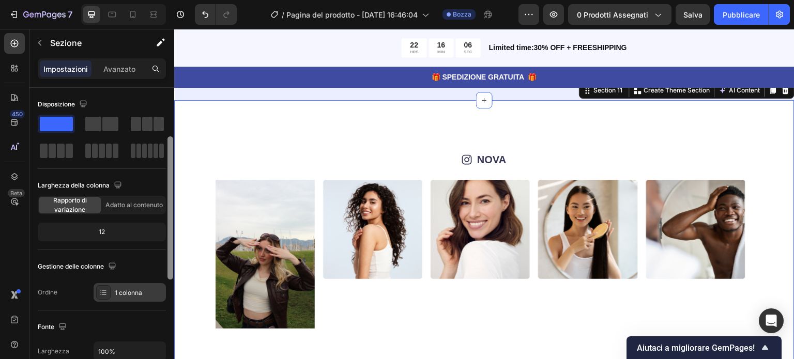
scroll to position [80, 0]
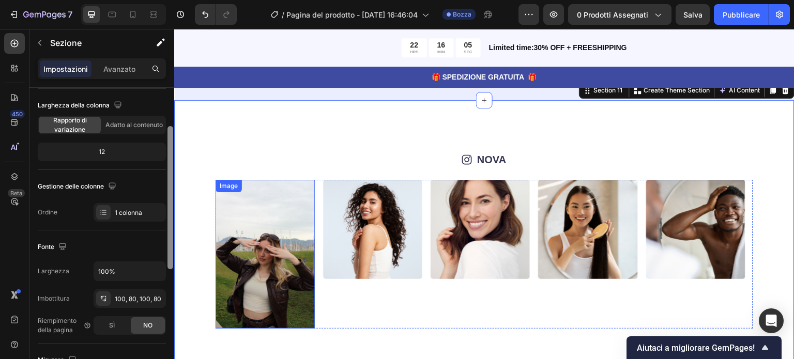
click at [252, 243] on img at bounding box center [265, 254] width 99 height 149
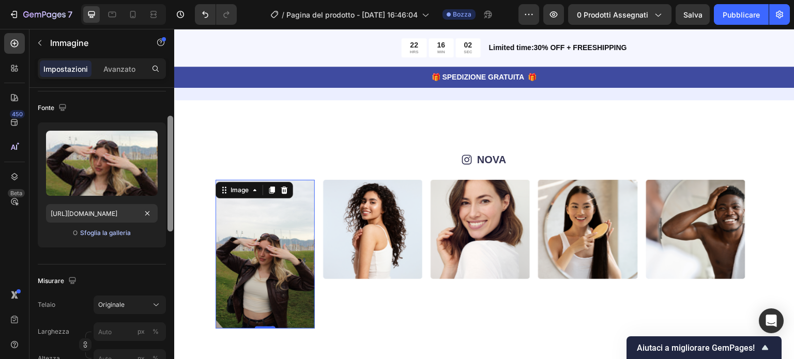
scroll to position [79, 0]
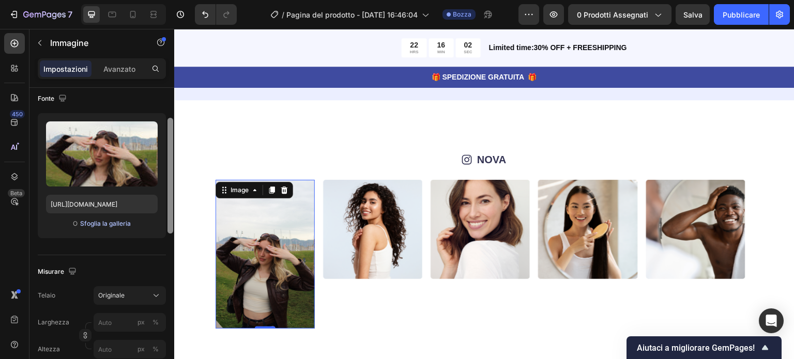
click at [102, 223] on font "Sfoglia la galleria" at bounding box center [105, 224] width 51 height 8
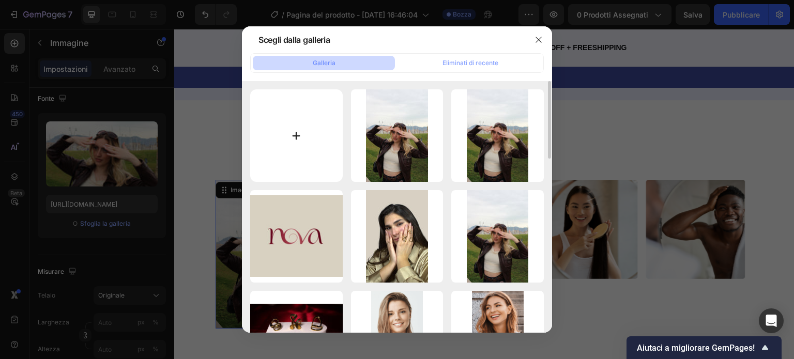
click at [294, 126] on input "file" at bounding box center [296, 135] width 93 height 93
type input "C:\fakepath\IMG_5670.JPG"
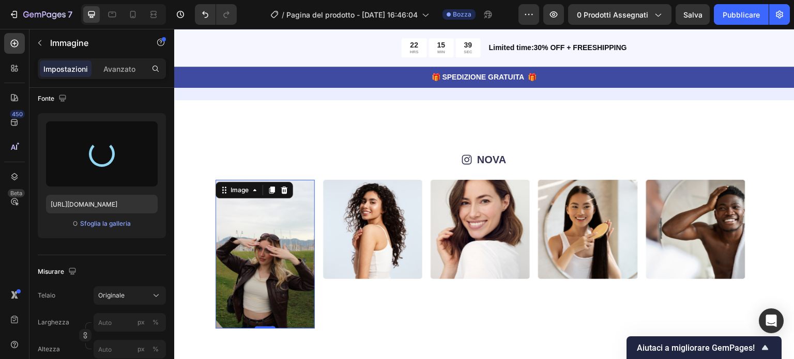
type input "[URL][DOMAIN_NAME]"
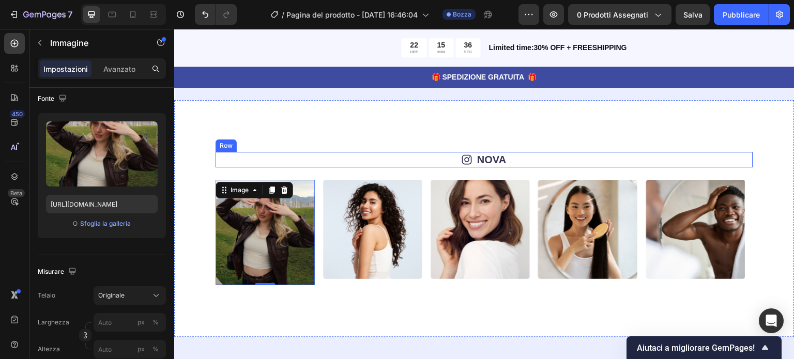
click at [352, 148] on div "Icon NOVA Text Block Row Image 0 Image Image Image Image Image Image Image Imag…" at bounding box center [484, 218] width 620 height 237
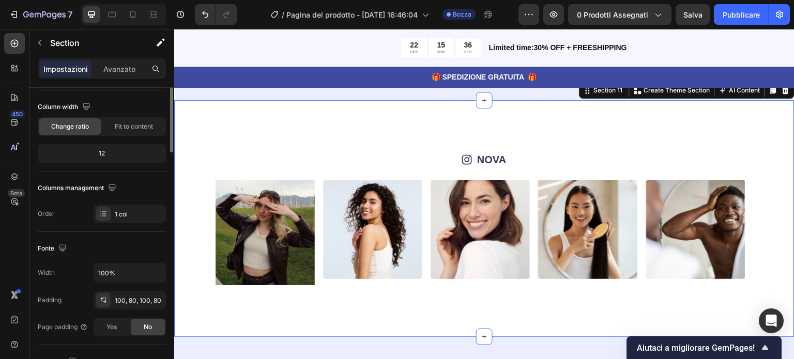
scroll to position [0, 0]
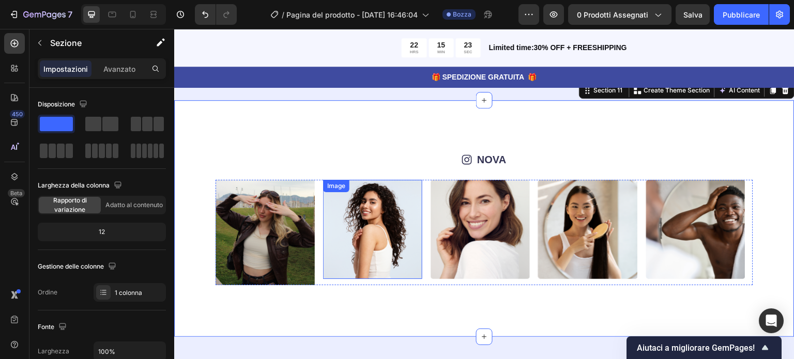
click at [359, 247] on img at bounding box center [372, 229] width 99 height 99
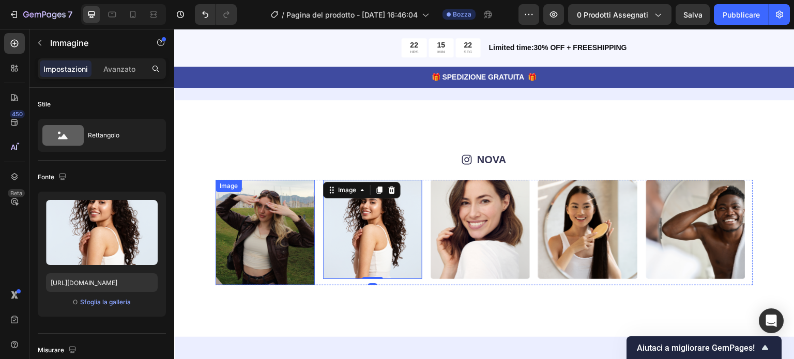
click at [289, 257] on img at bounding box center [265, 232] width 99 height 105
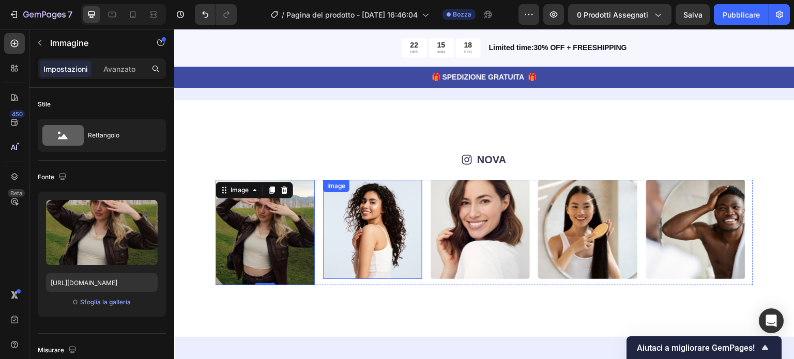
click at [376, 237] on img at bounding box center [372, 229] width 99 height 99
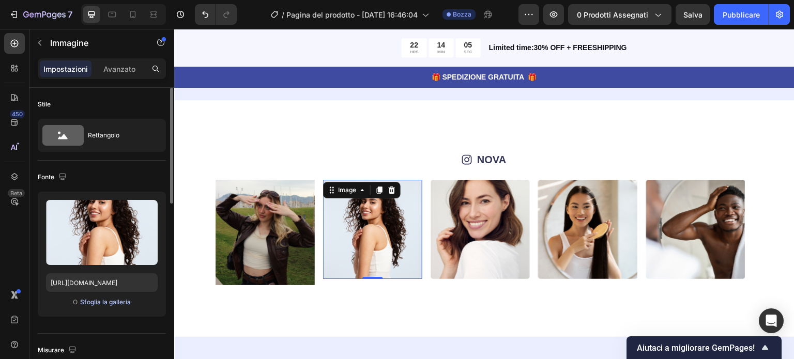
click at [109, 302] on font "Sfoglia la galleria" at bounding box center [105, 302] width 51 height 8
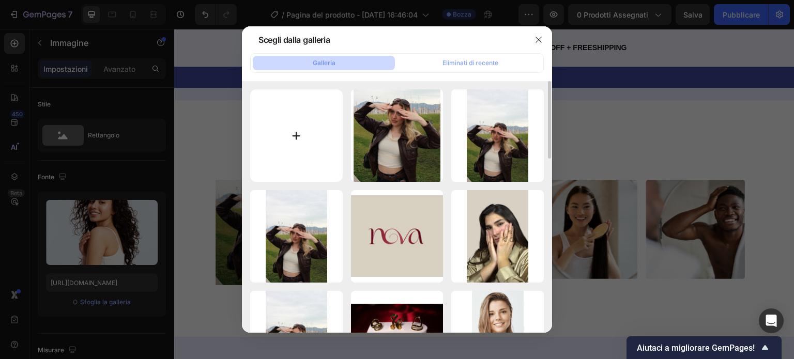
click at [298, 132] on input "file" at bounding box center [296, 135] width 93 height 93
type input "C:\fakepath\IMG_5673.jpg"
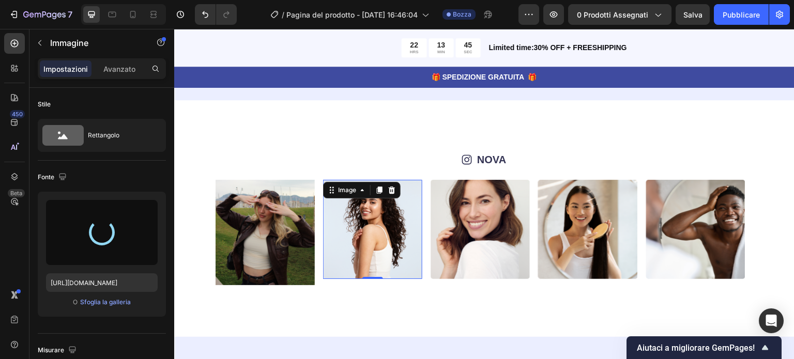
type input "[URL][DOMAIN_NAME]"
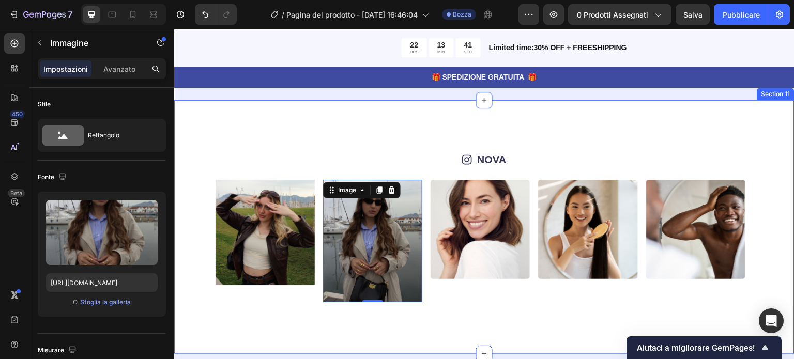
click at [382, 152] on div "Icon NOVA Text Block Row" at bounding box center [485, 160] width 538 height 16
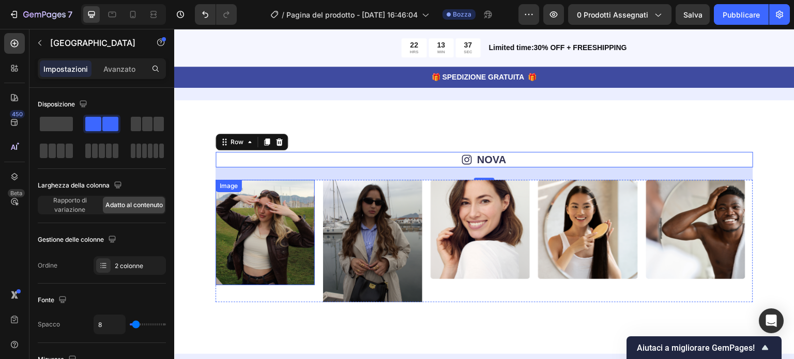
click at [283, 264] on img at bounding box center [265, 232] width 99 height 105
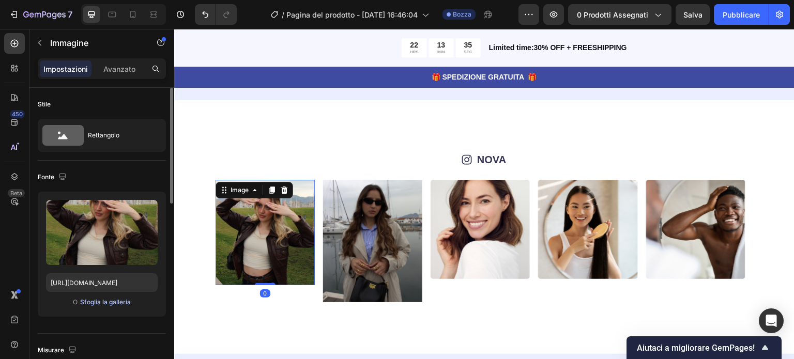
click at [105, 301] on font "Sfoglia la galleria" at bounding box center [105, 302] width 51 height 8
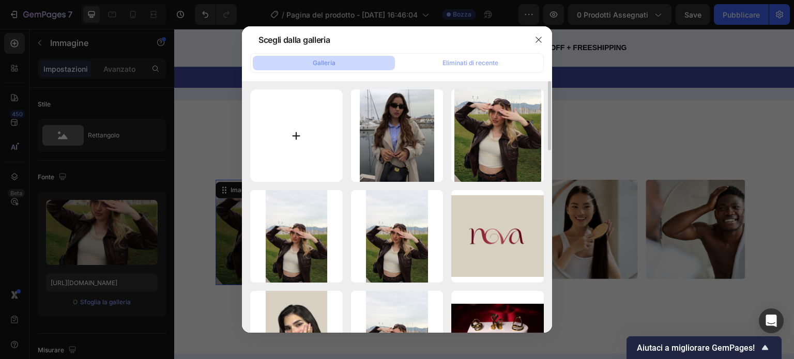
click at [287, 124] on input "file" at bounding box center [296, 135] width 93 height 93
click at [300, 132] on input "file" at bounding box center [296, 135] width 93 height 93
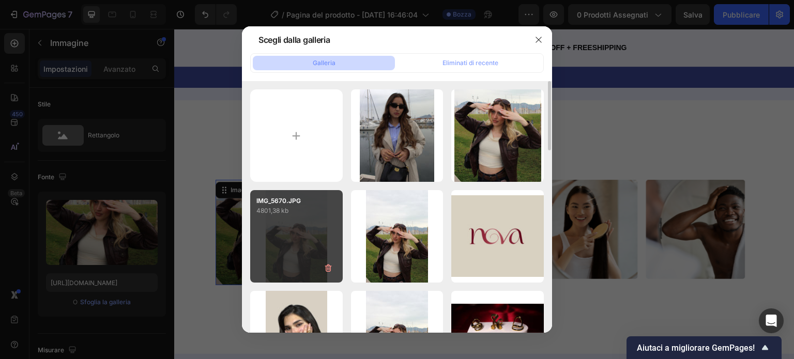
click at [298, 233] on div "IMG_5670.JPG 4801,38 kb" at bounding box center [296, 236] width 93 height 93
type input "[URL][DOMAIN_NAME]"
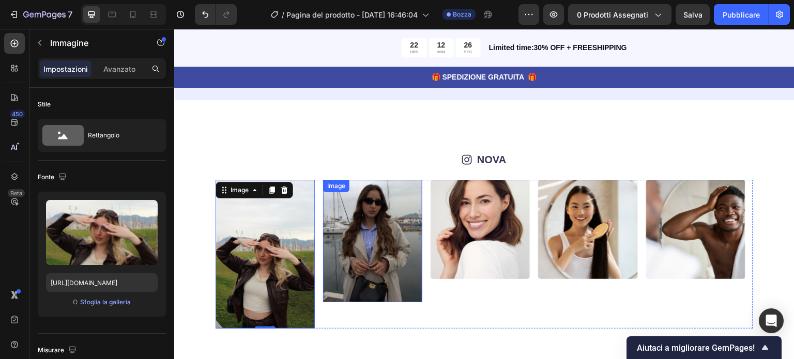
click at [355, 223] on img at bounding box center [372, 241] width 99 height 122
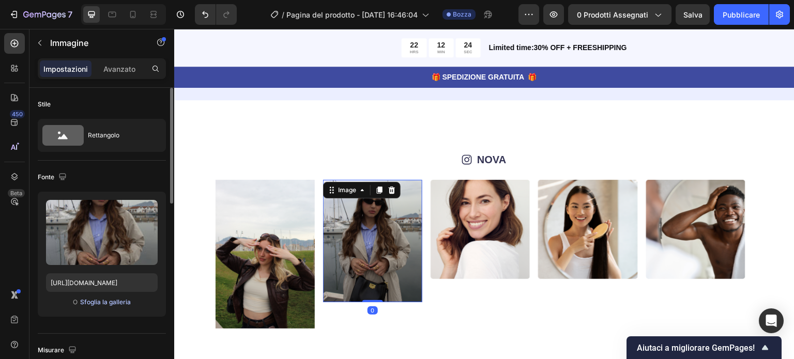
click at [103, 300] on font "Sfoglia la galleria" at bounding box center [105, 302] width 51 height 8
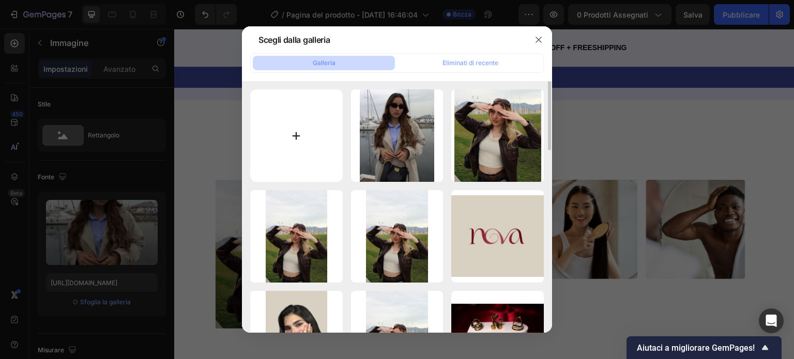
click at [297, 138] on input "file" at bounding box center [296, 135] width 93 height 93
type input "C:\fakepath\IMG_5671.JPG"
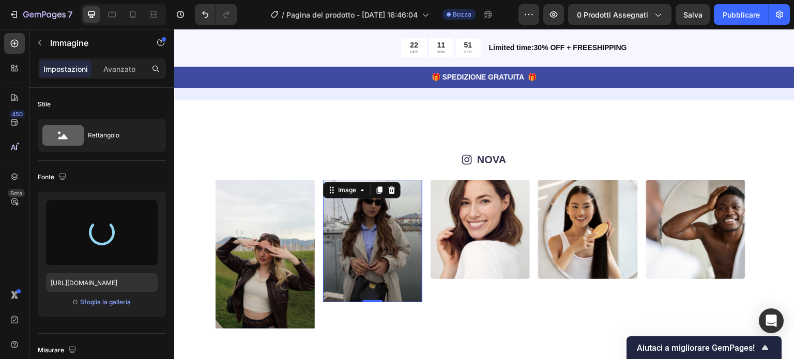
type input "[URL][DOMAIN_NAME]"
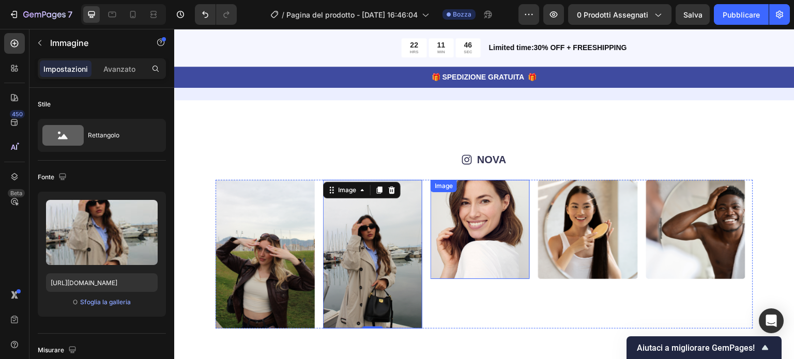
click at [495, 233] on img at bounding box center [480, 229] width 99 height 99
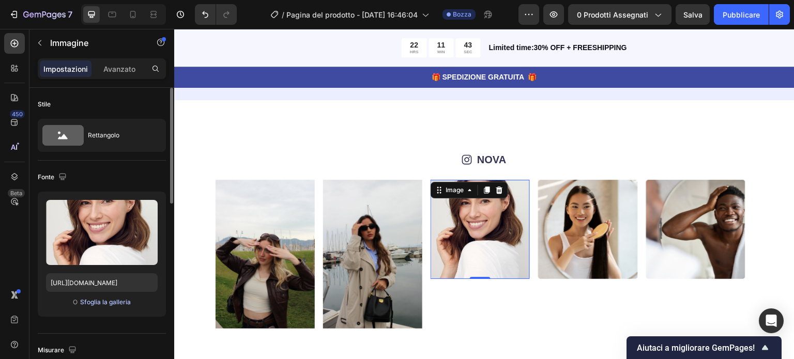
click at [100, 302] on font "Sfoglia la galleria" at bounding box center [105, 302] width 51 height 8
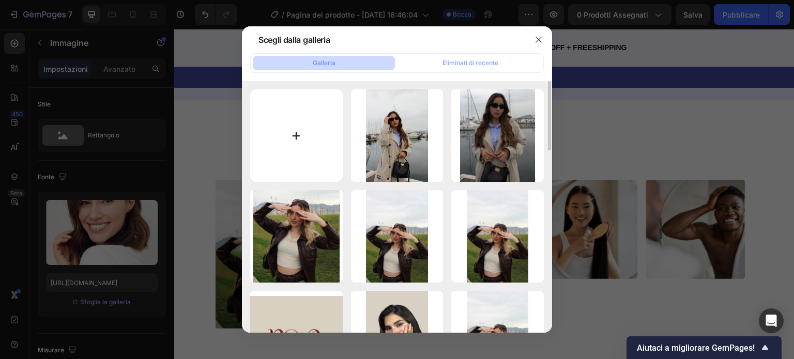
click at [301, 134] on input "file" at bounding box center [296, 135] width 93 height 93
type input "C:\fakepath\IMG_5649.JPG"
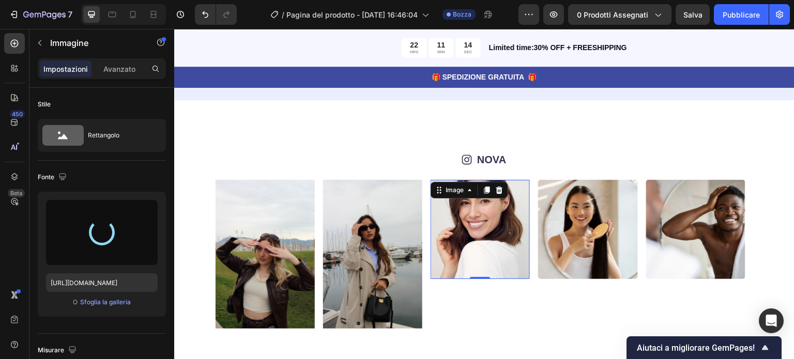
type input "[URL][DOMAIN_NAME]"
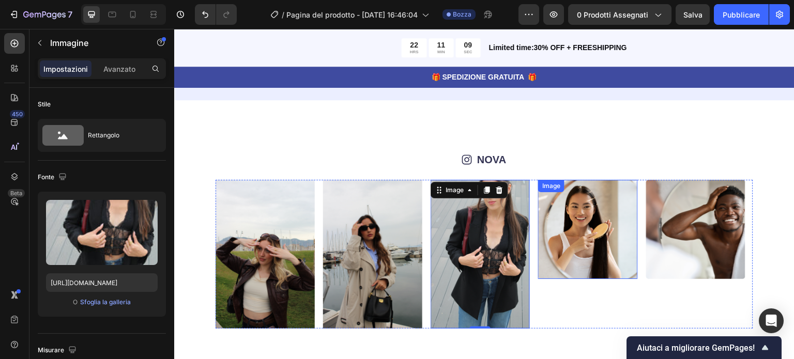
click at [586, 235] on img at bounding box center [587, 229] width 99 height 99
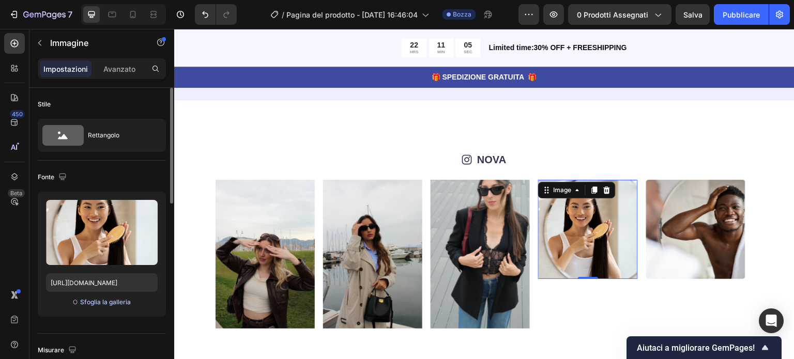
click at [106, 301] on font "Sfoglia la galleria" at bounding box center [105, 302] width 51 height 8
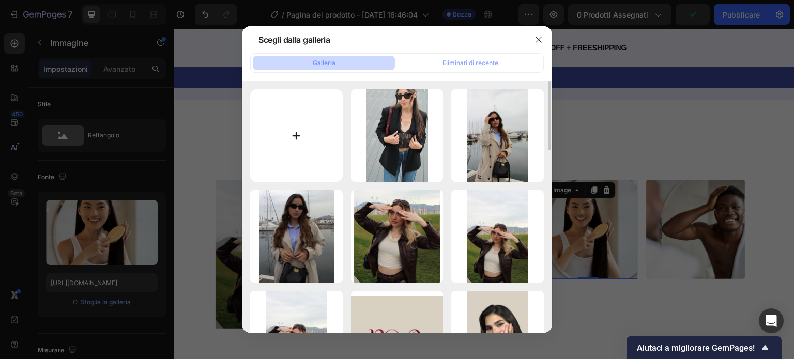
click at [306, 126] on input "file" at bounding box center [296, 135] width 93 height 93
type input "C:\fakepath\IMG_5375.JPG"
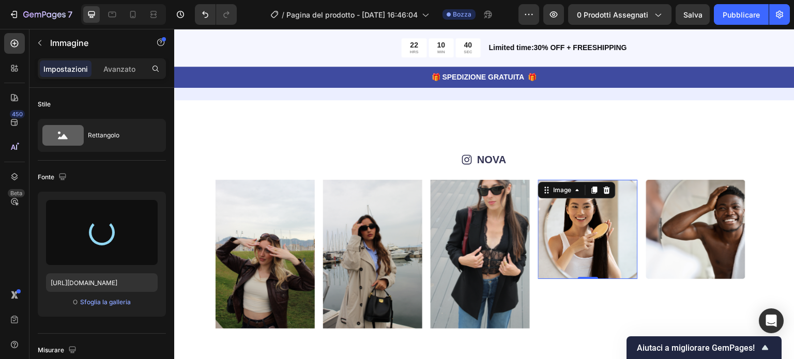
type input "[URL][DOMAIN_NAME]"
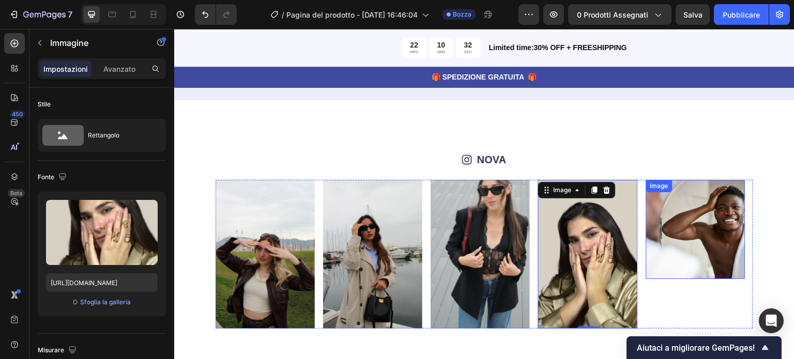
click at [696, 219] on img at bounding box center [695, 229] width 99 height 99
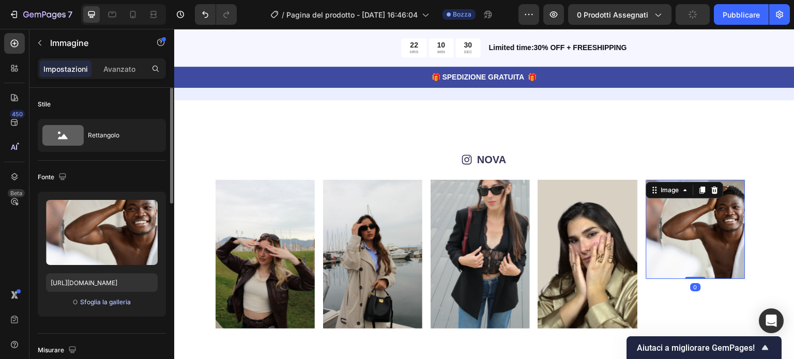
click at [119, 301] on font "Sfoglia la galleria" at bounding box center [105, 302] width 51 height 8
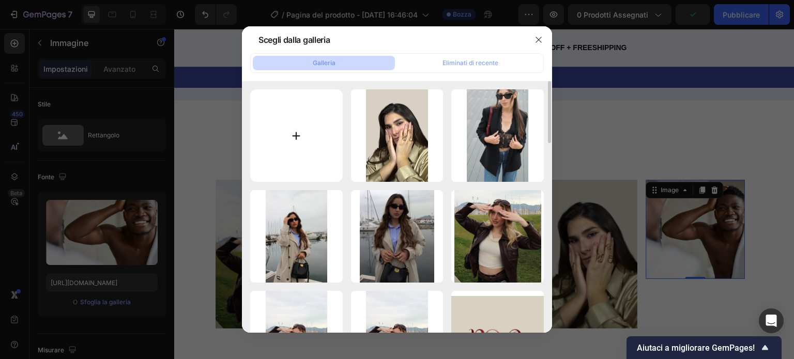
click at [280, 144] on input "file" at bounding box center [296, 135] width 93 height 93
type input "C:\fakepath\IMG_5700.JPG"
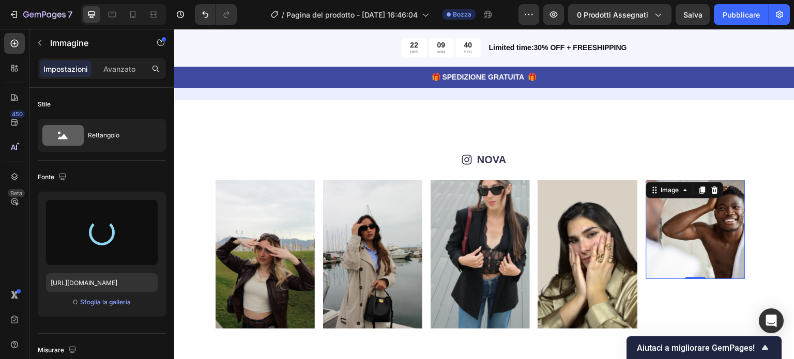
type input "[URL][DOMAIN_NAME]"
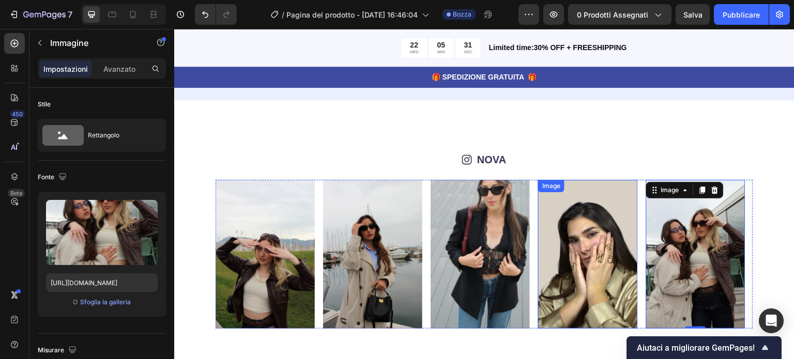
click at [542, 276] on img at bounding box center [587, 254] width 99 height 149
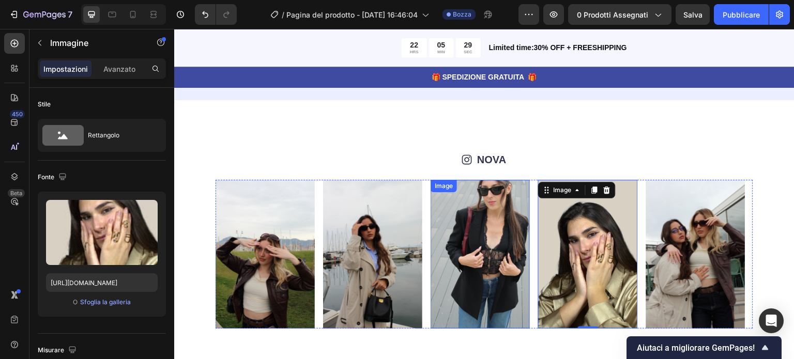
click at [459, 272] on img at bounding box center [480, 254] width 99 height 149
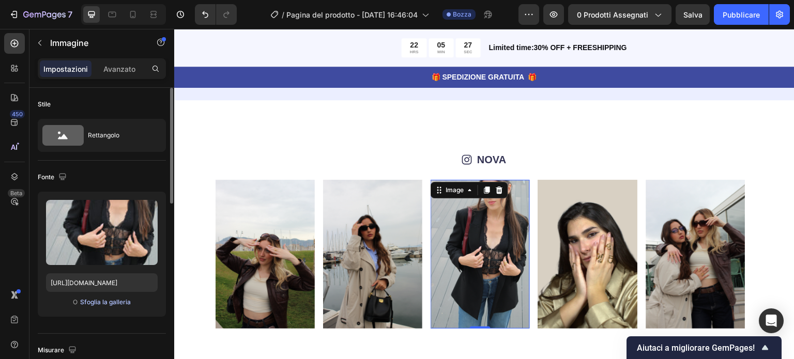
click at [117, 298] on font "Sfoglia la galleria" at bounding box center [105, 302] width 51 height 8
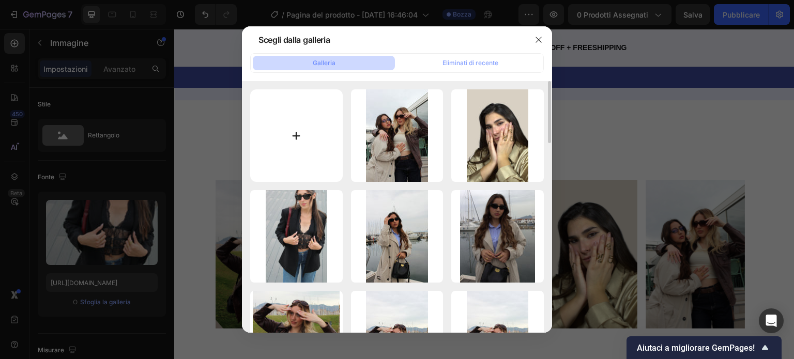
click at [299, 144] on input "file" at bounding box center [296, 135] width 93 height 93
type input "C:\fakepath\Immagine WhatsApp [DATE] 12.27.21_b0b57f0a.jpg"
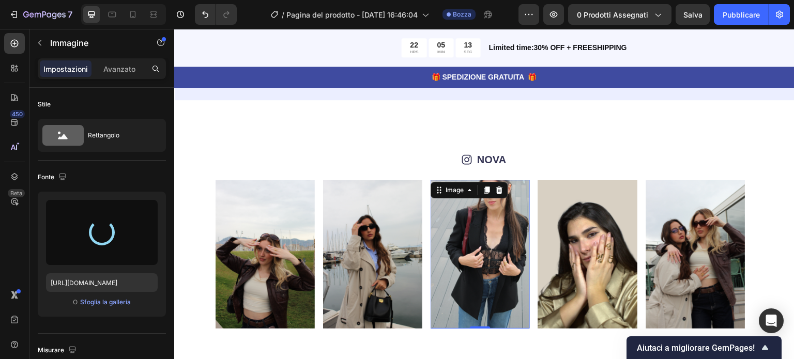
type input "[URL][DOMAIN_NAME]"
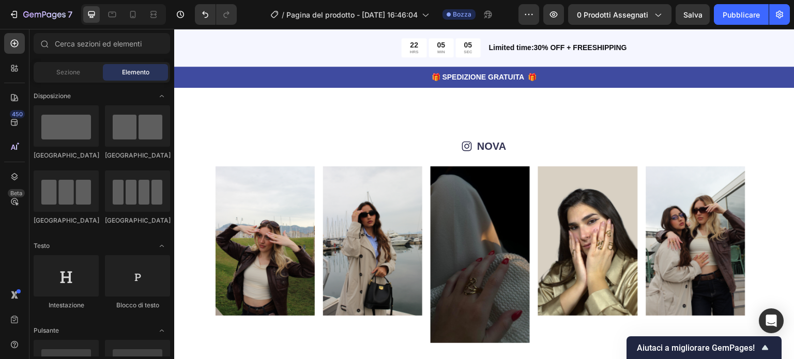
scroll to position [3537, 0]
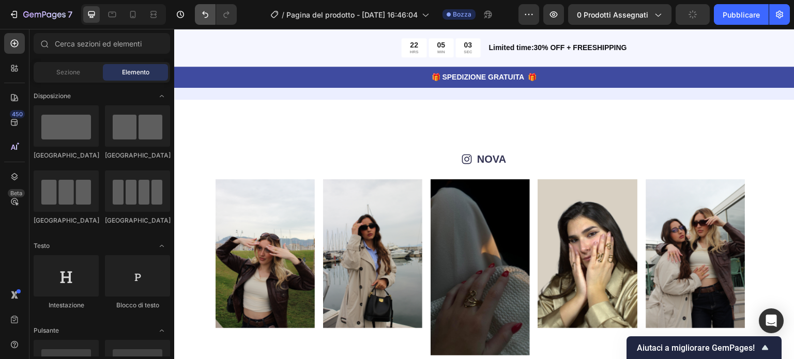
click at [203, 13] on icon "Annulla/Ripristina" at bounding box center [205, 14] width 6 height 7
click at [205, 18] on icon "Annulla/Ripristina" at bounding box center [205, 14] width 6 height 7
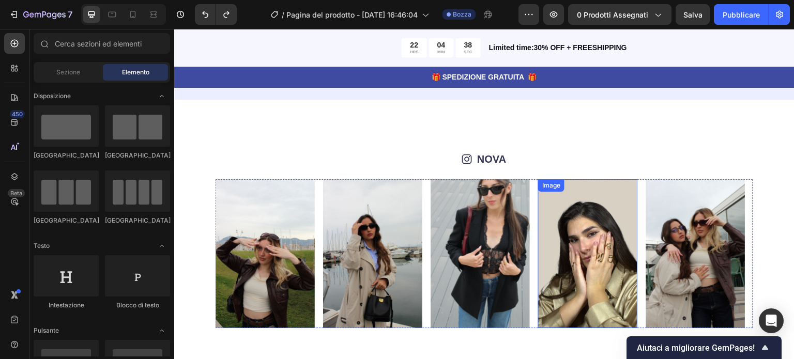
click at [604, 211] on img at bounding box center [587, 253] width 99 height 149
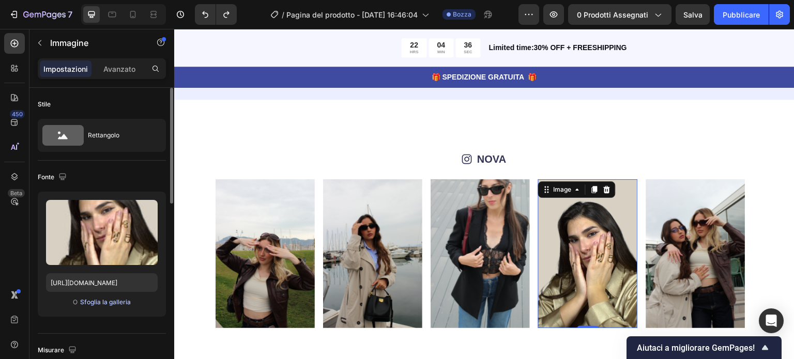
click at [96, 301] on font "Sfoglia la galleria" at bounding box center [105, 302] width 51 height 8
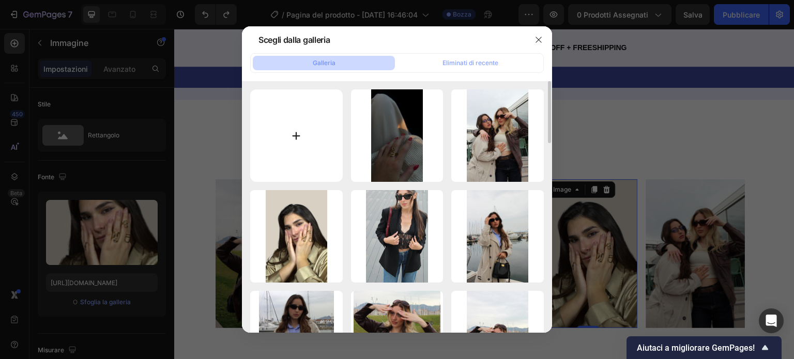
click at [296, 142] on input "file" at bounding box center [296, 135] width 93 height 93
type input "C:\fakepath\Immagine WhatsApp [DATE] 12.27.21_b0b57f0a.jpg"
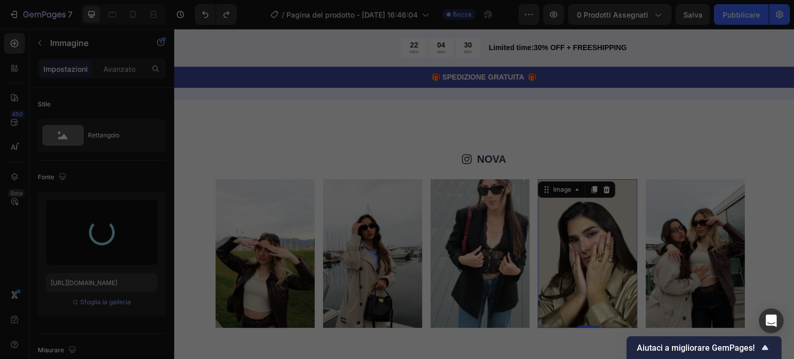
type input "[URL][DOMAIN_NAME]"
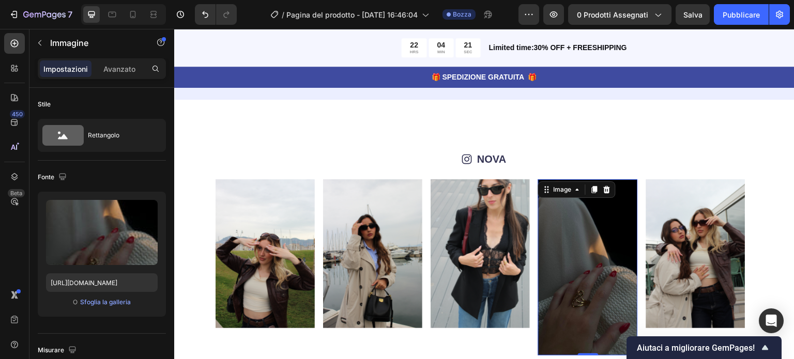
click at [607, 266] on img at bounding box center [587, 267] width 99 height 177
click at [99, 304] on font "Sfoglia la galleria" at bounding box center [105, 302] width 51 height 8
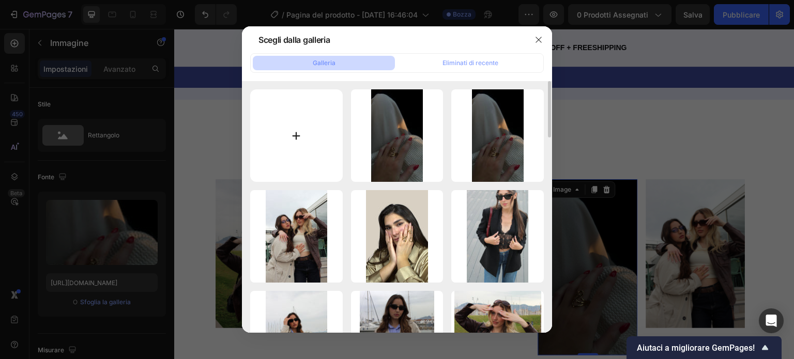
click at [300, 139] on input "file" at bounding box center [296, 135] width 93 height 93
click at [302, 128] on input "file" at bounding box center [296, 135] width 93 height 93
type input "C:\fakepath\Immagine WhatsApp [DATE] 12.27.21_b0b57f0a.jpg"
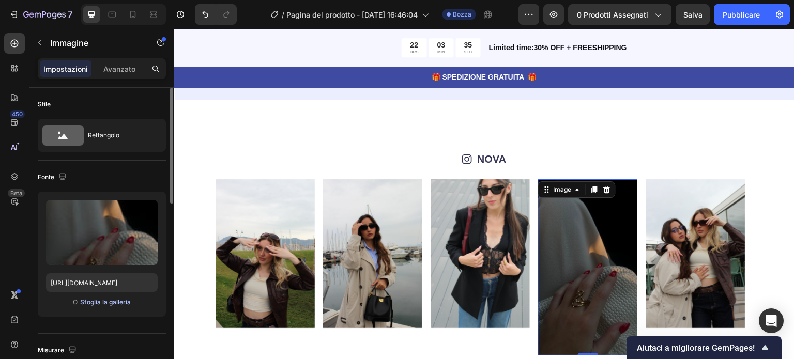
click at [117, 300] on font "Sfoglia la galleria" at bounding box center [105, 302] width 51 height 8
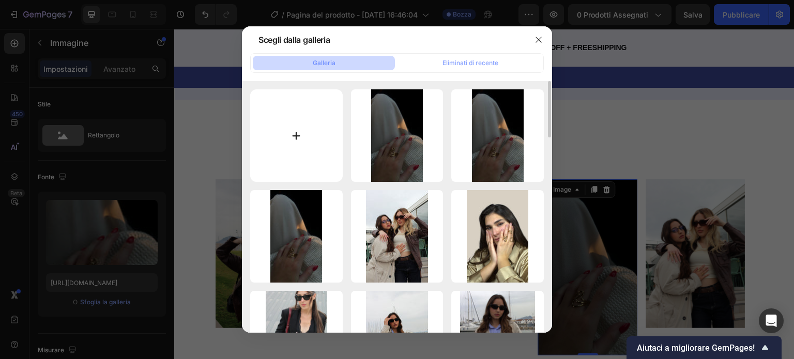
click at [295, 137] on input "file" at bounding box center [296, 135] width 93 height 93
type input "C:\fakepath\WhatsApp Image [DATE] 12.19.11.jpeg"
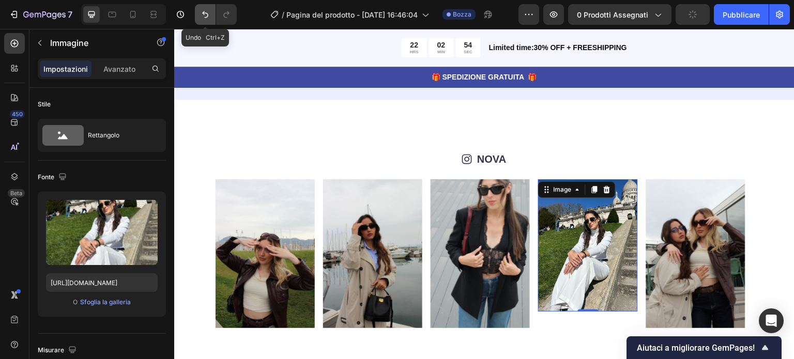
click at [206, 16] on icon "Annulla/Ripristina" at bounding box center [205, 14] width 10 height 10
click at [207, 16] on icon "Annulla/Ripristina" at bounding box center [205, 14] width 10 height 10
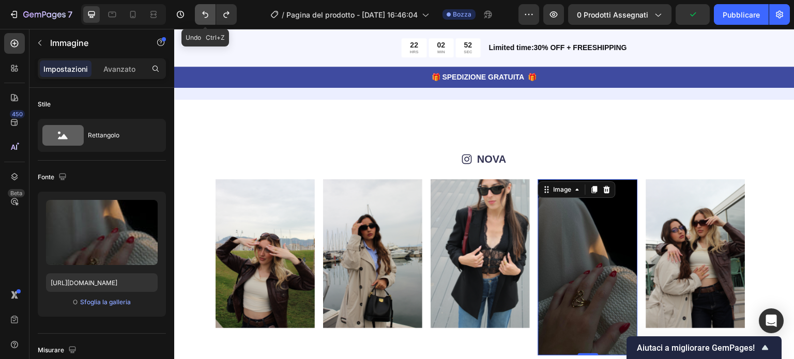
click at [207, 16] on icon "Annulla/Ripristina" at bounding box center [205, 14] width 10 height 10
click at [202, 13] on icon "Annulla/Ripristina" at bounding box center [205, 14] width 6 height 7
type input "[URL][DOMAIN_NAME]"
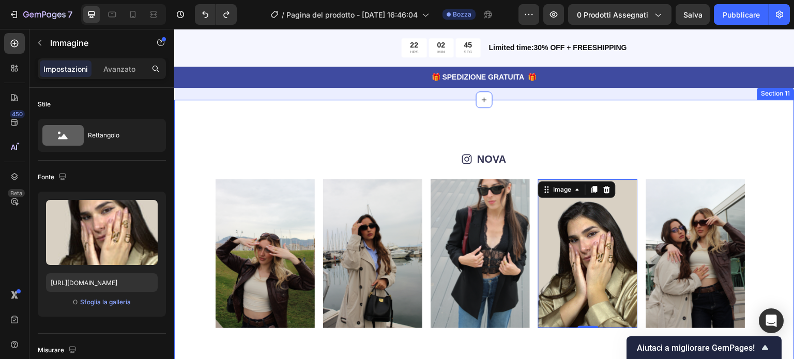
click at [285, 139] on div "Icon NOVA Text Block Row Image Image Image Image 0 Image Image Image Image Imag…" at bounding box center [484, 240] width 620 height 281
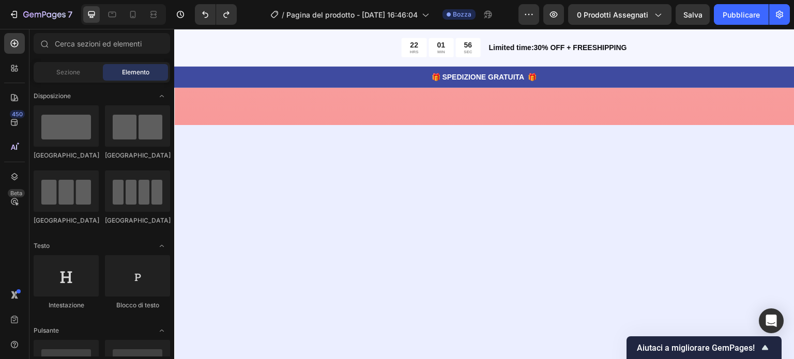
scroll to position [3883, 0]
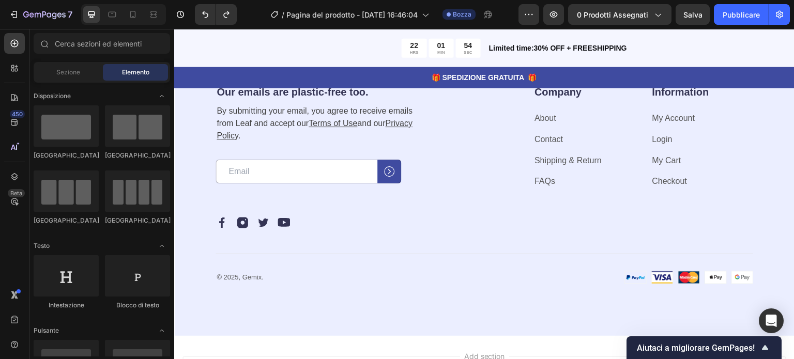
drag, startPoint x: 789, startPoint y: 274, endPoint x: 953, endPoint y: 354, distance: 182.4
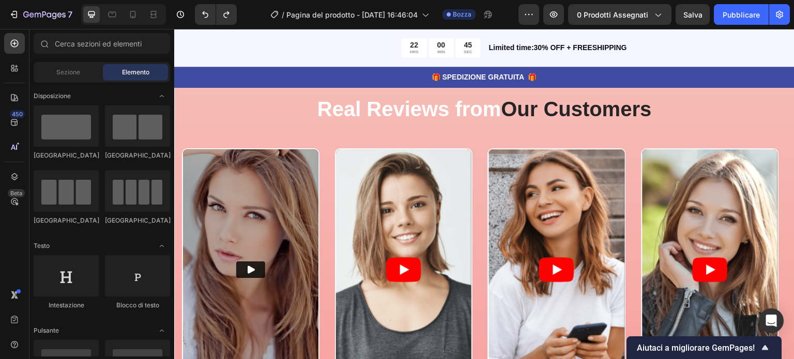
scroll to position [2791, 0]
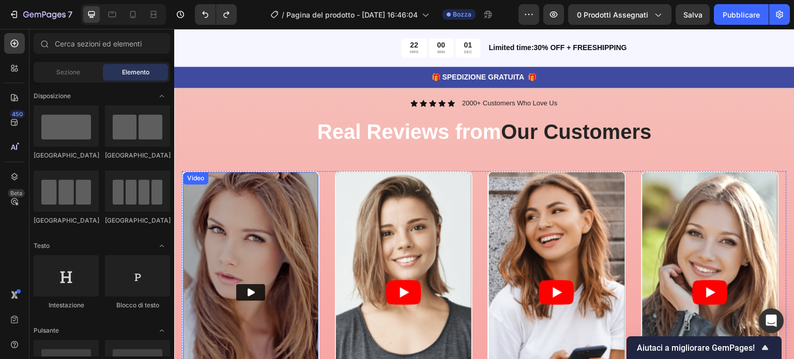
click at [250, 292] on icon "Play" at bounding box center [251, 292] width 7 height 8
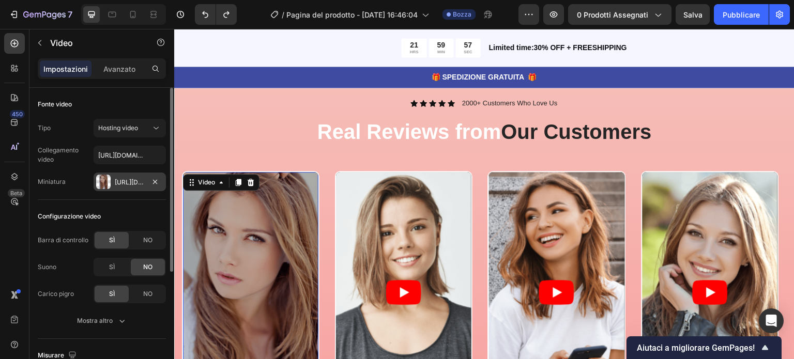
click at [133, 183] on font "[URL][DOMAIN_NAME]" at bounding box center [148, 182] width 67 height 8
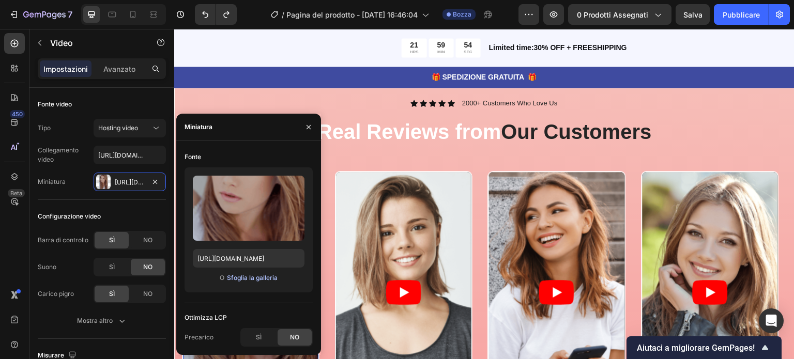
click at [246, 279] on font "Sfoglia la galleria" at bounding box center [252, 278] width 51 height 8
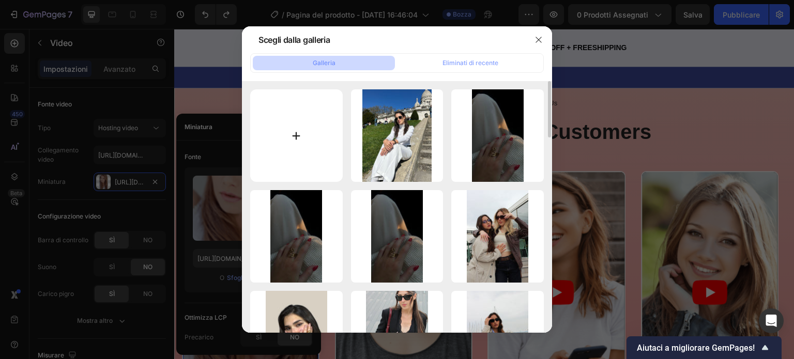
click at [293, 131] on input "file" at bounding box center [296, 135] width 93 height 93
click at [538, 38] on icon "button" at bounding box center [538, 40] width 8 height 8
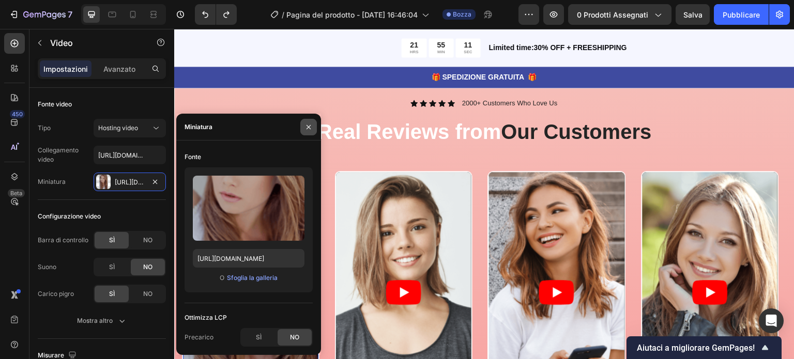
click at [310, 125] on icon "button" at bounding box center [308, 127] width 8 height 8
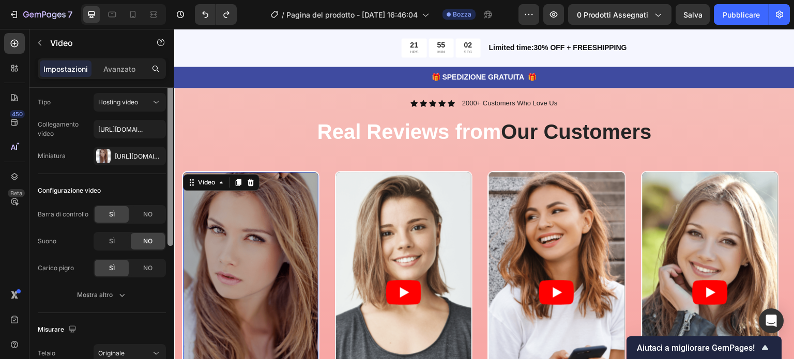
scroll to position [0, 0]
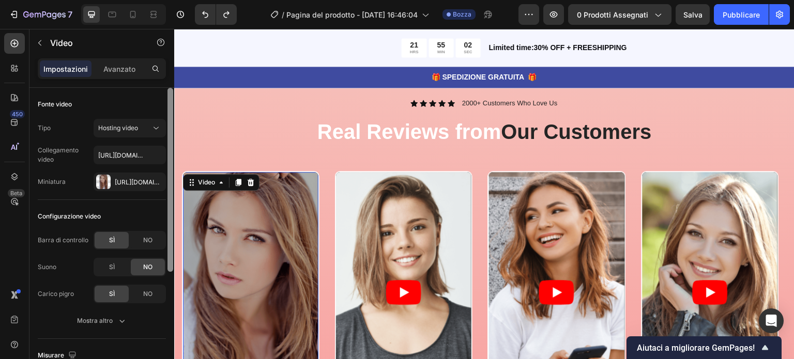
drag, startPoint x: 344, startPoint y: 146, endPoint x: 178, endPoint y: 103, distance: 171.4
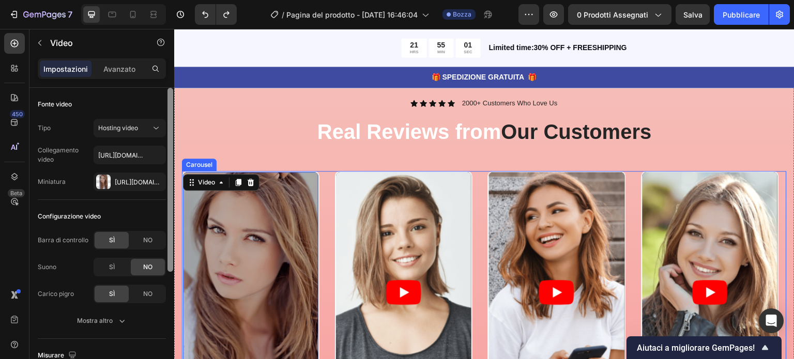
click at [358, 284] on article at bounding box center [403, 292] width 135 height 241
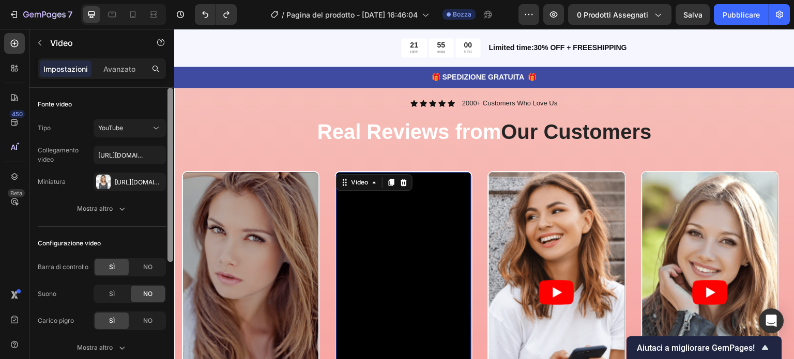
click at [290, 322] on div "Video" at bounding box center [250, 292] width 137 height 243
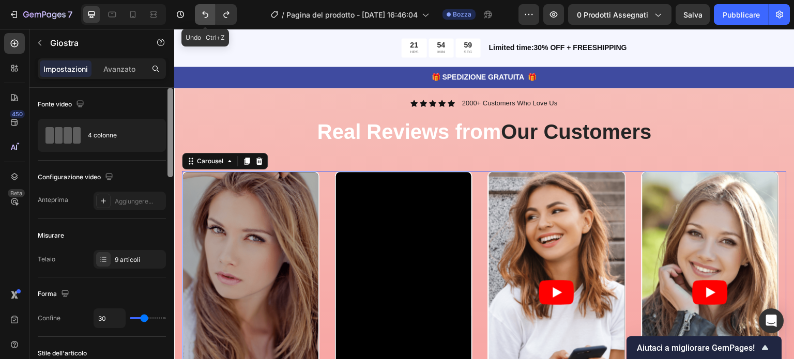
click at [207, 18] on icon "Annulla/Ripristina" at bounding box center [205, 14] width 10 height 10
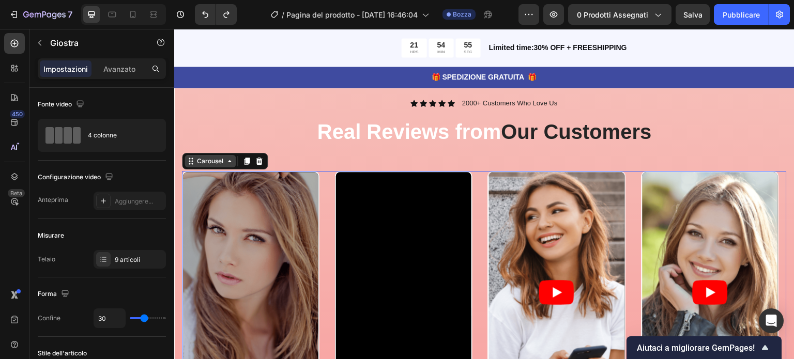
click at [219, 166] on div "Carousel" at bounding box center [210, 161] width 51 height 12
click at [217, 166] on div "Carousel" at bounding box center [210, 161] width 51 height 12
click at [233, 165] on div "Carousel" at bounding box center [210, 161] width 51 height 12
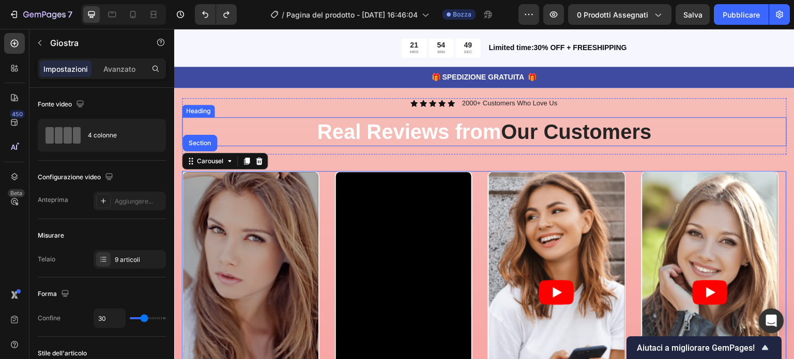
click at [234, 131] on h2 "Real Reviews from Our Customers" at bounding box center [484, 131] width 605 height 29
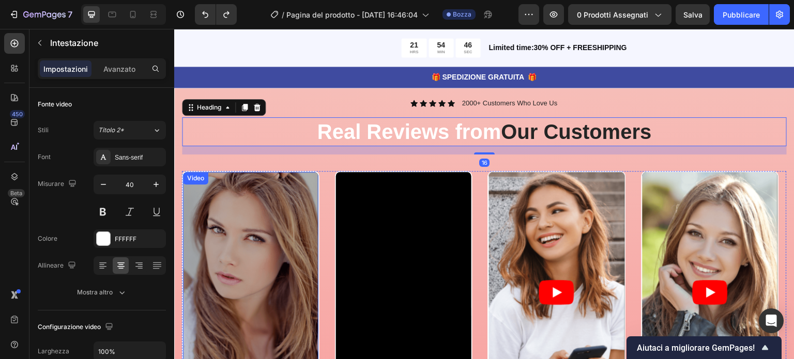
click at [233, 189] on div "Video" at bounding box center [250, 292] width 137 height 243
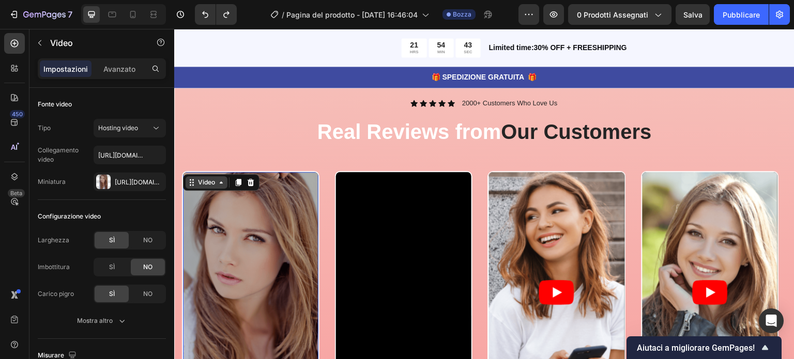
click at [210, 184] on div "Video" at bounding box center [206, 182] width 21 height 9
click at [238, 182] on icon at bounding box center [239, 182] width 6 height 7
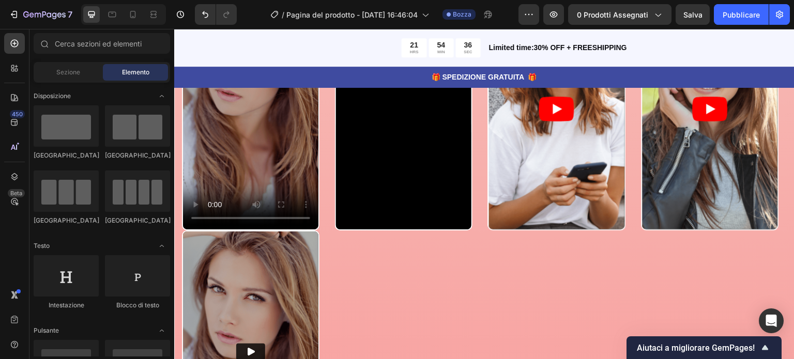
scroll to position [2686, 0]
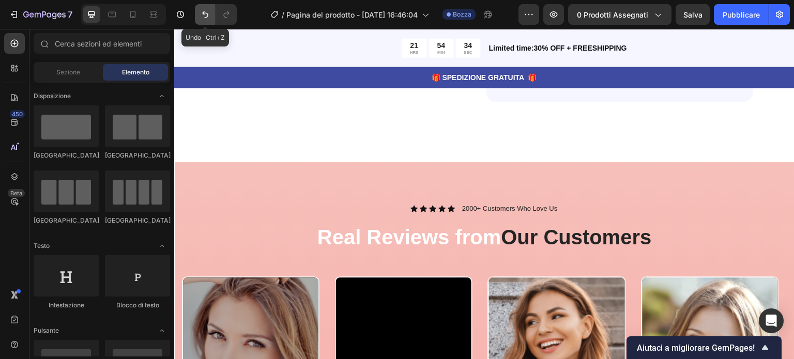
click at [201, 17] on icon "Annulla/Ripristina" at bounding box center [205, 14] width 10 height 10
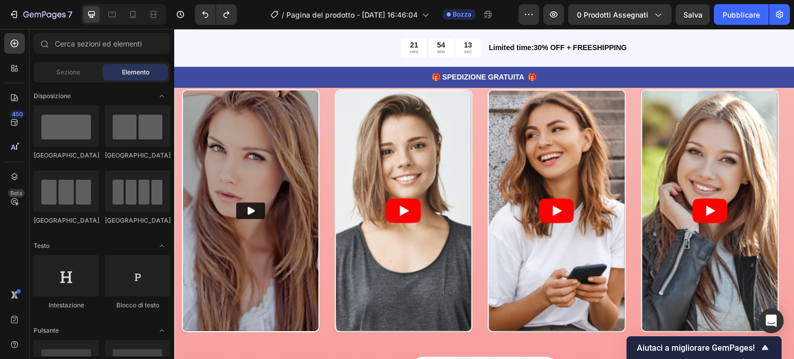
scroll to position [2878, 0]
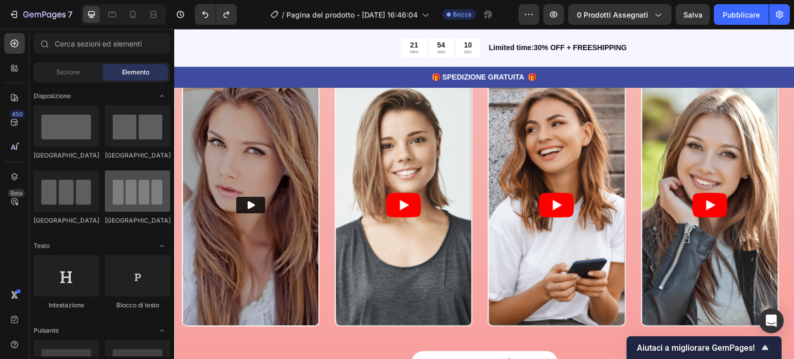
click at [130, 204] on div at bounding box center [137, 191] width 65 height 41
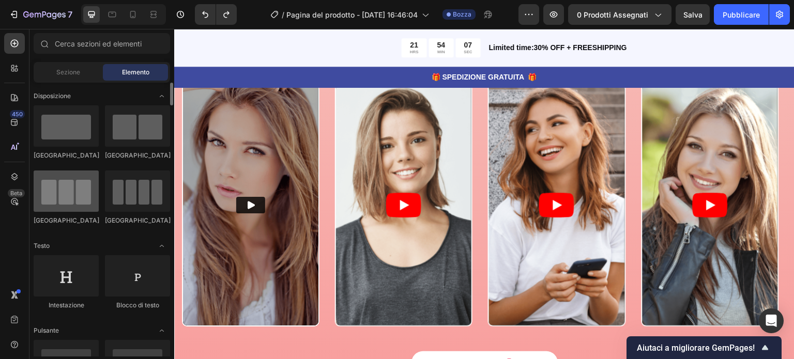
click at [67, 198] on div at bounding box center [66, 191] width 65 height 41
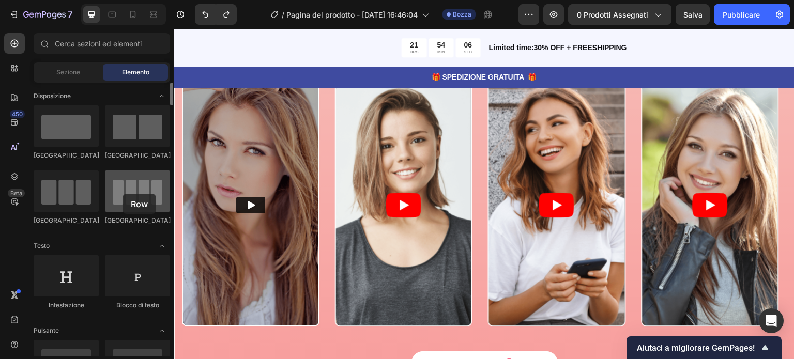
click at [122, 194] on div at bounding box center [137, 191] width 65 height 41
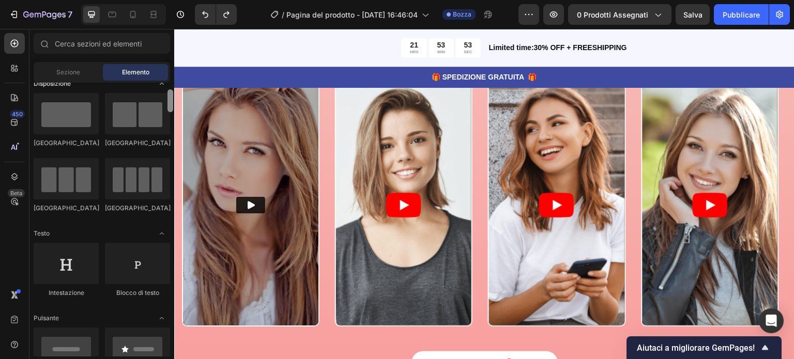
scroll to position [0, 0]
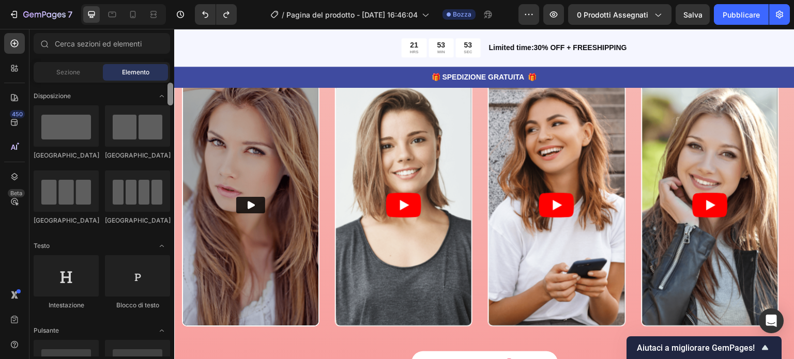
drag, startPoint x: 170, startPoint y: 97, endPoint x: 165, endPoint y: 86, distance: 11.1
click at [165, 86] on div "Disposizione [GEOGRAPHIC_DATA] [GEOGRAPHIC_DATA] [GEOGRAPHIC_DATA] Riga Testo I…" at bounding box center [101, 220] width 145 height 274
click at [210, 141] on img at bounding box center [250, 205] width 135 height 241
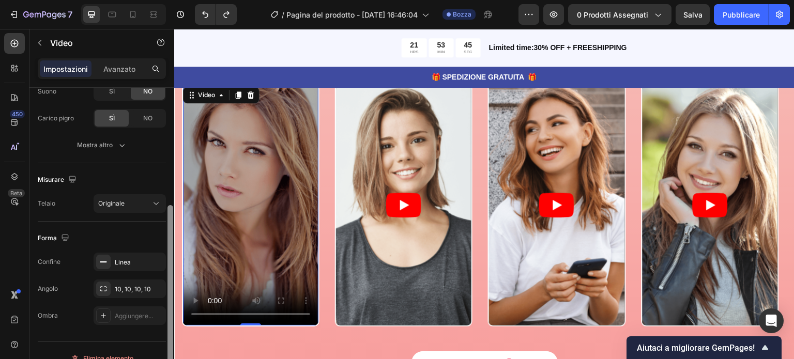
scroll to position [190, 0]
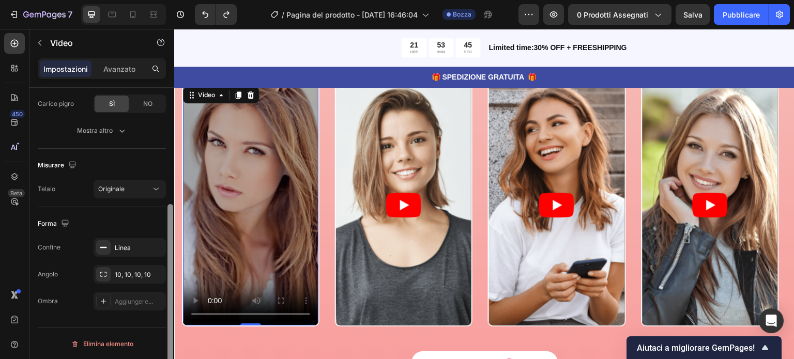
drag, startPoint x: 172, startPoint y: 163, endPoint x: 172, endPoint y: 334, distance: 171.6
click at [172, 334] on div at bounding box center [170, 296] width 6 height 184
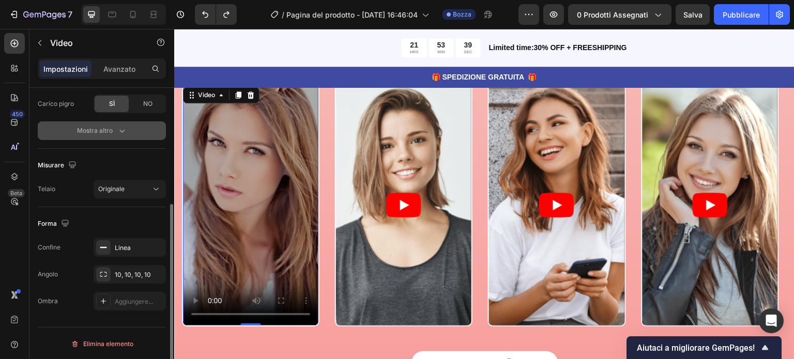
click at [110, 123] on button "Mostra altro" at bounding box center [102, 130] width 128 height 19
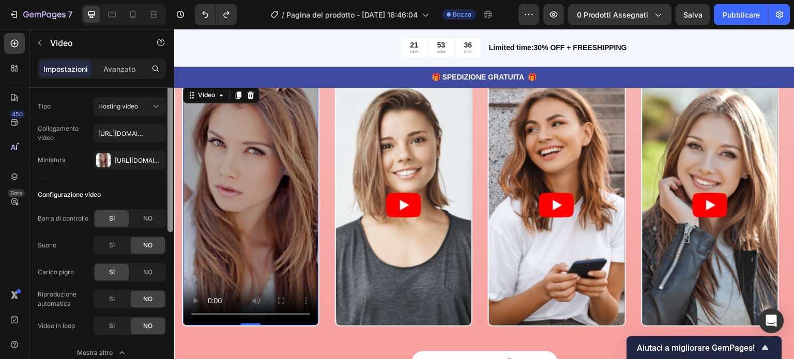
scroll to position [0, 0]
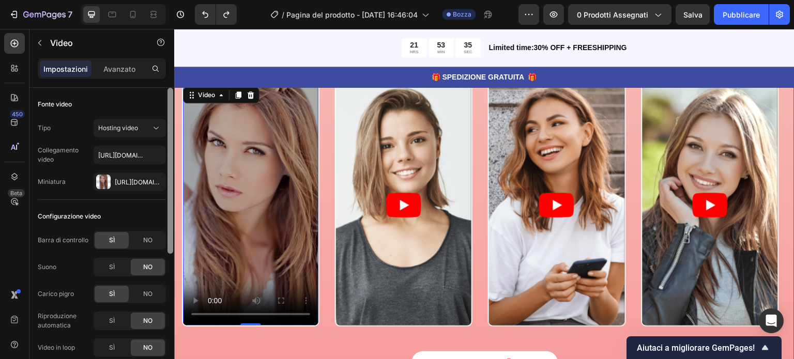
drag, startPoint x: 345, startPoint y: 269, endPoint x: 177, endPoint y: 102, distance: 236.1
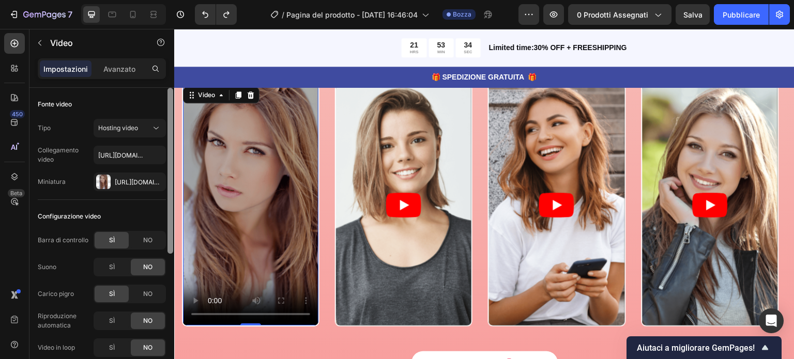
click at [218, 119] on video at bounding box center [250, 205] width 135 height 241
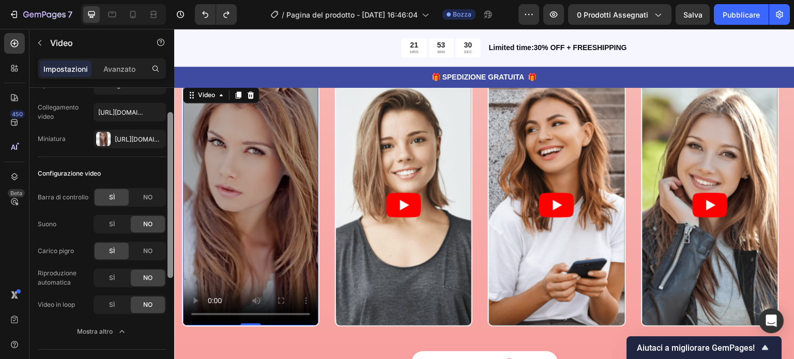
scroll to position [44, 0]
click at [171, 150] on div at bounding box center [170, 195] width 6 height 166
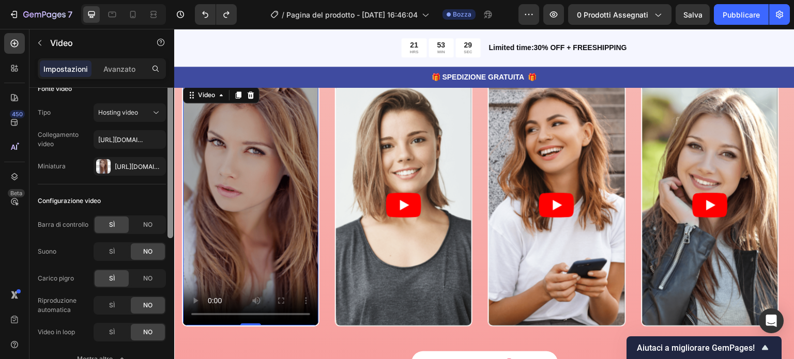
scroll to position [0, 0]
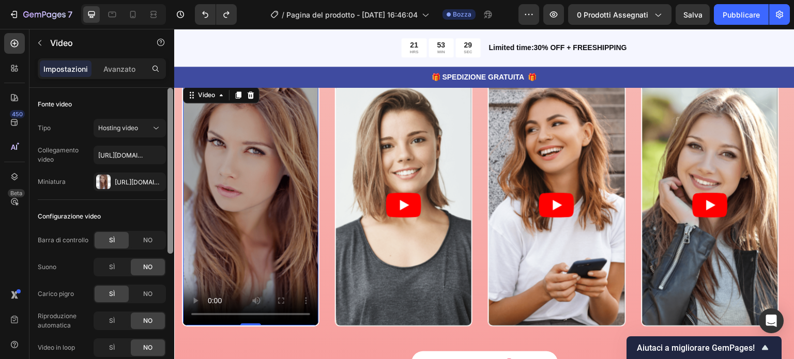
drag, startPoint x: 171, startPoint y: 150, endPoint x: 173, endPoint y: 98, distance: 52.8
click at [173, 98] on div at bounding box center [170, 171] width 6 height 166
click at [192, 98] on icon at bounding box center [192, 95] width 8 height 8
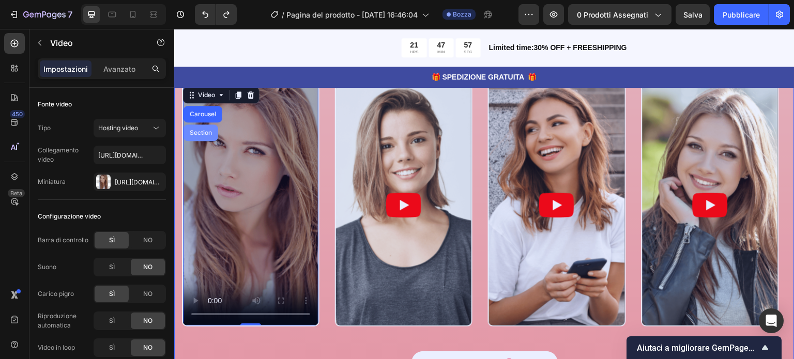
click at [194, 132] on div "Section" at bounding box center [201, 133] width 26 height 6
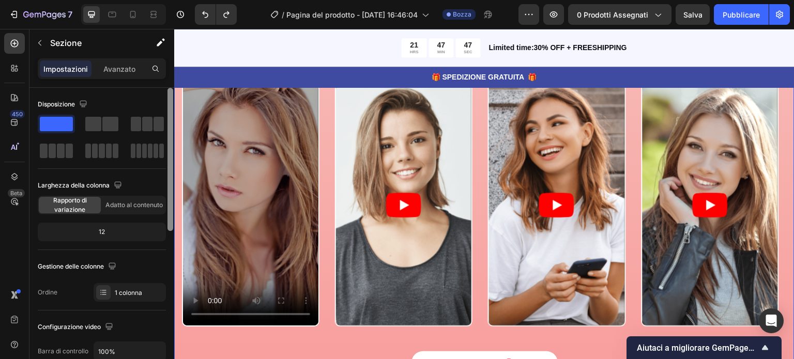
drag, startPoint x: 172, startPoint y: 168, endPoint x: 173, endPoint y: 154, distance: 14.5
click at [173, 154] on div at bounding box center [170, 159] width 6 height 143
click at [143, 152] on span at bounding box center [144, 151] width 5 height 14
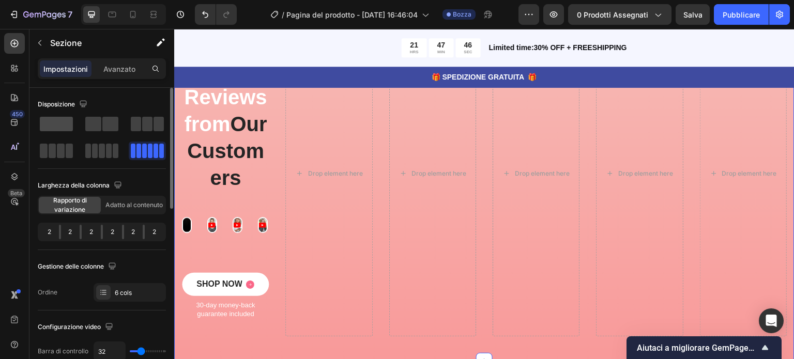
scroll to position [2905, 0]
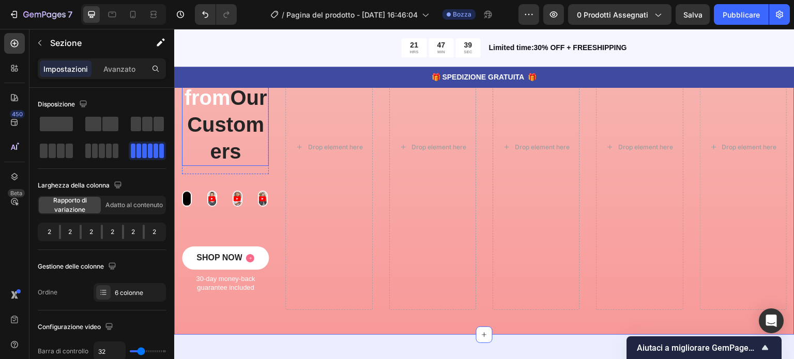
click at [226, 159] on span "Our Customers" at bounding box center [227, 124] width 80 height 76
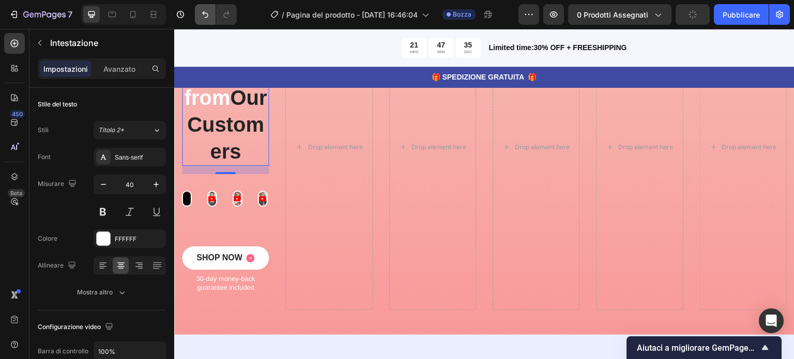
click at [203, 14] on icon "Annulla/Ripristina" at bounding box center [205, 14] width 10 height 10
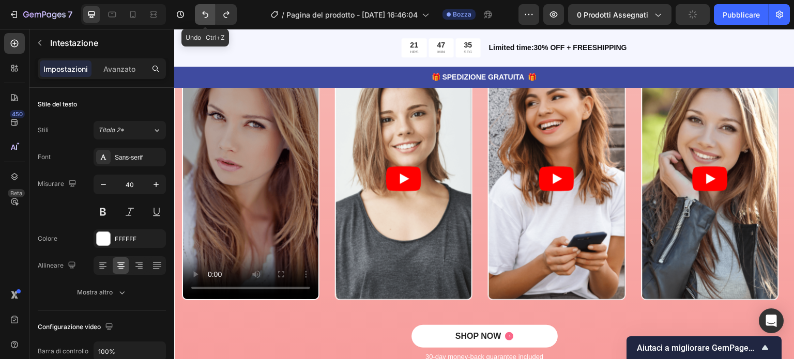
scroll to position [2878, 0]
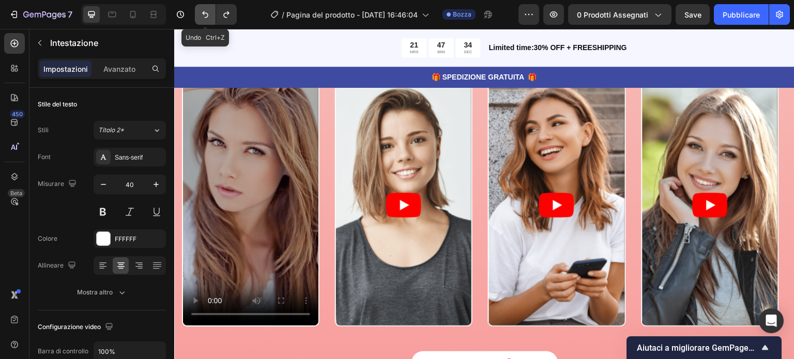
click at [203, 15] on icon "Annulla/Ripristina" at bounding box center [205, 14] width 10 height 10
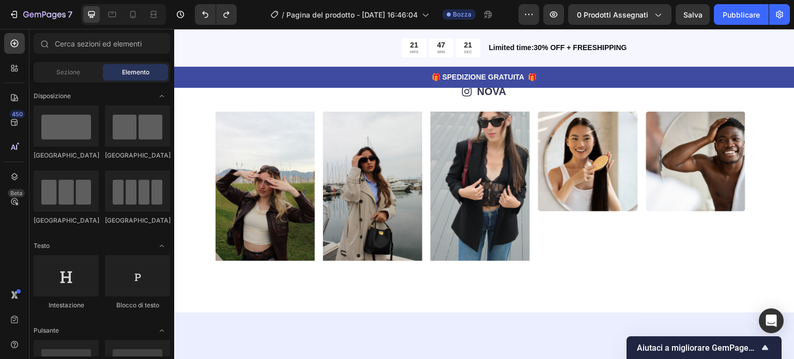
scroll to position [3563, 0]
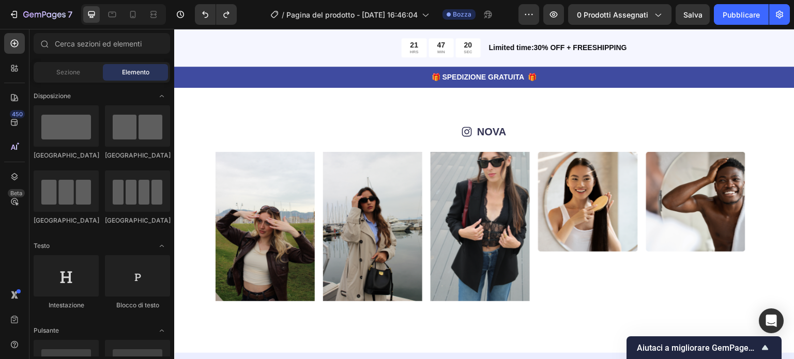
drag, startPoint x: 788, startPoint y: 257, endPoint x: 957, endPoint y: 341, distance: 187.9
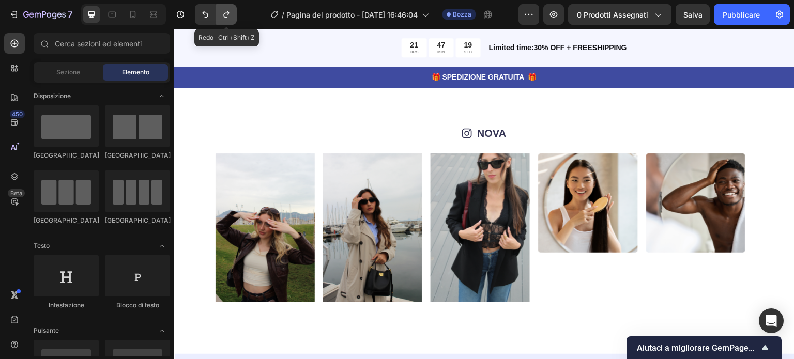
click at [226, 7] on button "Annulla/Ripristina" at bounding box center [226, 14] width 21 height 21
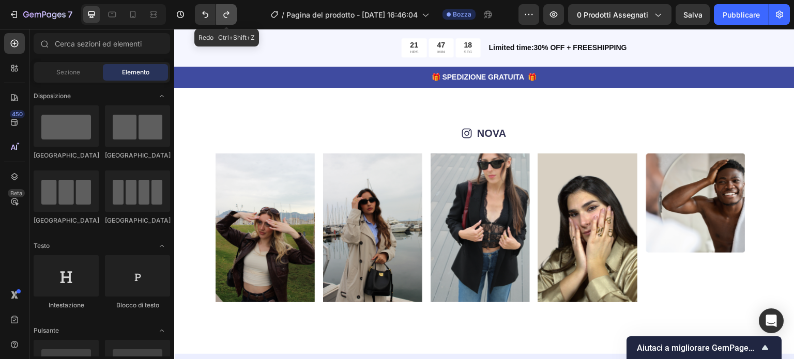
click at [227, 11] on icon "Annulla/Ripristina" at bounding box center [226, 14] width 10 height 10
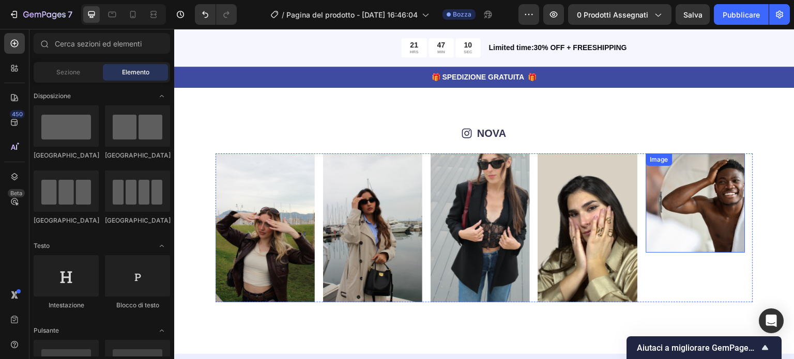
click at [704, 228] on img at bounding box center [695, 203] width 99 height 99
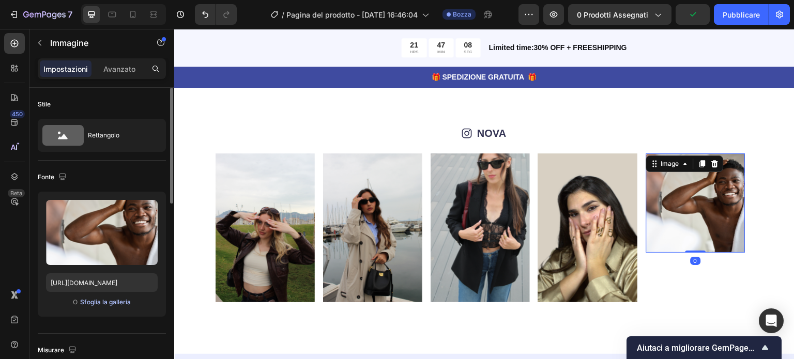
click at [99, 299] on font "Sfoglia la galleria" at bounding box center [105, 302] width 51 height 8
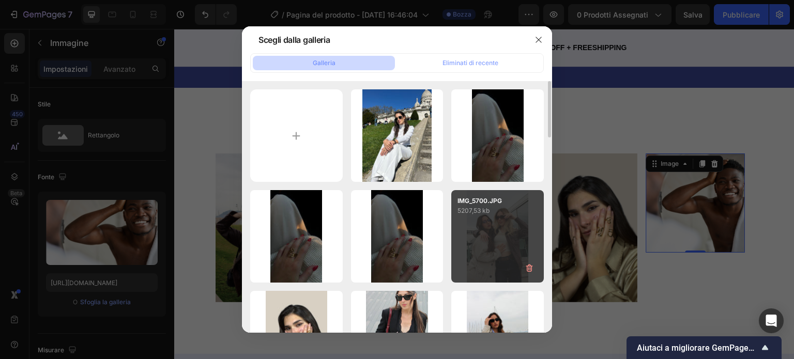
click at [505, 257] on div "IMG_5700.JPG 5207,53 kb" at bounding box center [497, 236] width 93 height 93
type input "[URL][DOMAIN_NAME]"
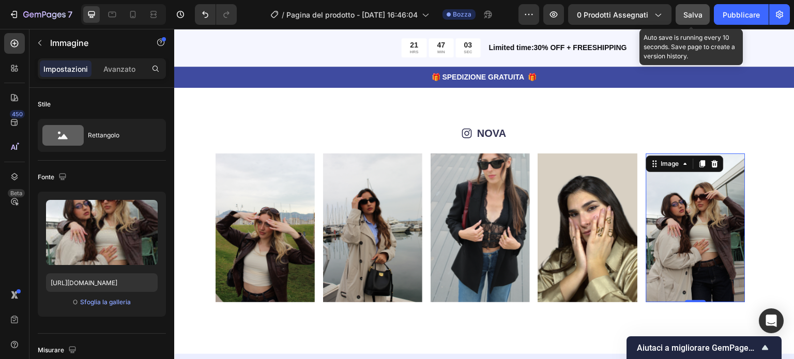
click at [690, 12] on font "Salva" at bounding box center [692, 14] width 19 height 9
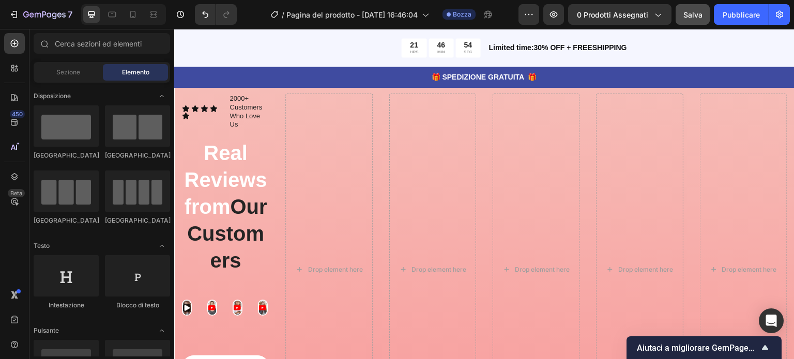
scroll to position [2801, 0]
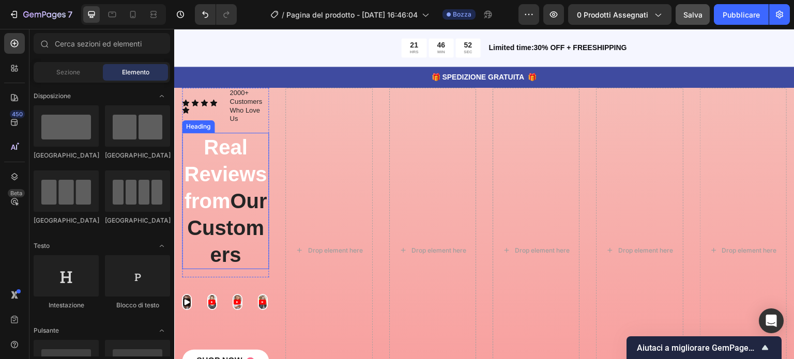
click at [244, 150] on h2 "Real Reviews from Our Customers" at bounding box center [225, 201] width 87 height 136
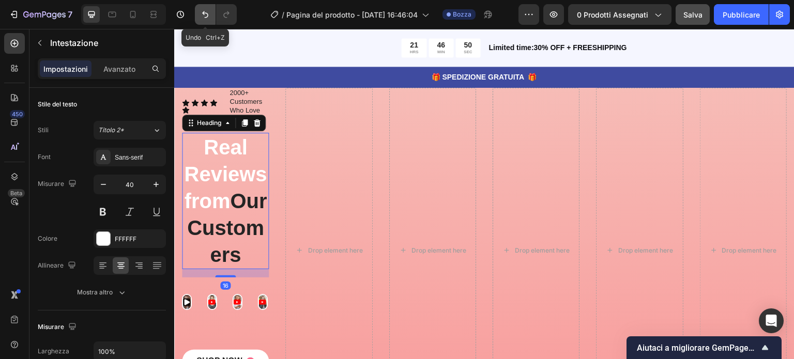
click at [204, 17] on icon "Annulla/Ripristina" at bounding box center [205, 14] width 10 height 10
click at [224, 14] on icon "Annulla/Ripristina" at bounding box center [226, 14] width 6 height 7
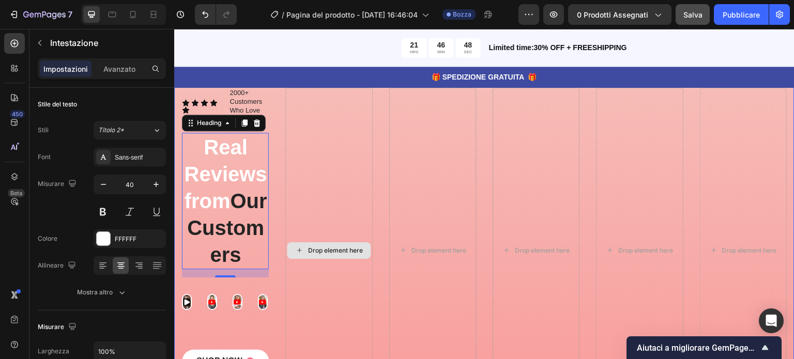
click at [329, 189] on div "Drop element here" at bounding box center [328, 251] width 87 height 326
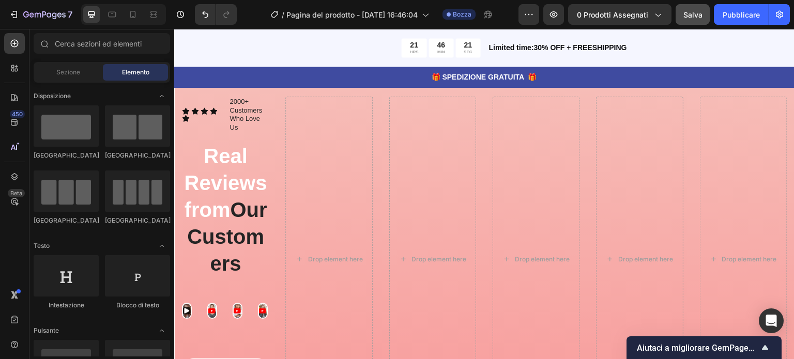
scroll to position [2781, 0]
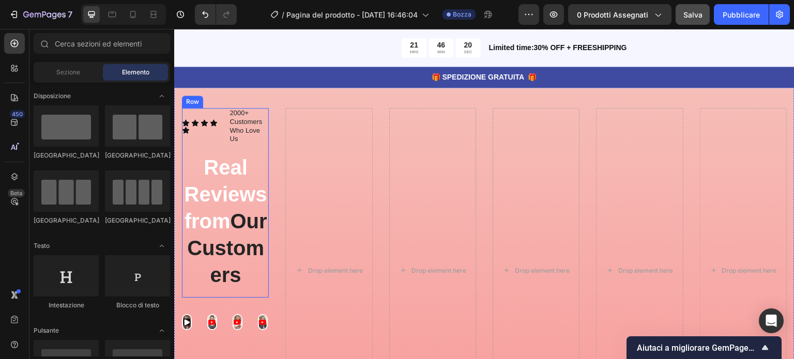
click at [210, 148] on div "Icon Icon Icon Icon Icon Icon List 2000+ Customers Who Love Us Text Block Row R…" at bounding box center [225, 203] width 87 height 190
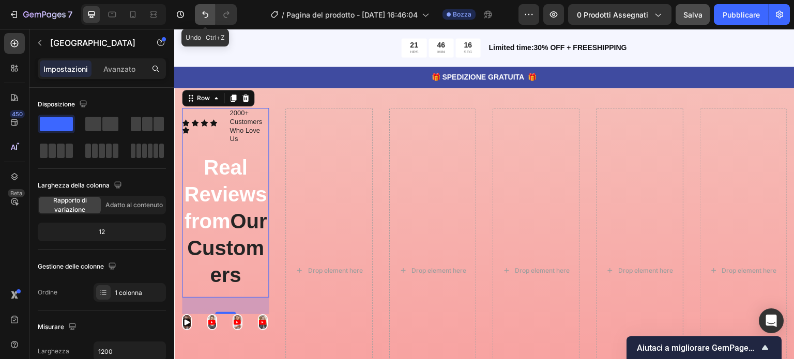
click at [205, 18] on icon "Annulla/Ripristina" at bounding box center [205, 14] width 10 height 10
click at [204, 18] on icon "Annulla/Ripristina" at bounding box center [205, 14] width 10 height 10
click at [203, 18] on icon "Annulla/Ripristina" at bounding box center [205, 14] width 10 height 10
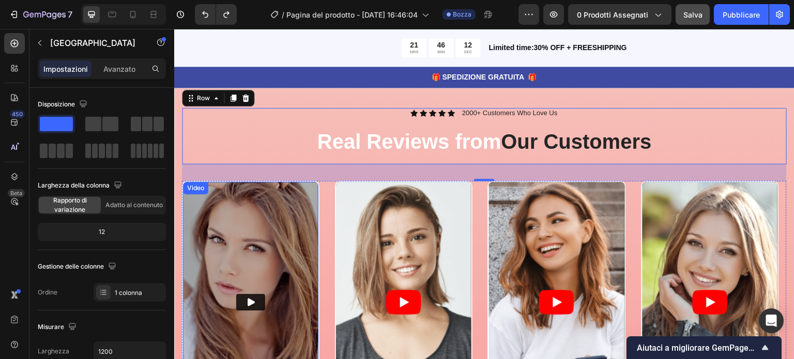
click at [254, 248] on img at bounding box center [250, 302] width 135 height 241
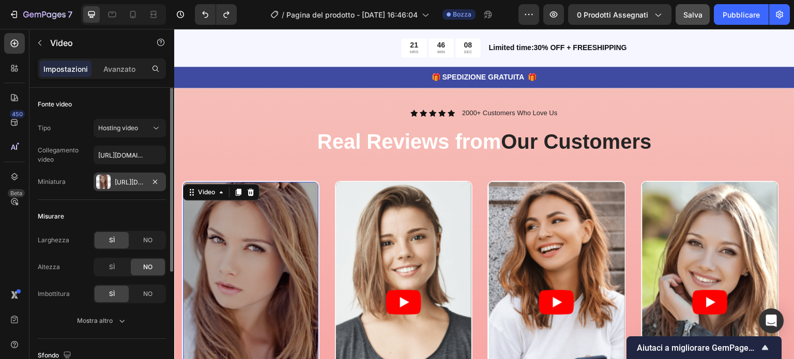
click at [121, 182] on font "[URL][DOMAIN_NAME]" at bounding box center [148, 182] width 67 height 8
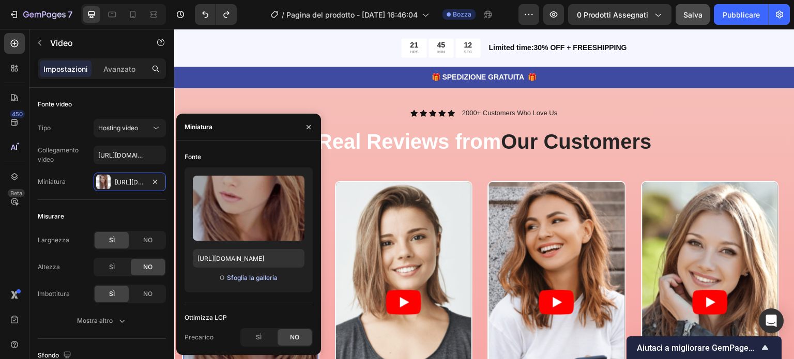
click at [240, 277] on font "Sfoglia la galleria" at bounding box center [252, 278] width 51 height 8
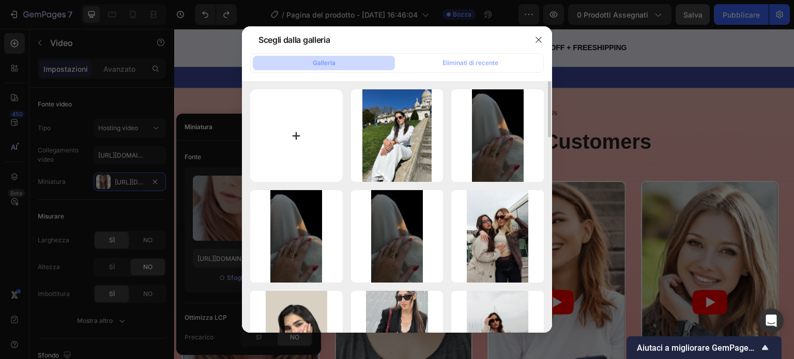
click at [309, 127] on input "file" at bounding box center [296, 135] width 93 height 93
click at [293, 142] on input "file" at bounding box center [296, 135] width 93 height 93
click at [534, 39] on icon "button" at bounding box center [538, 40] width 8 height 8
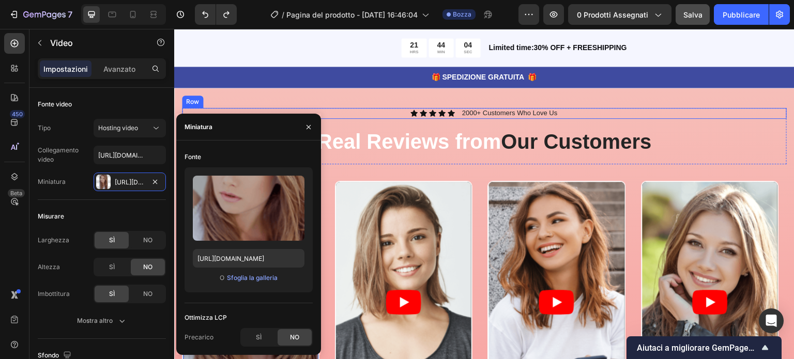
click at [628, 113] on div "Icon Icon Icon Icon Icon Icon List 2000+ Customers Who Love Us Text Block Row" at bounding box center [484, 113] width 605 height 11
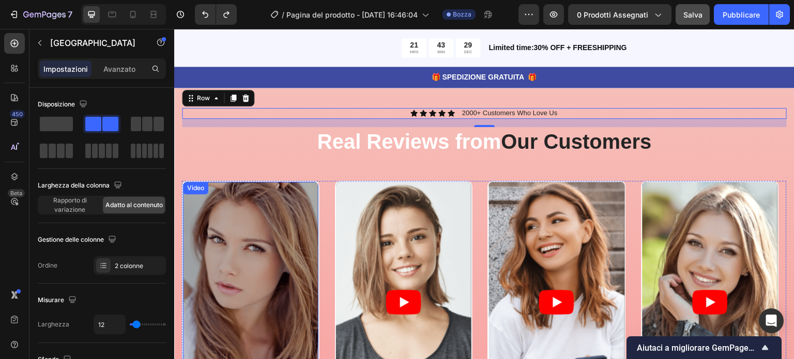
click at [240, 203] on video at bounding box center [250, 302] width 135 height 241
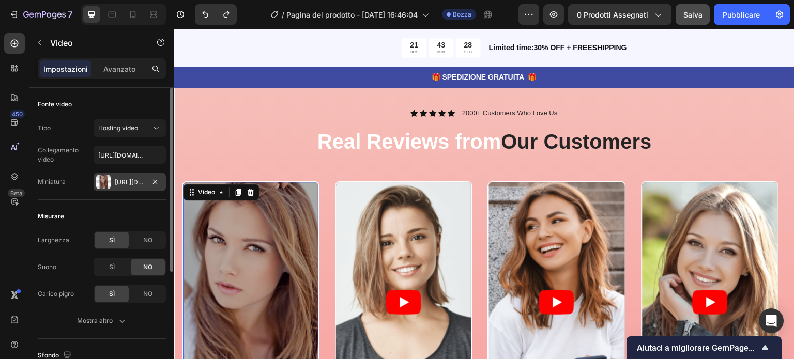
click at [124, 178] on font "[URL][DOMAIN_NAME]" at bounding box center [148, 182] width 67 height 8
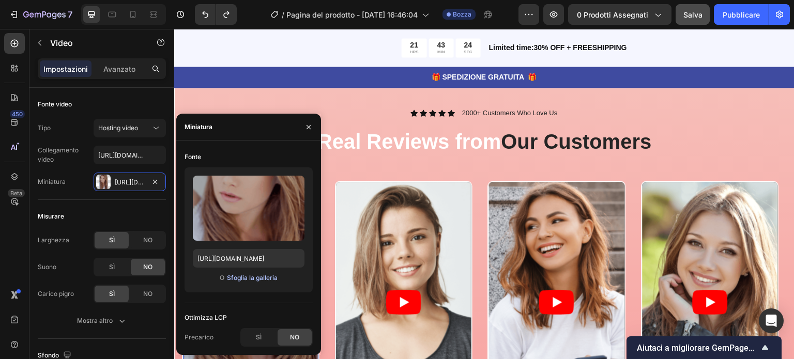
click at [243, 279] on font "Sfoglia la galleria" at bounding box center [252, 278] width 51 height 8
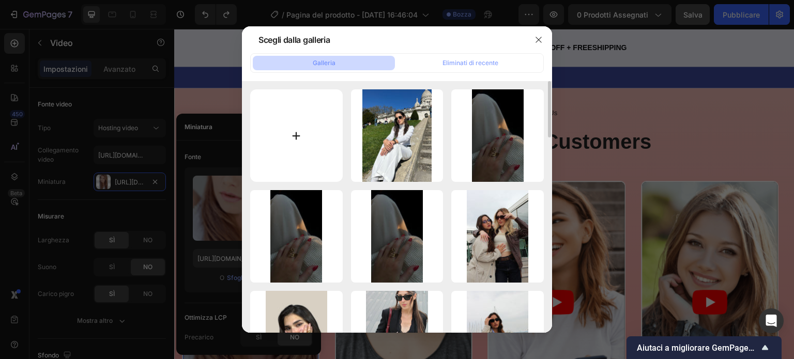
click at [295, 136] on input "file" at bounding box center [296, 135] width 93 height 93
click at [683, 50] on div at bounding box center [397, 179] width 794 height 359
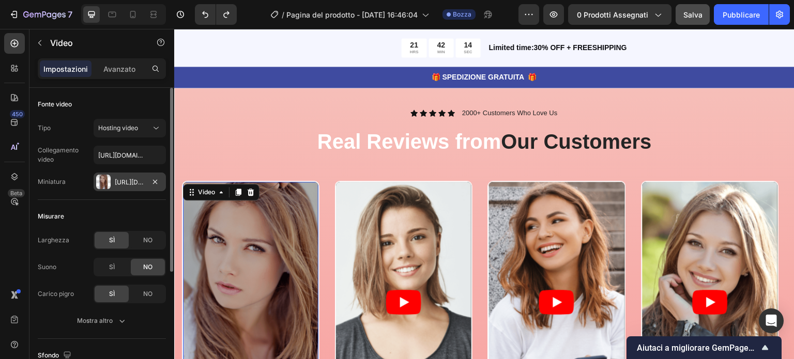
click at [147, 178] on div "[URL][DOMAIN_NAME]" at bounding box center [130, 182] width 72 height 19
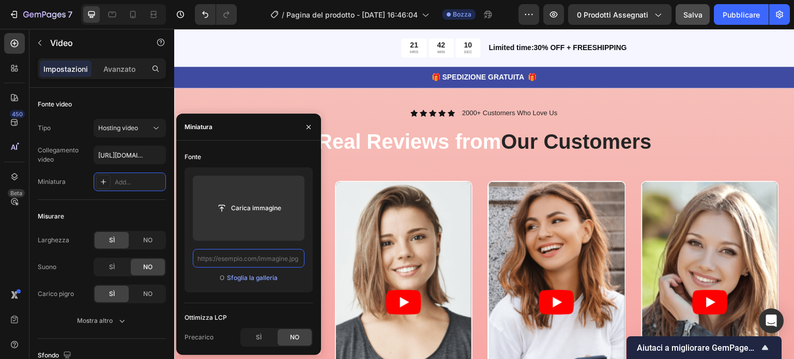
click at [265, 262] on input "text" at bounding box center [249, 258] width 112 height 19
paste input "[URL][DOMAIN_NAME]"
type input "[URL][DOMAIN_NAME]"
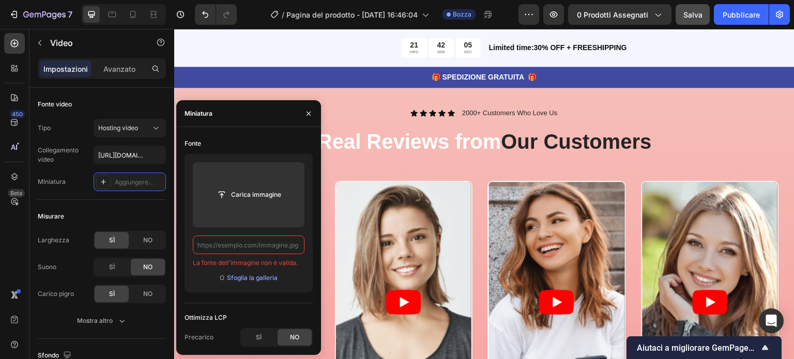
scroll to position [0, 0]
click at [246, 247] on input "text" at bounding box center [249, 245] width 112 height 19
click at [105, 178] on icon at bounding box center [103, 182] width 8 height 8
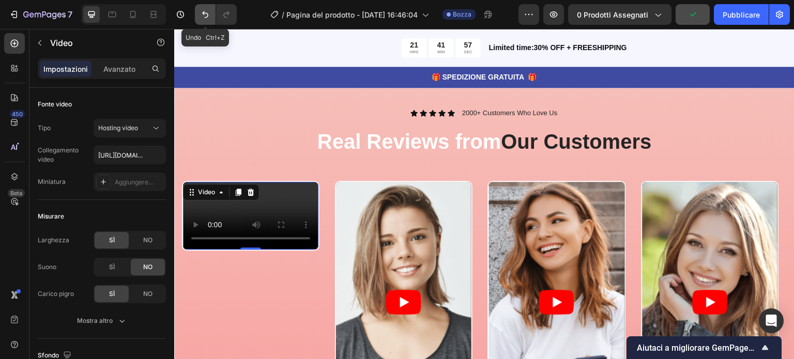
click at [205, 14] on icon "Annulla/Ripristina" at bounding box center [205, 14] width 10 height 10
click at [204, 13] on icon "Annulla/Ripristina" at bounding box center [205, 14] width 6 height 7
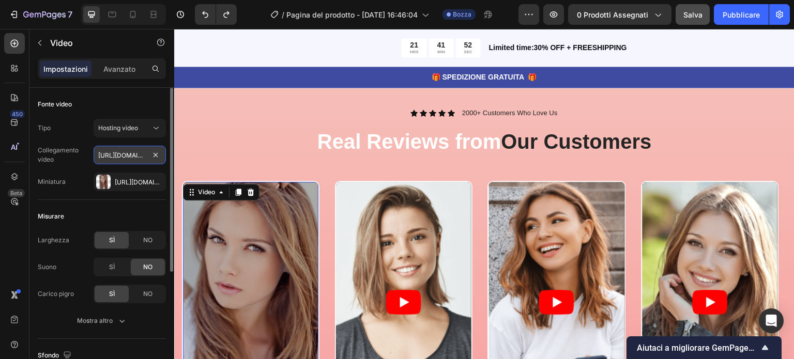
click at [146, 157] on input "[URL][DOMAIN_NAME]" at bounding box center [130, 155] width 72 height 19
click at [143, 155] on input "[URL][DOMAIN_NAME]" at bounding box center [130, 155] width 72 height 19
click at [143, 152] on input "text" at bounding box center [130, 155] width 72 height 19
paste input "[URL][DOMAIN_NAME]"
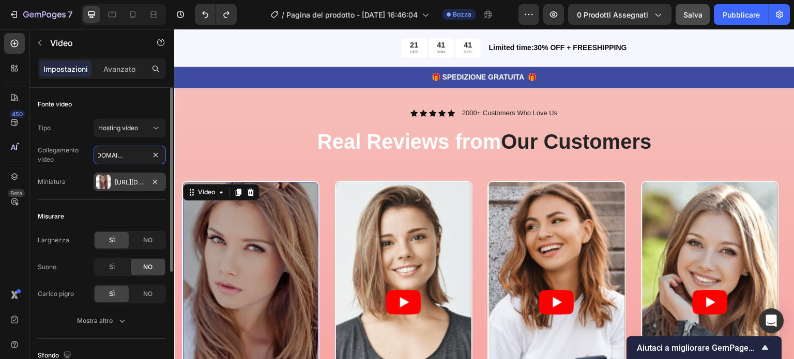
type input "[URL][DOMAIN_NAME]"
click at [106, 180] on div at bounding box center [103, 182] width 14 height 14
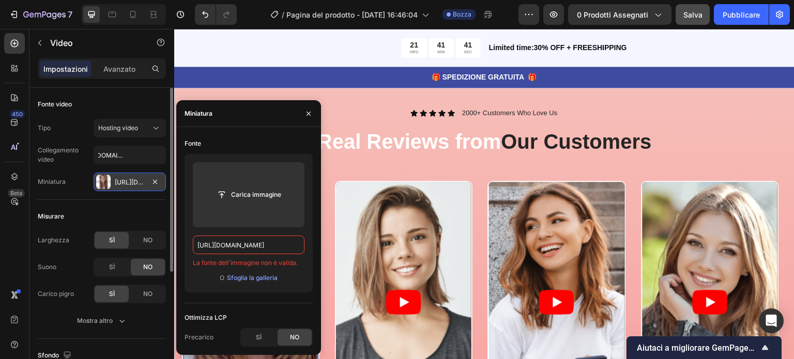
scroll to position [0, 0]
click at [243, 278] on font "Sfoglia la galleria" at bounding box center [252, 278] width 51 height 8
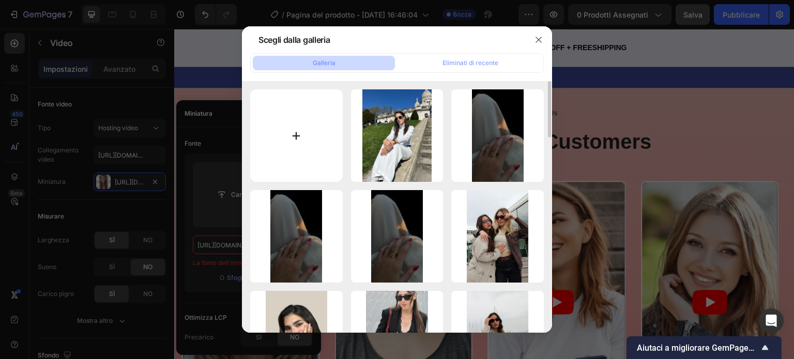
click at [298, 146] on input "file" at bounding box center [296, 135] width 93 height 93
click at [539, 39] on icon "button" at bounding box center [538, 40] width 6 height 6
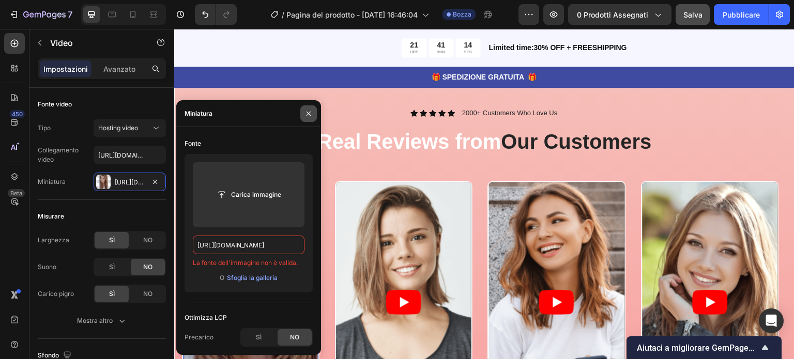
click at [309, 113] on icon "button" at bounding box center [308, 114] width 4 height 4
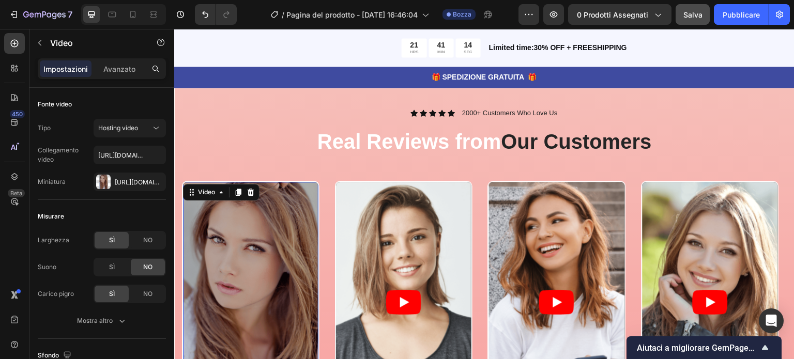
click at [259, 273] on video at bounding box center [250, 302] width 135 height 241
click at [101, 180] on div at bounding box center [103, 182] width 14 height 14
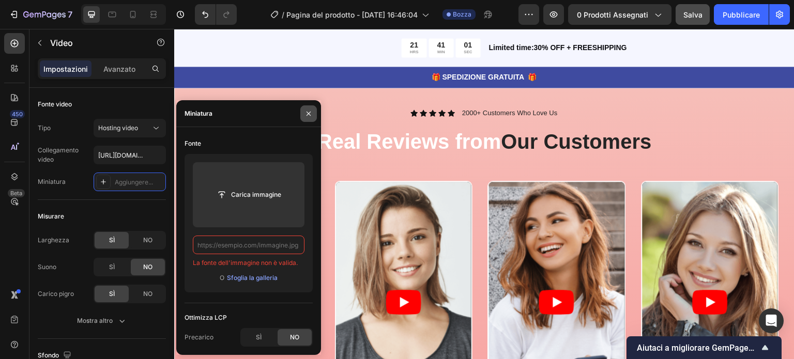
click at [309, 110] on icon "button" at bounding box center [308, 114] width 8 height 8
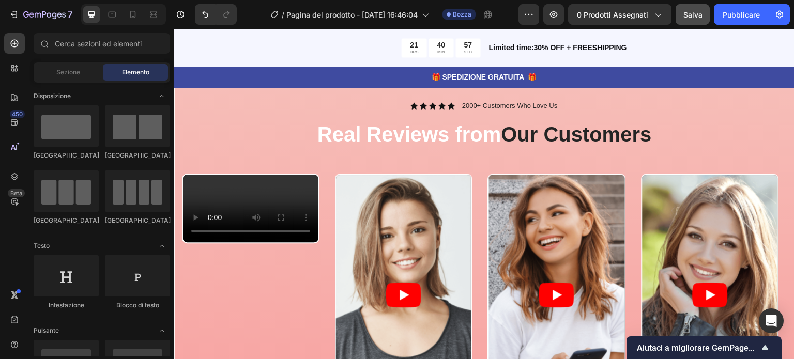
scroll to position [2800, 0]
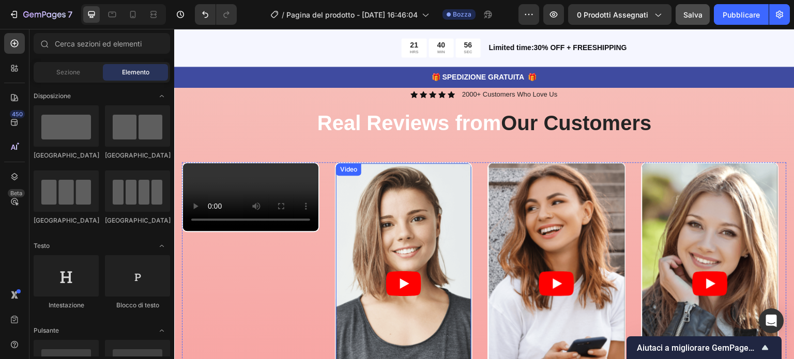
click at [408, 285] on icon "Play" at bounding box center [403, 283] width 35 height 25
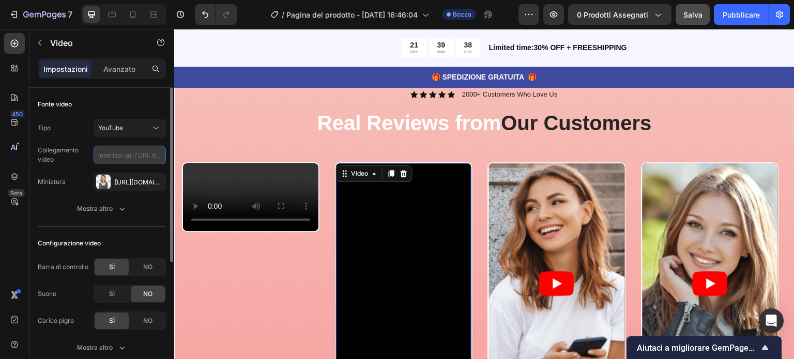
scroll to position [0, 0]
click at [134, 154] on input "text" at bounding box center [130, 155] width 72 height 19
type input "[URL][DOMAIN_NAME]"
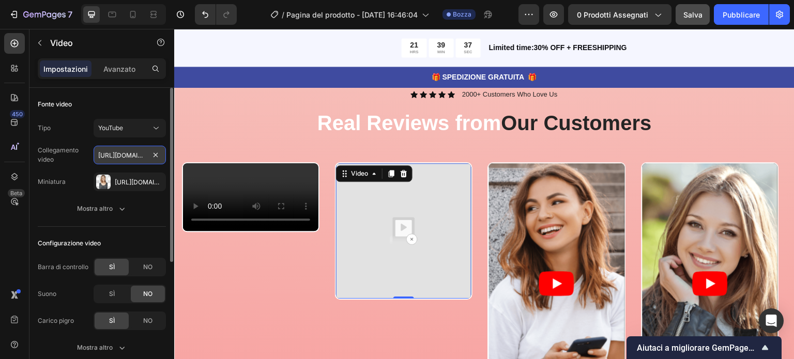
scroll to position [0, 190]
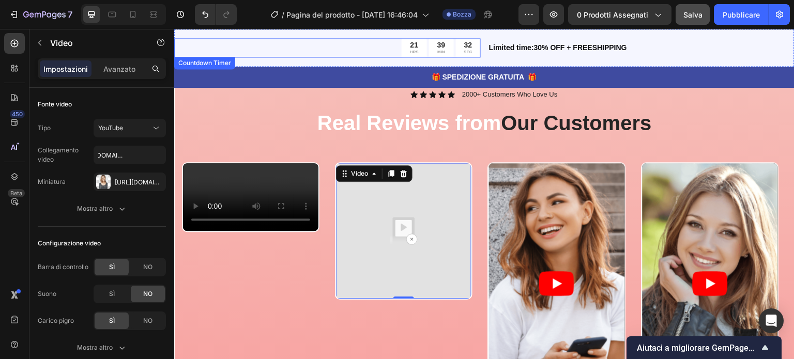
click at [258, 45] on div "21 HRS 39 MIN 32 SEC" at bounding box center [327, 47] width 306 height 19
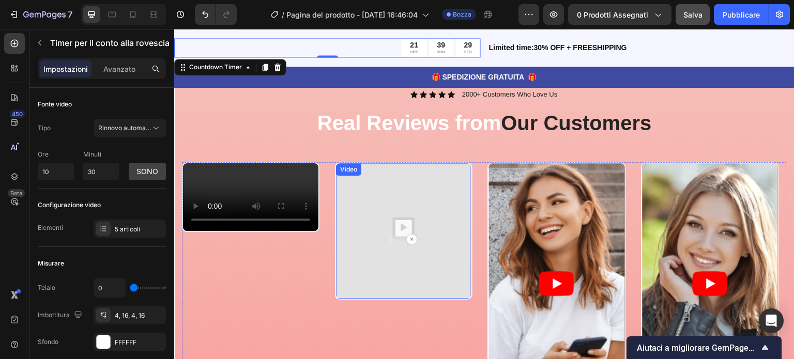
click at [395, 240] on img at bounding box center [403, 230] width 135 height 135
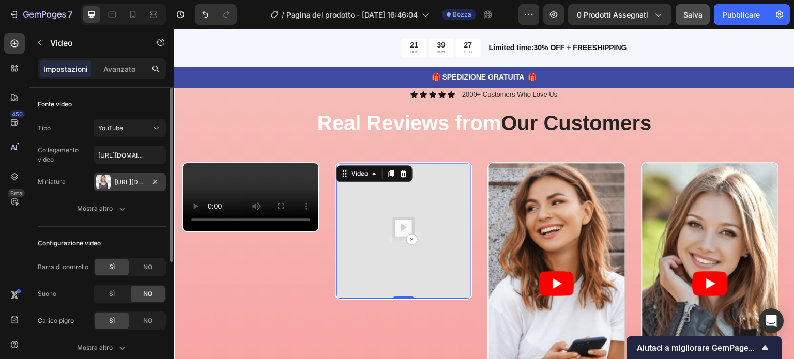
click at [139, 178] on font "[URL][DOMAIN_NAME]" at bounding box center [148, 182] width 67 height 8
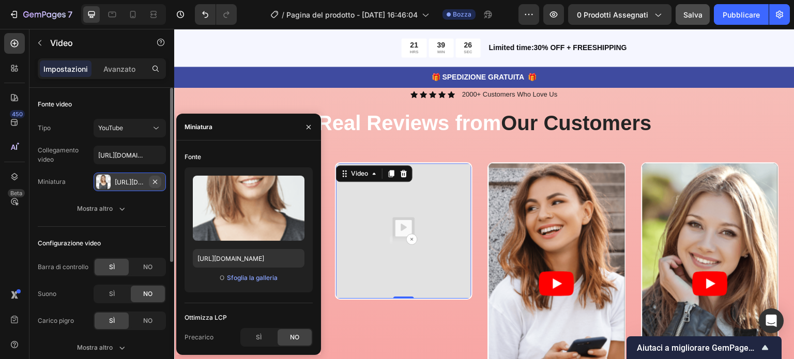
click at [156, 179] on icon "button" at bounding box center [155, 182] width 8 height 8
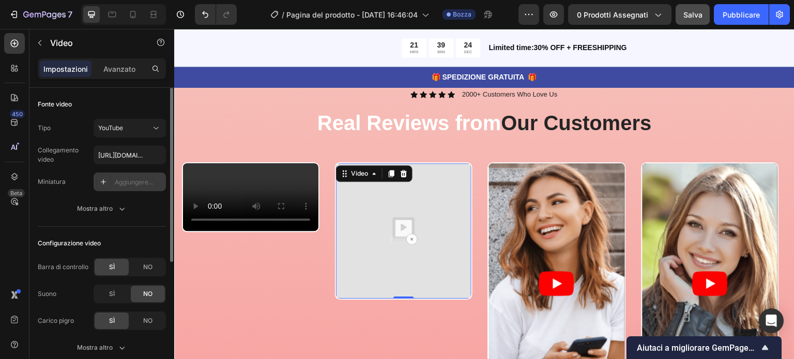
click at [395, 227] on img at bounding box center [403, 230] width 135 height 135
click at [400, 229] on img at bounding box center [403, 230] width 135 height 135
click at [134, 155] on input "text" at bounding box center [130, 155] width 72 height 19
paste input "[URL][DOMAIN_NAME]"
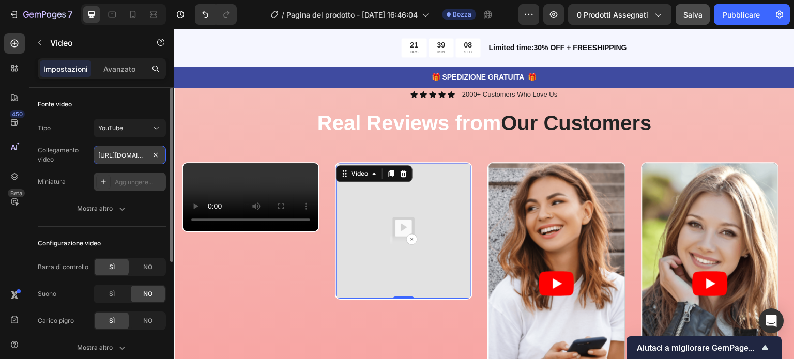
scroll to position [0, 190]
type input "[URL][DOMAIN_NAME]"
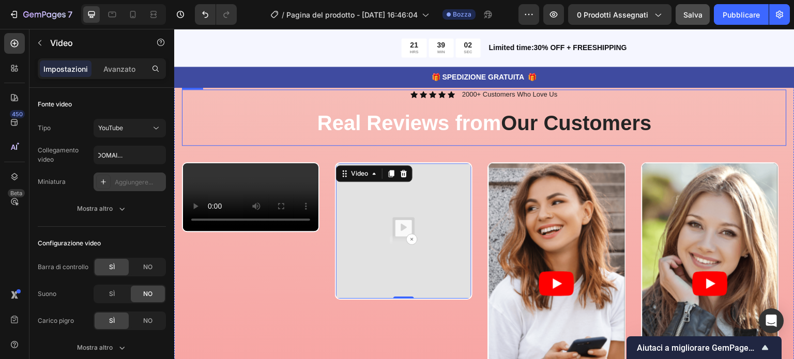
click at [211, 140] on div "Icon Icon Icon Icon Icon Icon List 2000+ Customers Who Love Us Text Block Row R…" at bounding box center [484, 117] width 605 height 56
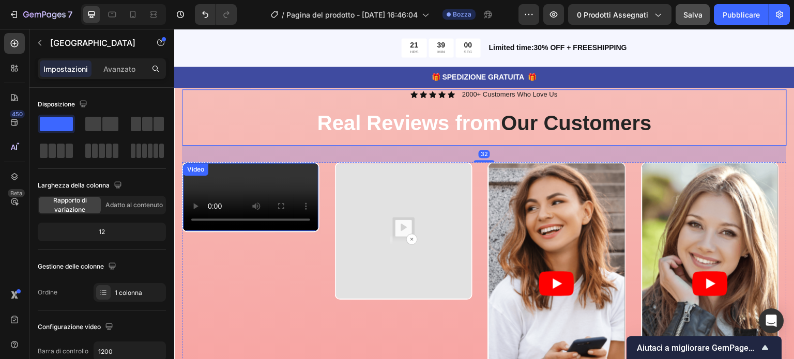
click at [275, 231] on video at bounding box center [250, 197] width 135 height 68
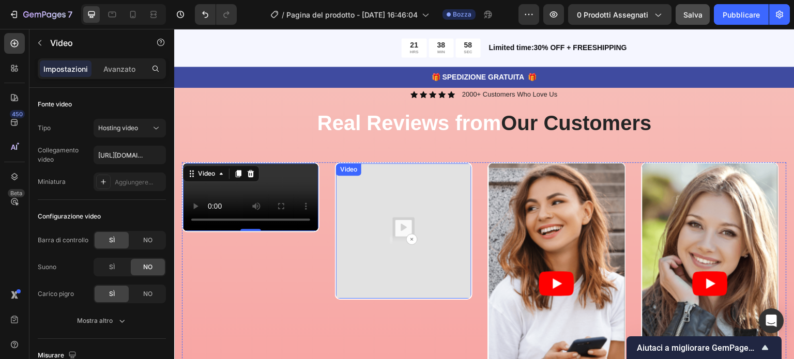
click at [369, 215] on img at bounding box center [403, 230] width 135 height 135
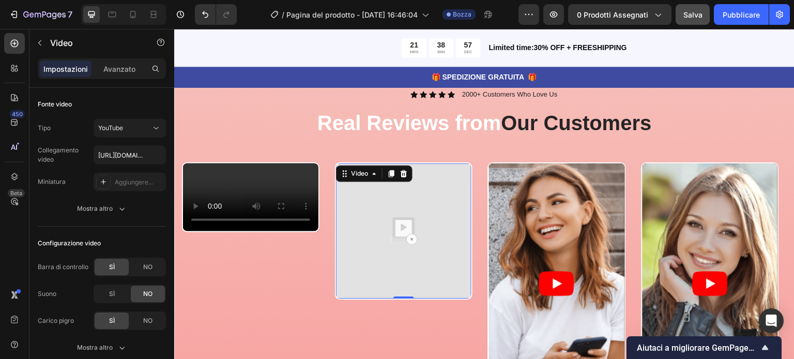
click at [409, 238] on img at bounding box center [403, 230] width 135 height 135
click at [413, 241] on img at bounding box center [403, 230] width 135 height 135
click at [537, 274] on article at bounding box center [556, 283] width 135 height 241
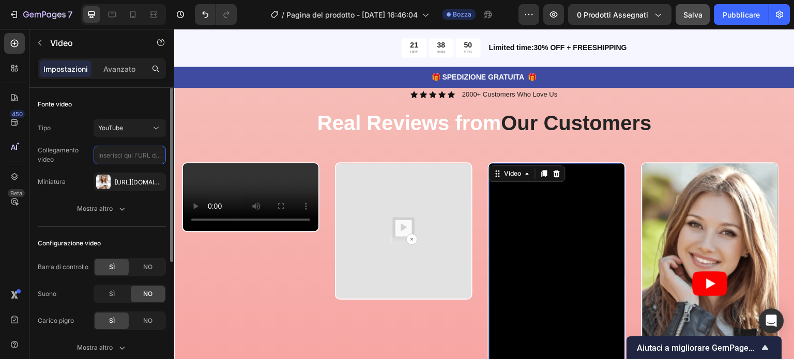
scroll to position [0, 0]
click at [130, 154] on input "text" at bounding box center [130, 155] width 72 height 19
paste input "[URL][DOMAIN_NAME]"
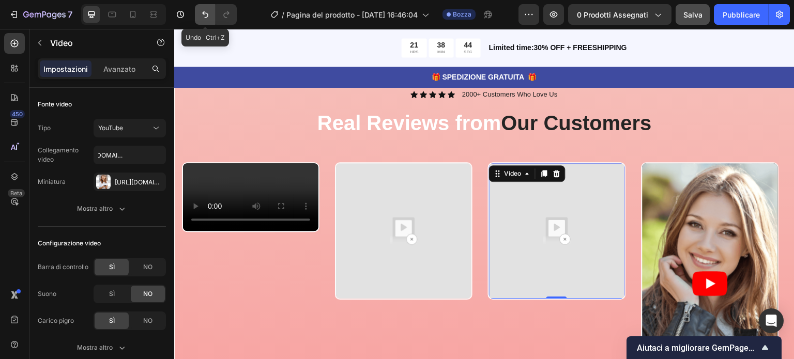
click at [203, 10] on icon "Annulla/Ripristina" at bounding box center [205, 14] width 10 height 10
type input "[URL][DOMAIN_NAME]"
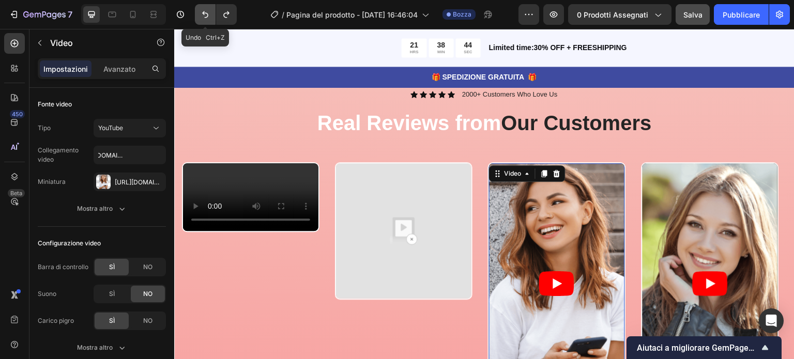
scroll to position [0, 0]
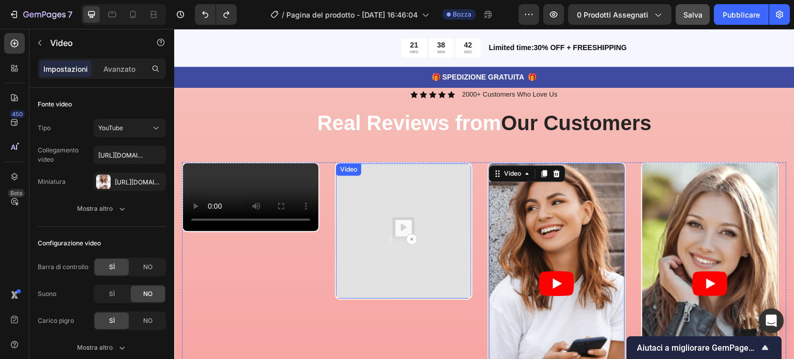
click at [401, 240] on img at bounding box center [403, 230] width 135 height 135
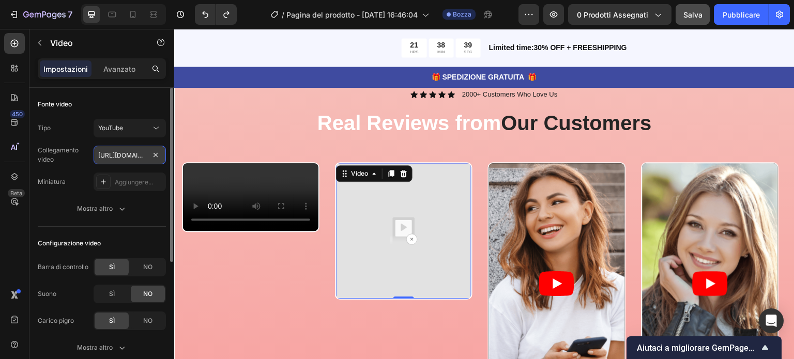
click at [124, 151] on input "[URL][DOMAIN_NAME]" at bounding box center [130, 155] width 72 height 19
click at [130, 157] on input "text" at bounding box center [130, 155] width 72 height 19
paste input "[URL][DOMAIN_NAME]"
click at [157, 126] on icon at bounding box center [156, 128] width 10 height 10
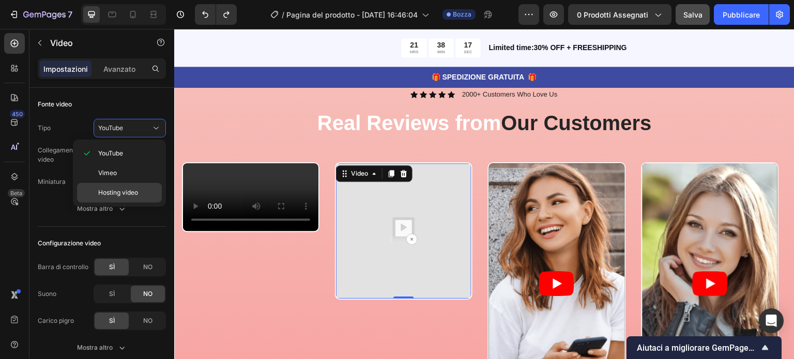
click at [119, 192] on font "Hosting video" at bounding box center [118, 193] width 40 height 8
type input "[URL][DOMAIN_NAME]"
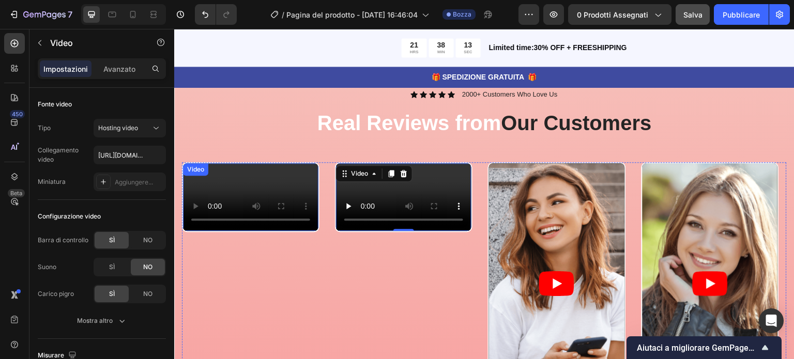
click at [248, 231] on video at bounding box center [250, 197] width 135 height 68
click at [381, 187] on video at bounding box center [403, 197] width 135 height 68
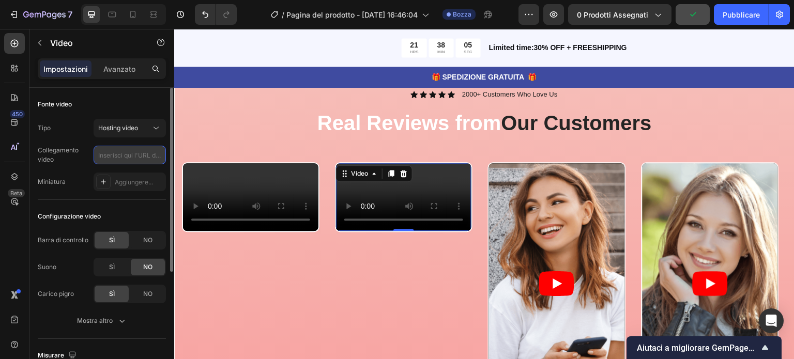
click at [128, 157] on input "text" at bounding box center [130, 155] width 72 height 19
type input "[URL][DOMAIN_NAME]"
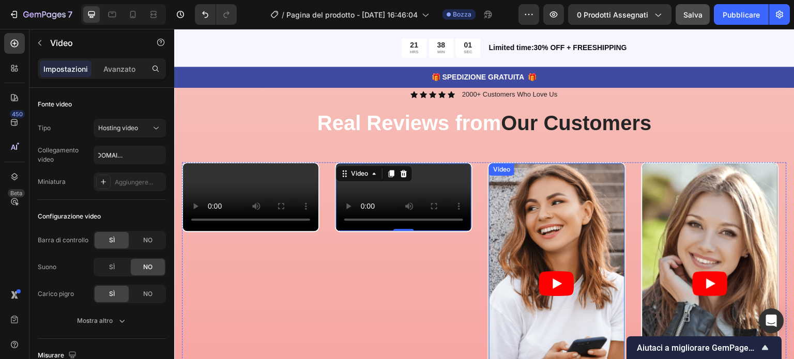
click at [520, 217] on article at bounding box center [556, 283] width 135 height 241
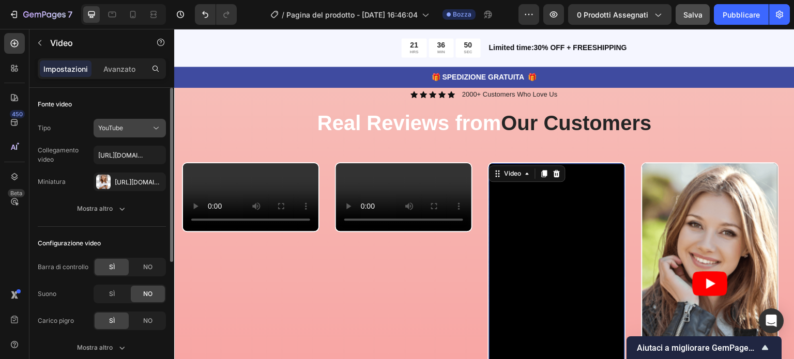
click at [155, 128] on icon at bounding box center [156, 128] width 5 height 3
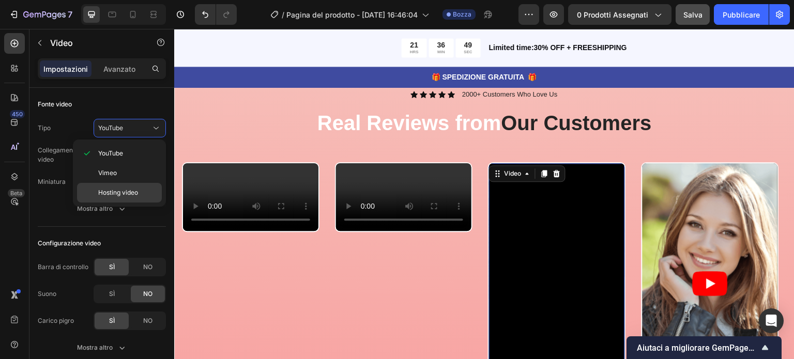
click at [121, 190] on font "Hosting video" at bounding box center [118, 193] width 40 height 8
type input "[URL][DOMAIN_NAME]"
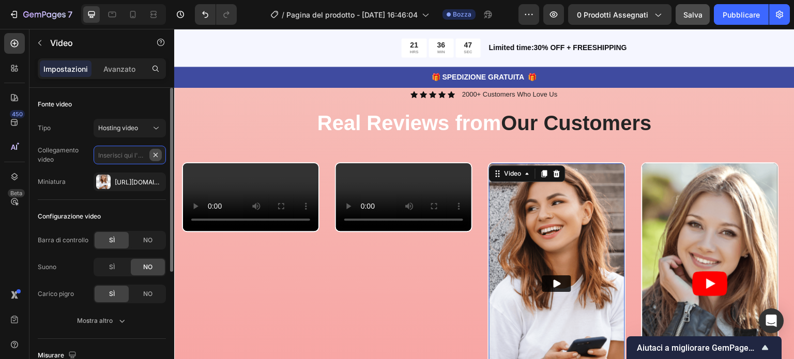
scroll to position [0, 0]
click at [138, 155] on input "text" at bounding box center [130, 155] width 72 height 19
paste input "[URL][DOMAIN_NAME]"
type input "[URL][DOMAIN_NAME]"
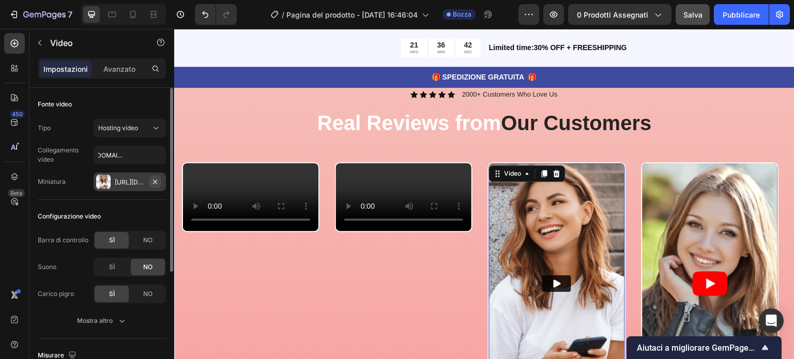
click at [157, 178] on icon "button" at bounding box center [155, 182] width 8 height 8
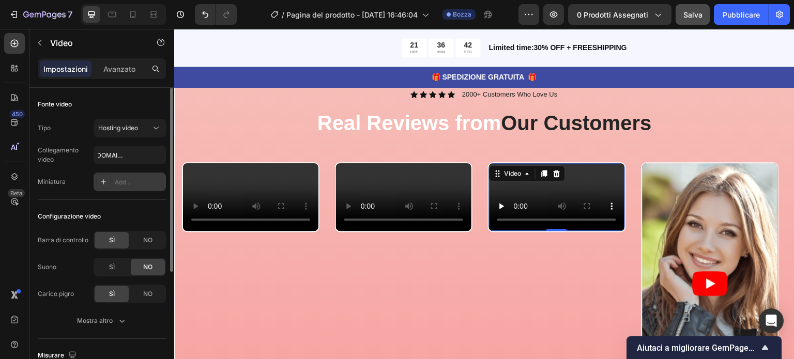
scroll to position [0, 0]
click at [586, 231] on video at bounding box center [556, 197] width 135 height 68
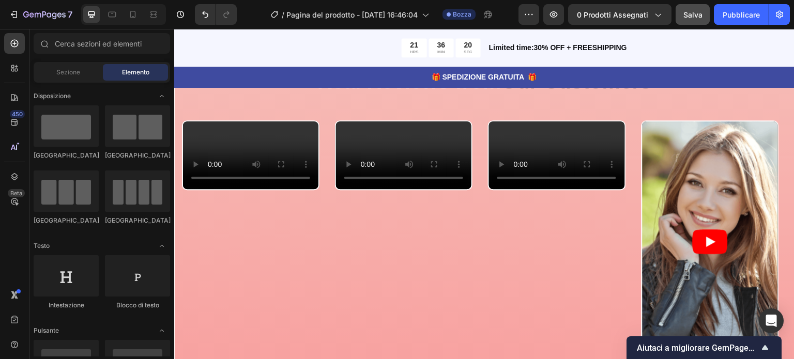
scroll to position [2853, 0]
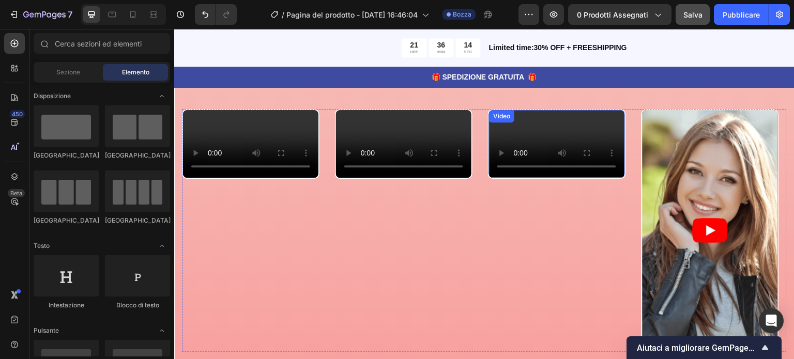
click at [552, 178] on video at bounding box center [556, 144] width 135 height 68
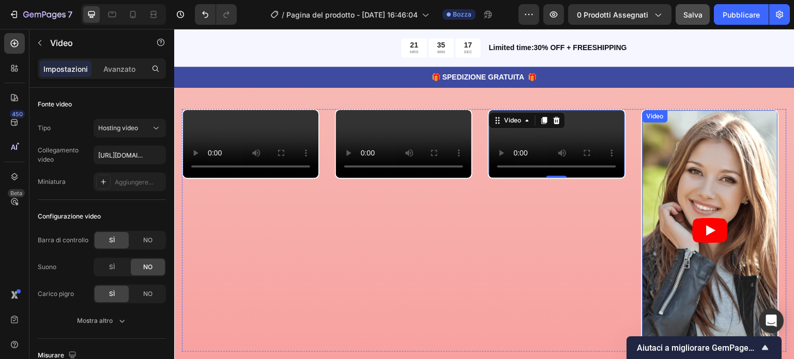
click at [717, 225] on icon "Play" at bounding box center [710, 230] width 35 height 25
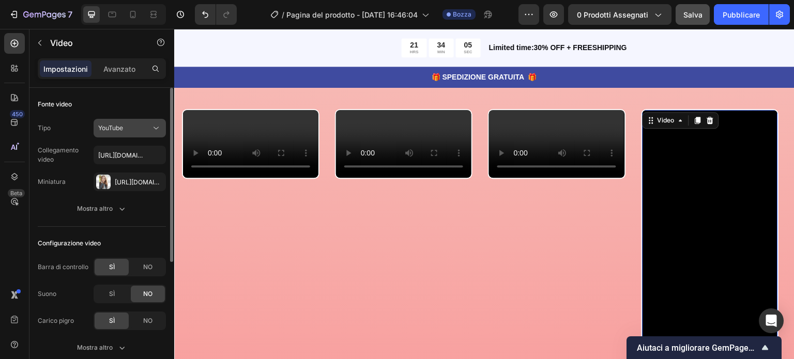
click at [157, 121] on button "YouTube" at bounding box center [130, 128] width 72 height 19
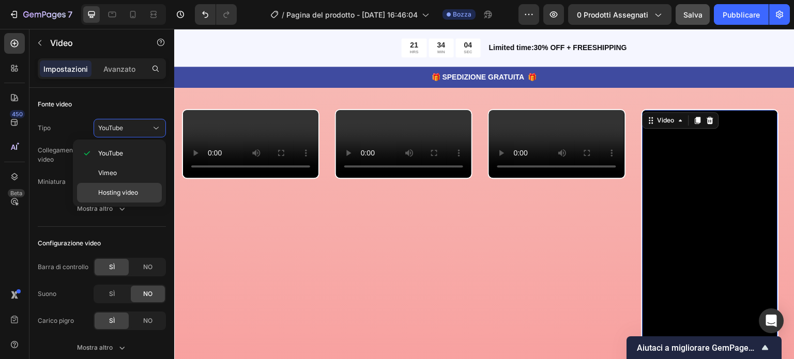
click at [114, 189] on font "Hosting video" at bounding box center [118, 193] width 40 height 8
type input "[URL][DOMAIN_NAME]"
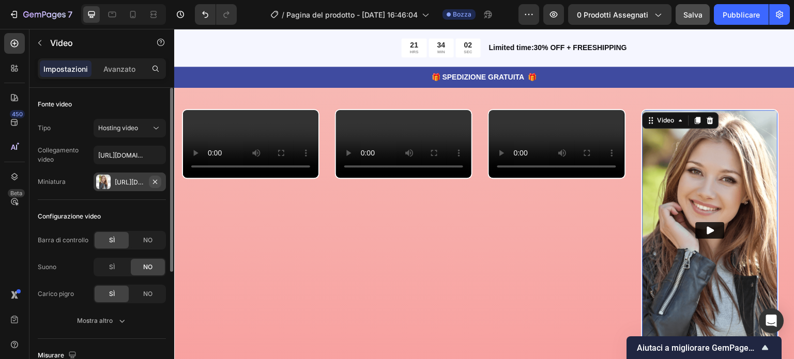
click at [155, 181] on icon "button" at bounding box center [155, 181] width 4 height 4
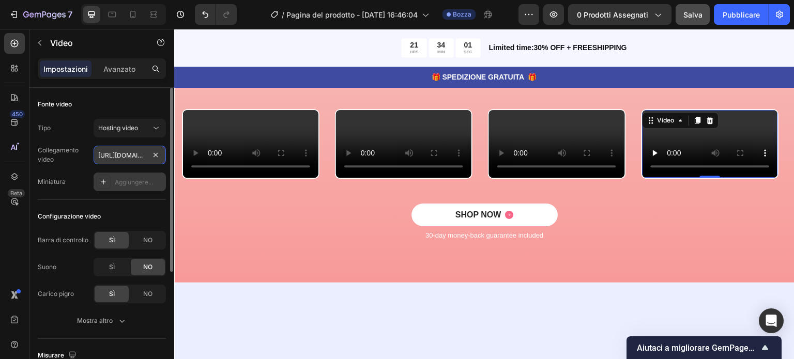
click at [144, 159] on input "[URL][DOMAIN_NAME]" at bounding box center [130, 155] width 72 height 19
paste input "[URL][DOMAIN_NAME]"
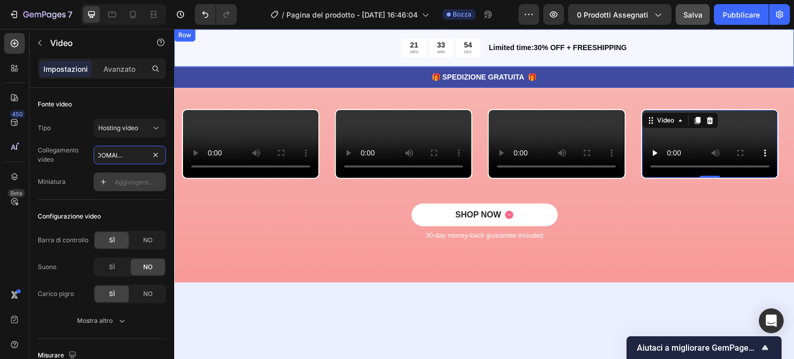
type input "[URL][DOMAIN_NAME]"
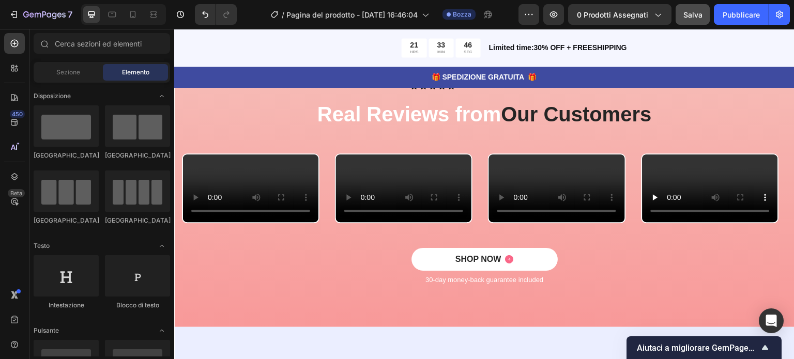
scroll to position [2797, 0]
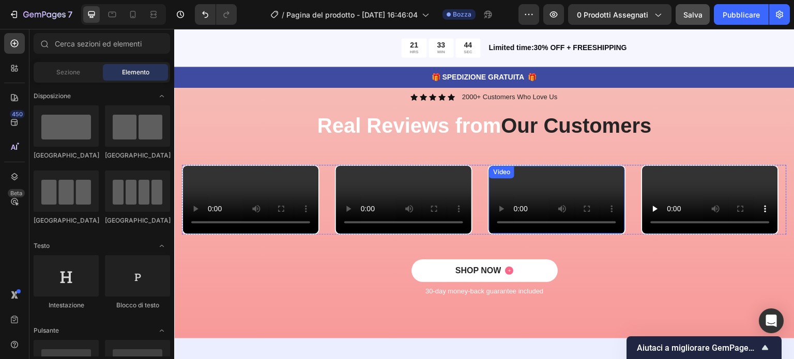
click at [559, 234] on video at bounding box center [556, 200] width 135 height 68
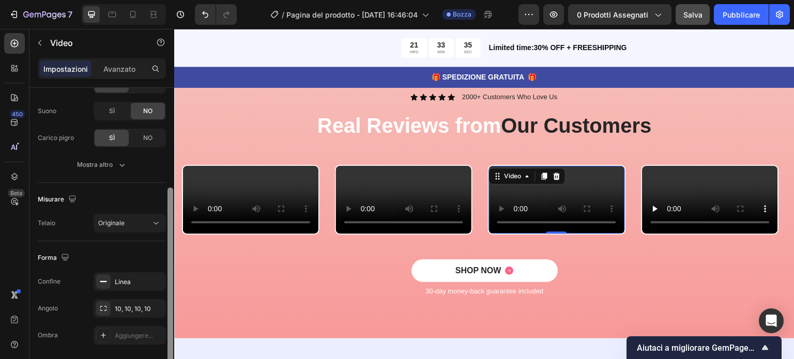
scroll to position [152, 0]
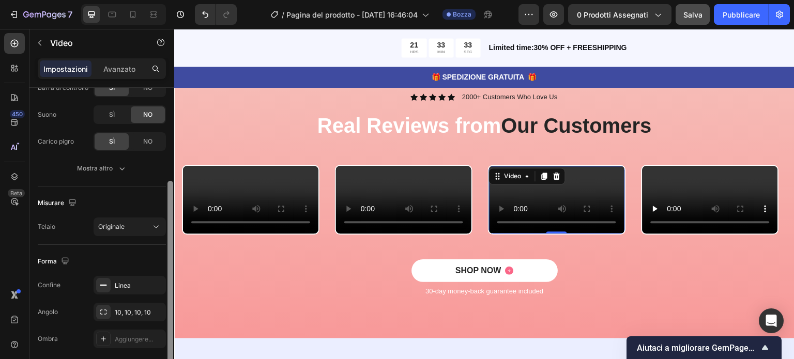
drag, startPoint x: 170, startPoint y: 134, endPoint x: 168, endPoint y: 227, distance: 93.6
click at [168, 227] on div at bounding box center [170, 273] width 6 height 184
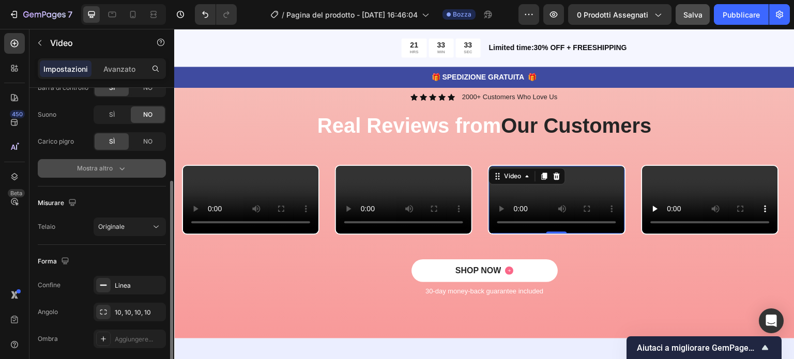
click at [126, 173] on icon "button" at bounding box center [122, 168] width 10 height 10
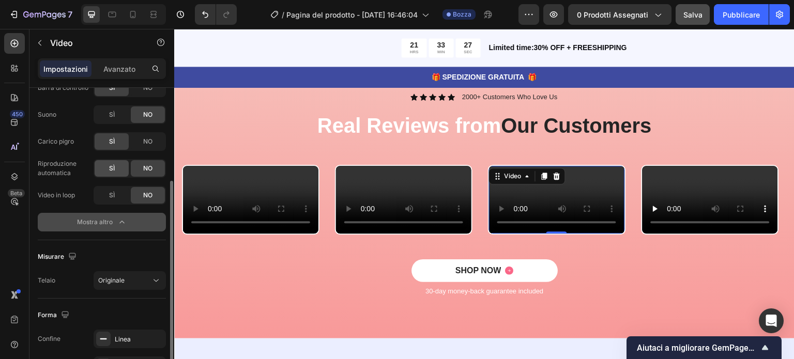
click at [109, 168] on font "SÌ" at bounding box center [112, 168] width 6 height 8
click at [110, 197] on font "SÌ" at bounding box center [112, 195] width 6 height 8
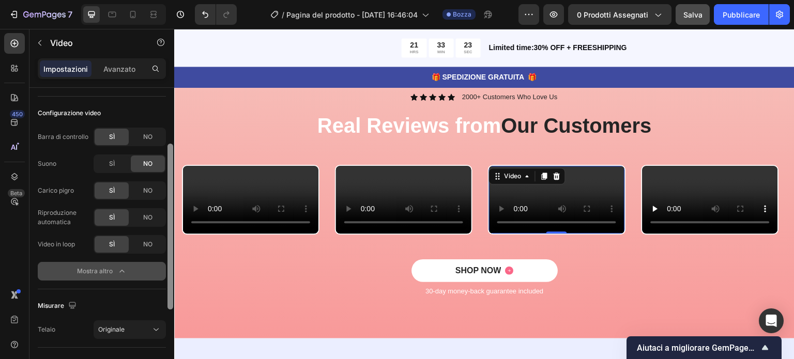
scroll to position [100, 0]
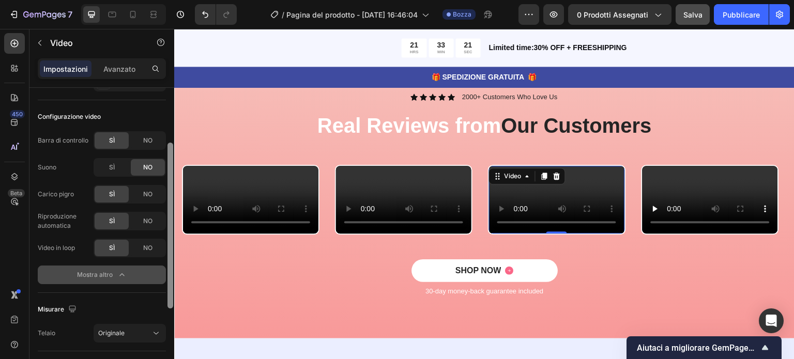
drag, startPoint x: 170, startPoint y: 207, endPoint x: 168, endPoint y: 178, distance: 29.0
click at [168, 178] on div at bounding box center [170, 226] width 6 height 166
click at [103, 170] on div "SÌ" at bounding box center [112, 167] width 34 height 17
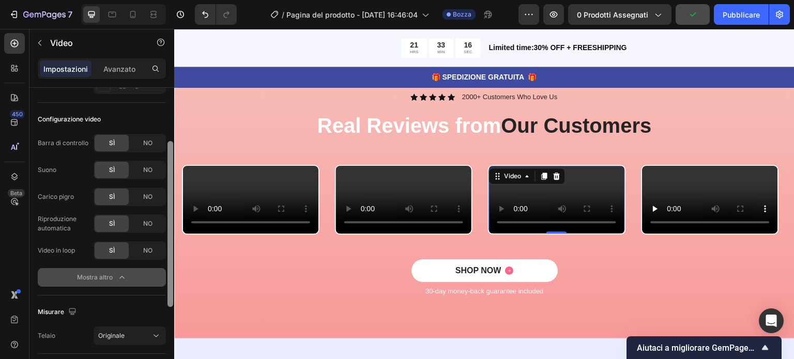
scroll to position [98, 0]
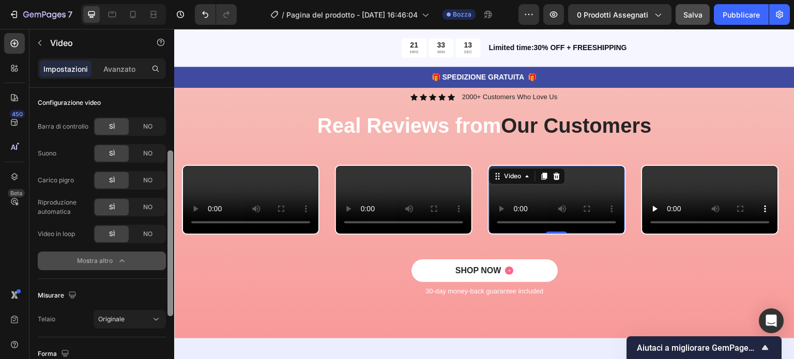
drag, startPoint x: 171, startPoint y: 195, endPoint x: 163, endPoint y: 190, distance: 9.5
click at [163, 192] on div "Fonte video Tipo Hosting video Collegamento video [URL][DOMAIN_NAME] Miniatura …" at bounding box center [101, 238] width 145 height 301
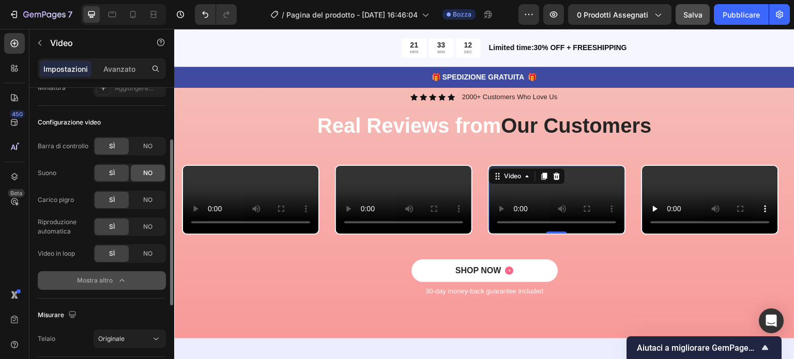
click at [155, 173] on div "NO" at bounding box center [148, 173] width 34 height 17
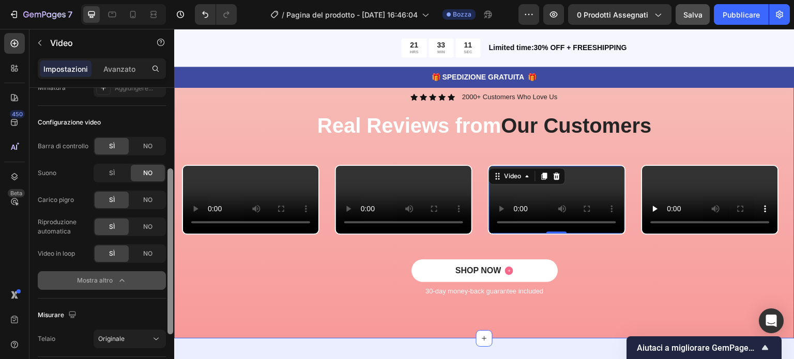
scroll to position [113, 0]
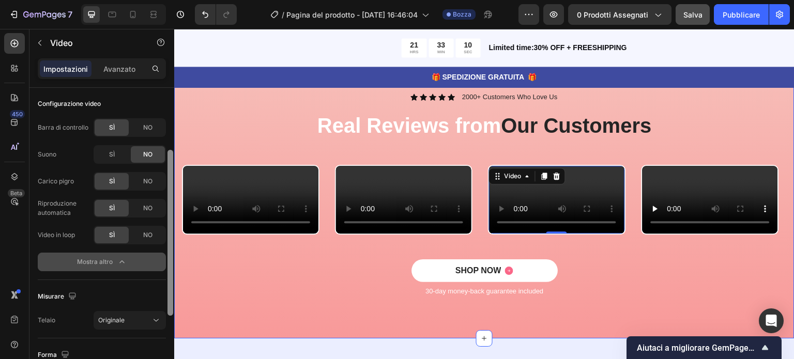
drag, startPoint x: 345, startPoint y: 209, endPoint x: 180, endPoint y: 269, distance: 175.9
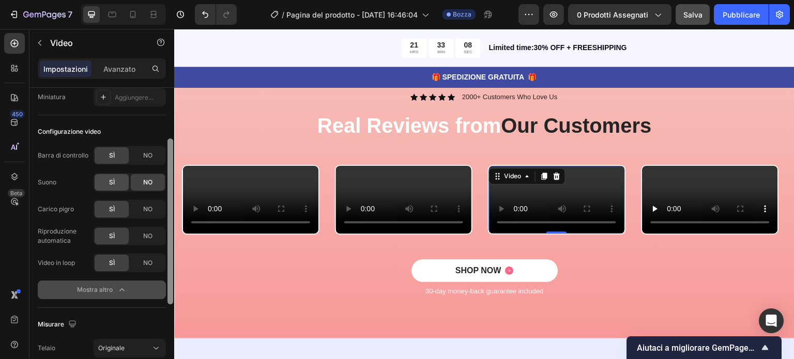
scroll to position [87, 0]
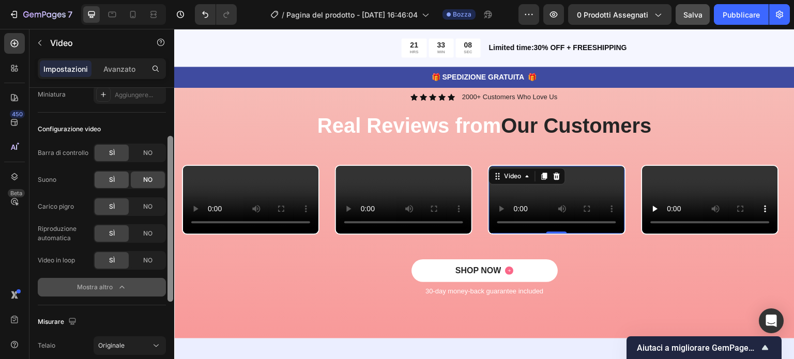
click at [112, 177] on font "SÌ" at bounding box center [112, 180] width 6 height 8
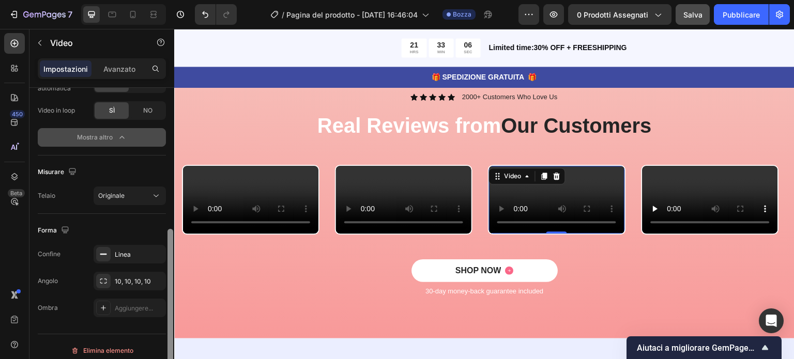
scroll to position [244, 0]
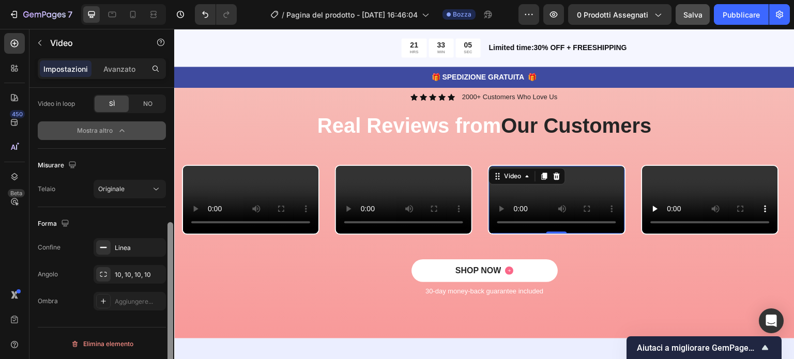
drag, startPoint x: 170, startPoint y: 188, endPoint x: 170, endPoint y: 318, distance: 130.2
click at [170, 318] on div at bounding box center [170, 305] width 6 height 166
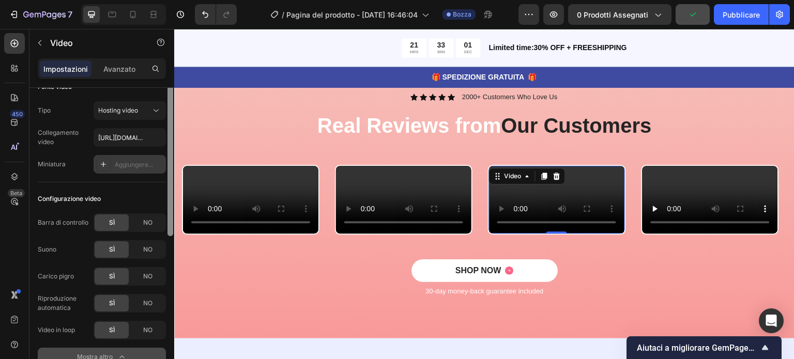
scroll to position [0, 0]
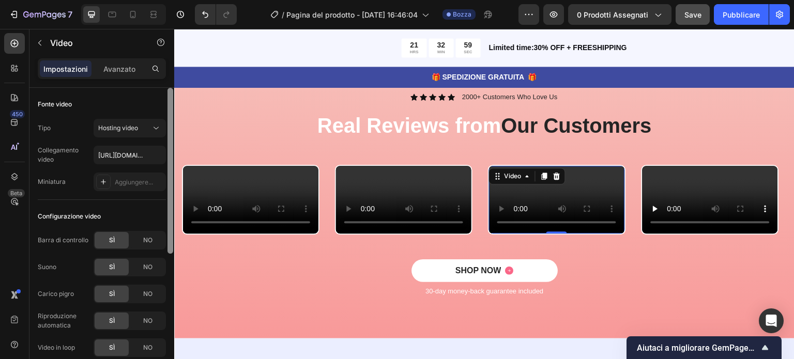
drag, startPoint x: 170, startPoint y: 313, endPoint x: 166, endPoint y: 144, distance: 169.0
click at [166, 144] on div at bounding box center [170, 238] width 8 height 301
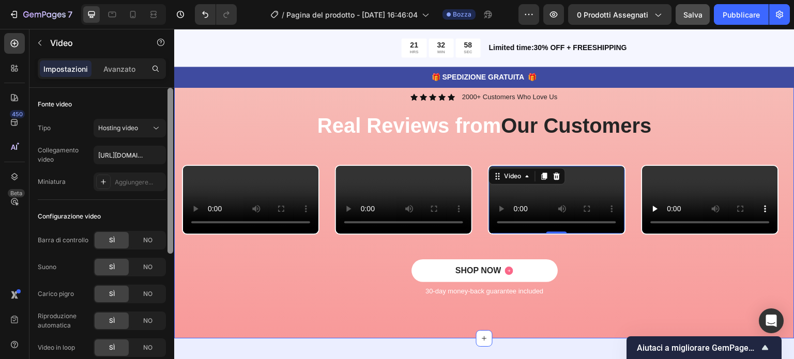
drag, startPoint x: 344, startPoint y: 187, endPoint x: 176, endPoint y: 121, distance: 180.2
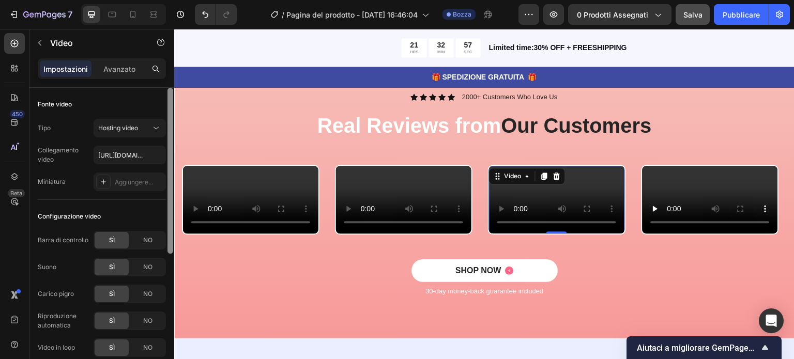
drag, startPoint x: 170, startPoint y: 129, endPoint x: 170, endPoint y: 105, distance: 23.8
click at [170, 105] on div at bounding box center [170, 171] width 6 height 166
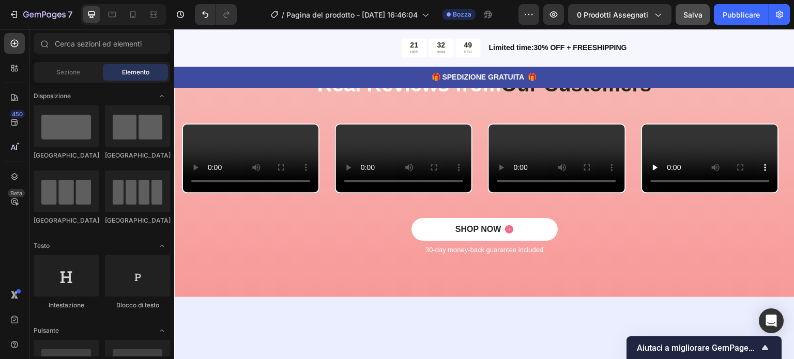
scroll to position [2845, 0]
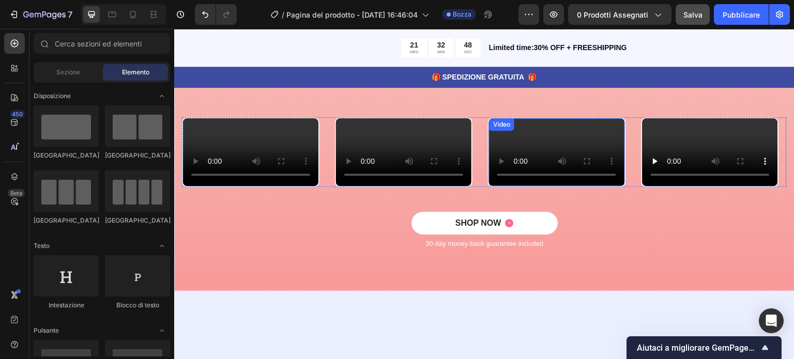
click at [564, 186] on video at bounding box center [556, 152] width 135 height 68
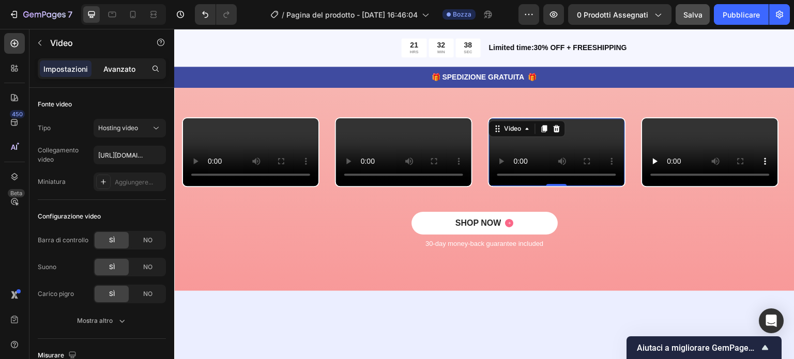
click at [122, 66] on font "Avanzato" at bounding box center [119, 69] width 32 height 9
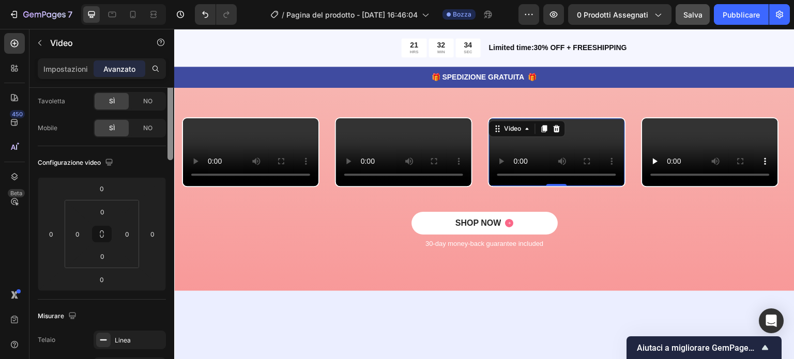
scroll to position [0, 0]
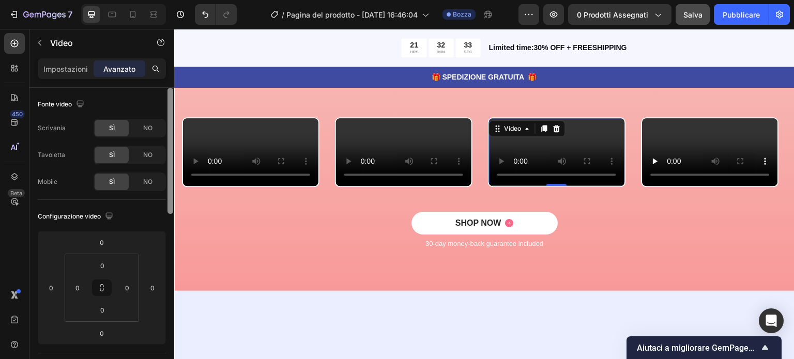
drag, startPoint x: 171, startPoint y: 183, endPoint x: 171, endPoint y: 141, distance: 42.9
click at [171, 141] on div at bounding box center [170, 151] width 6 height 126
click at [56, 70] on font "Impostazioni" at bounding box center [65, 69] width 44 height 9
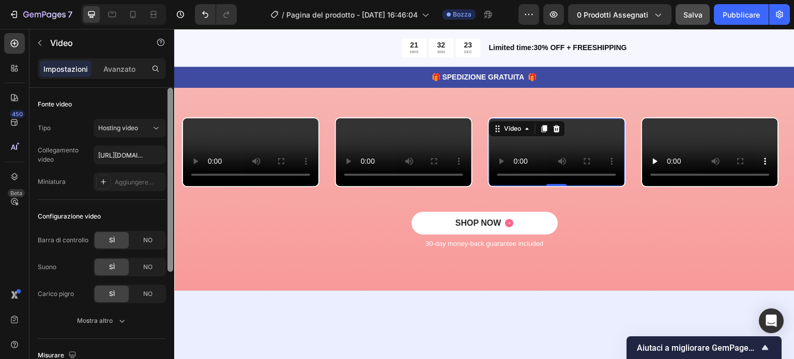
drag, startPoint x: 170, startPoint y: 207, endPoint x: 168, endPoint y: 175, distance: 32.1
click at [168, 175] on div at bounding box center [170, 180] width 6 height 184
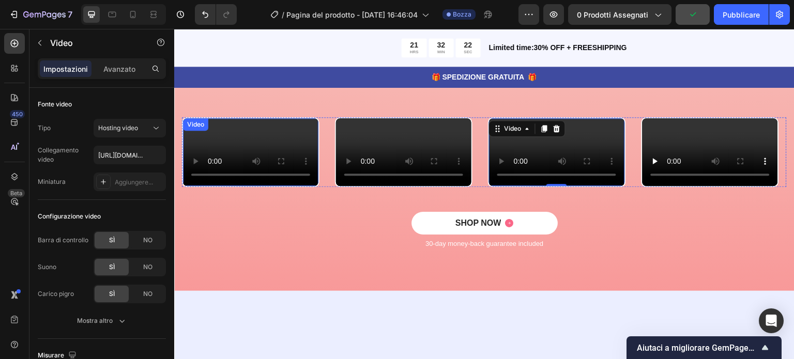
click at [200, 186] on video at bounding box center [250, 152] width 135 height 68
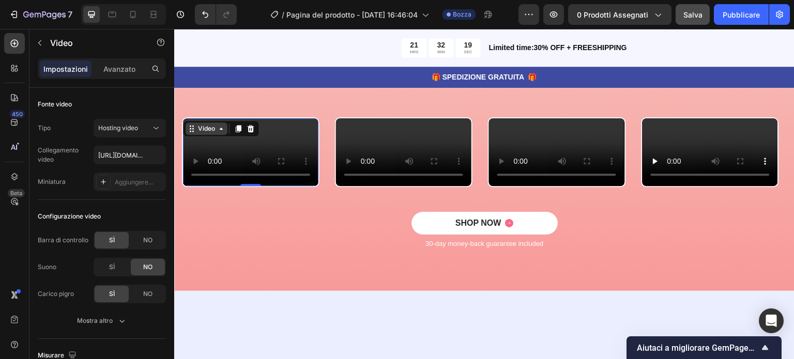
click at [191, 132] on icon at bounding box center [192, 129] width 8 height 8
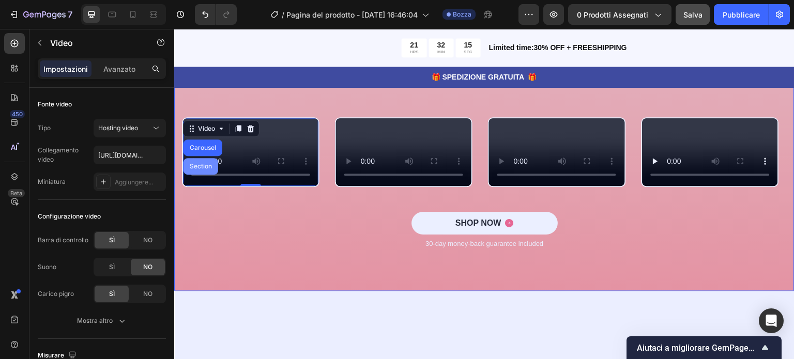
click at [198, 165] on div "Section" at bounding box center [201, 166] width 26 height 6
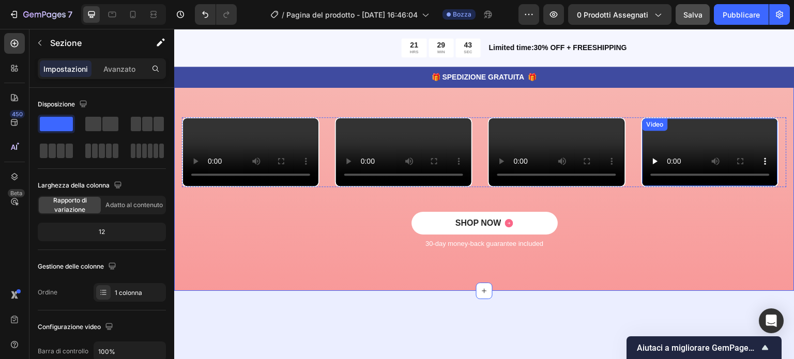
click at [655, 126] on div "Video" at bounding box center [655, 124] width 21 height 9
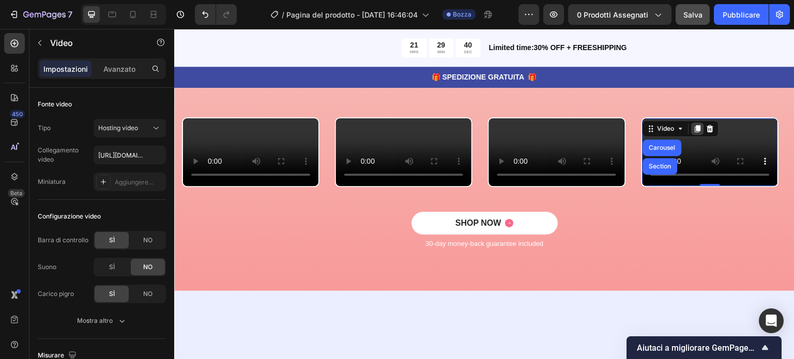
click at [696, 126] on icon at bounding box center [698, 128] width 6 height 7
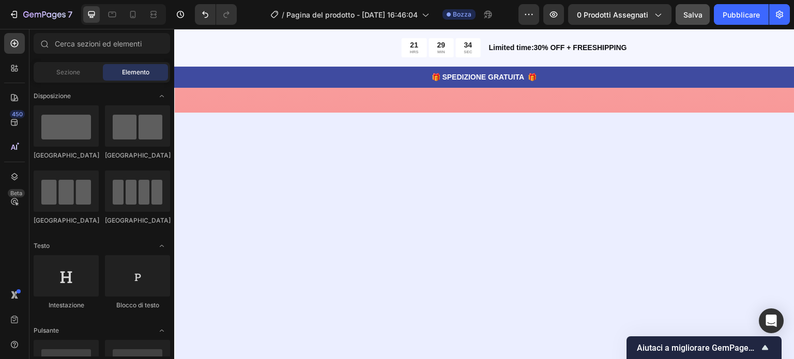
scroll to position [3074, 0]
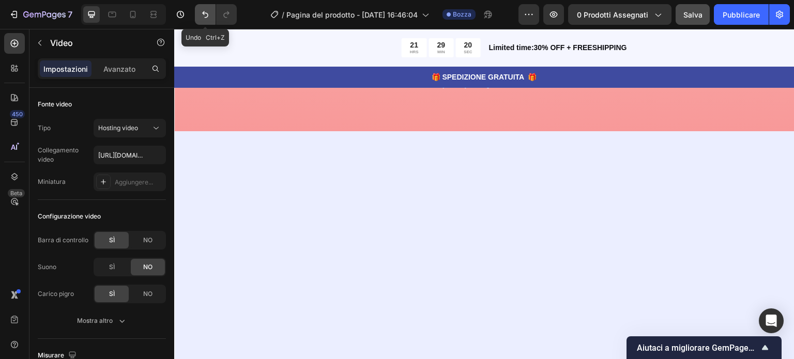
click at [209, 20] on button "Annulla/Ripristina" at bounding box center [205, 14] width 21 height 21
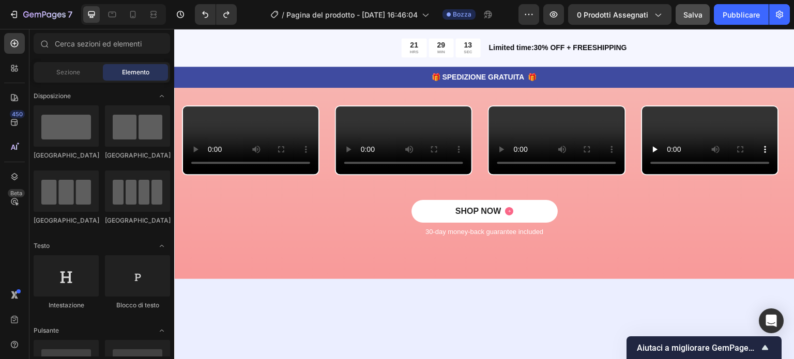
scroll to position [2845, 0]
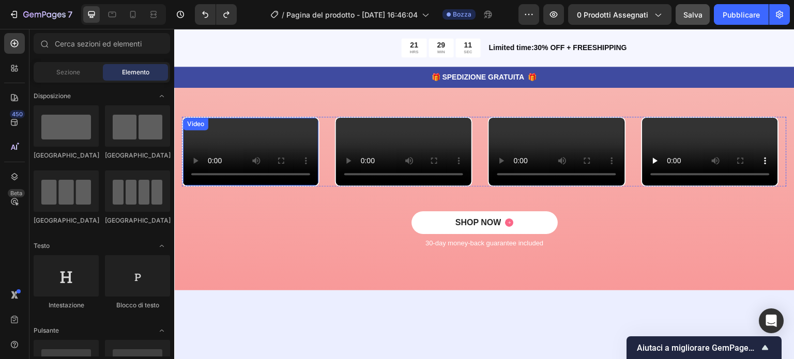
click at [293, 172] on video at bounding box center [250, 152] width 135 height 68
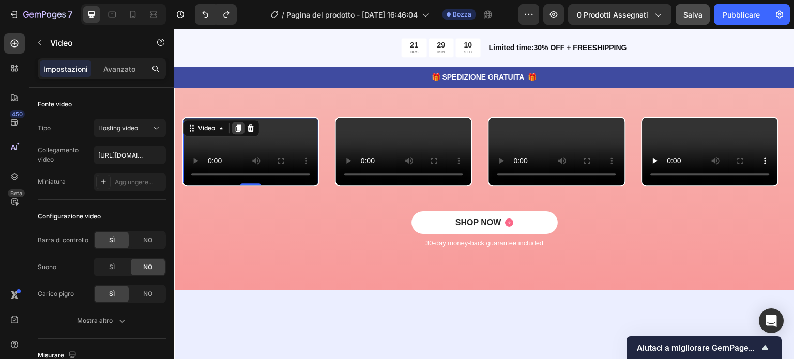
click at [236, 128] on icon at bounding box center [238, 128] width 8 height 8
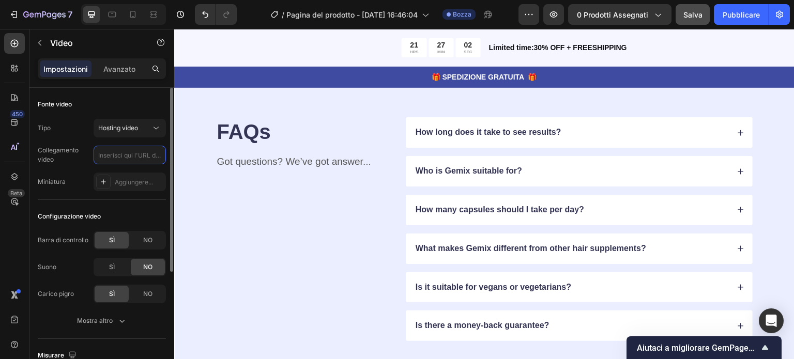
scroll to position [0, 0]
click at [147, 152] on input "text" at bounding box center [130, 155] width 72 height 19
paste input "[URL][DOMAIN_NAME]"
type input "[URL][DOMAIN_NAME]"
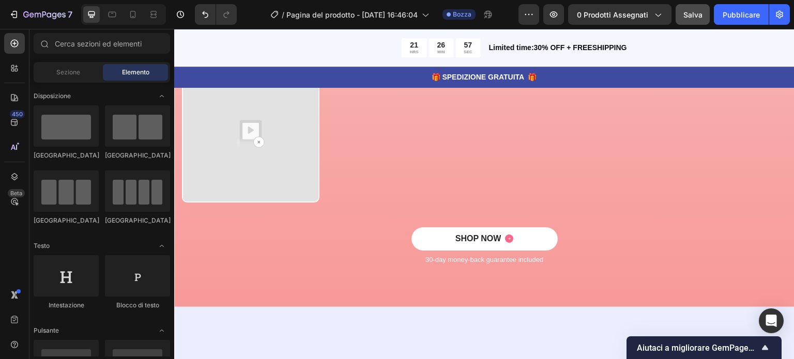
scroll to position [2997, 0]
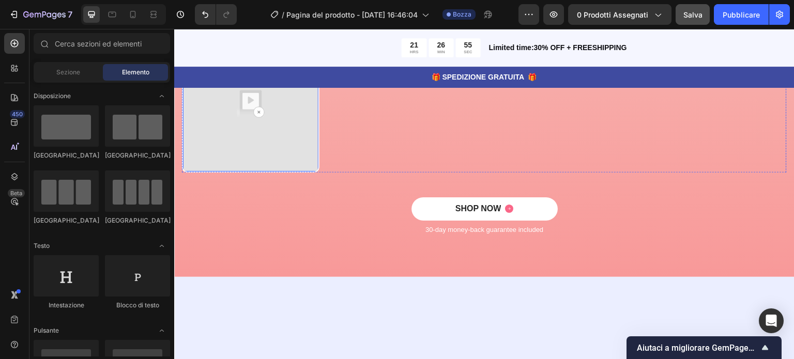
click at [265, 172] on img at bounding box center [250, 103] width 135 height 135
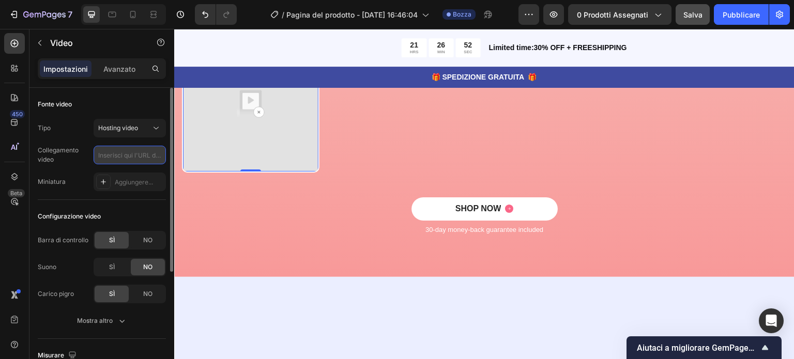
click at [142, 158] on input "text" at bounding box center [130, 155] width 72 height 19
paste input "[URL][DOMAIN_NAME]"
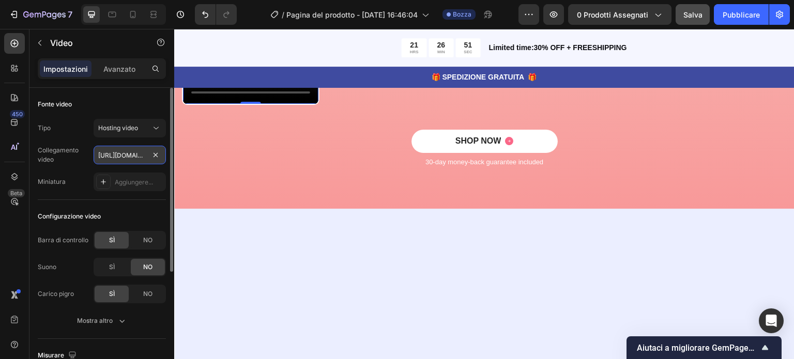
scroll to position [0, 189]
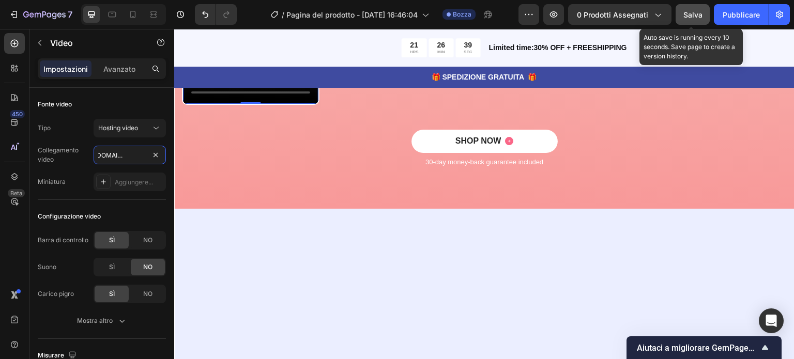
type input "[URL][DOMAIN_NAME]"
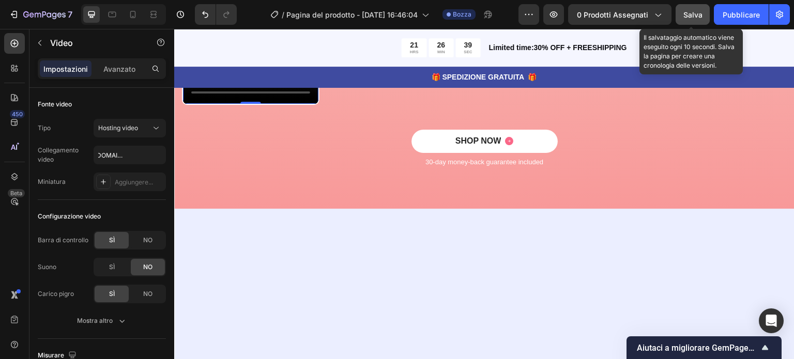
scroll to position [0, 0]
click at [692, 13] on font "Salva" at bounding box center [692, 14] width 19 height 9
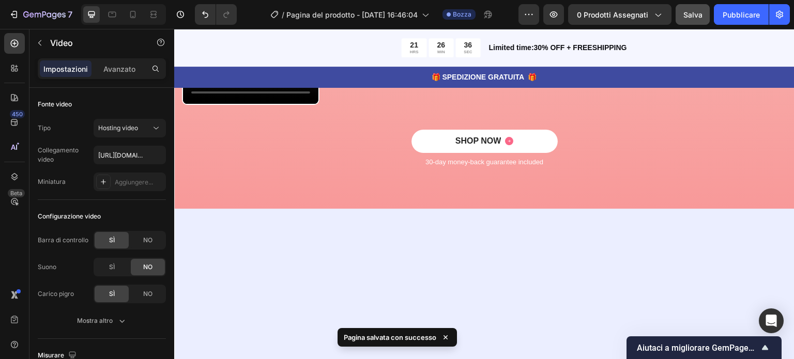
click at [424, 34] on video at bounding box center [403, 0] width 135 height 68
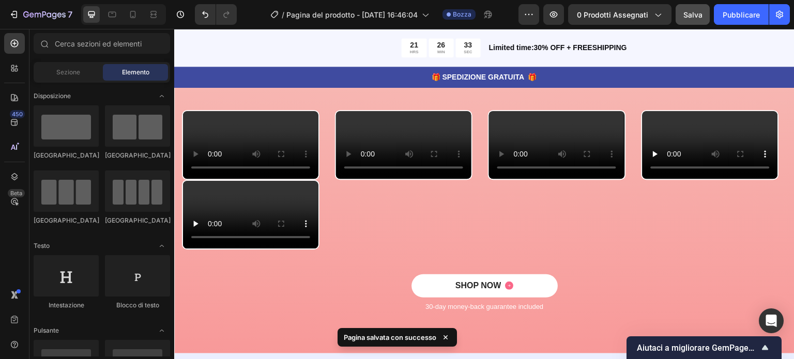
scroll to position [2834, 0]
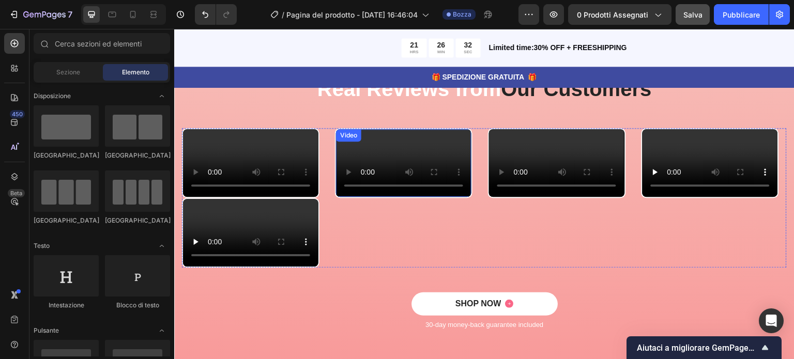
click at [423, 197] on video at bounding box center [403, 163] width 135 height 68
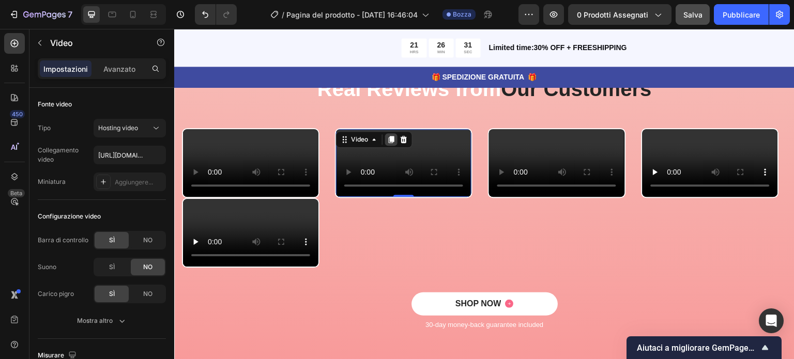
click at [391, 139] on icon at bounding box center [392, 139] width 6 height 7
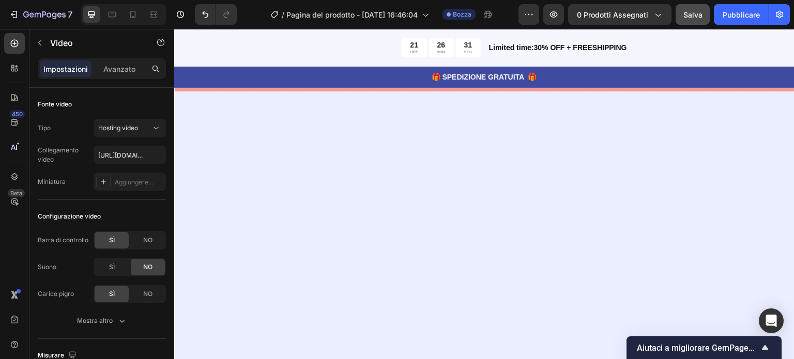
scroll to position [3140, 0]
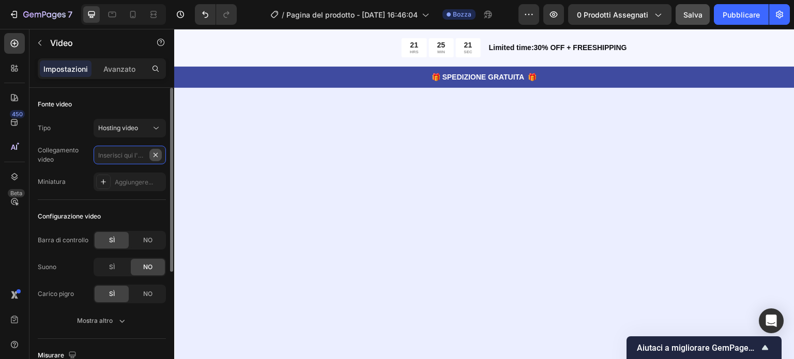
scroll to position [0, 0]
click at [141, 158] on input "text" at bounding box center [130, 155] width 72 height 19
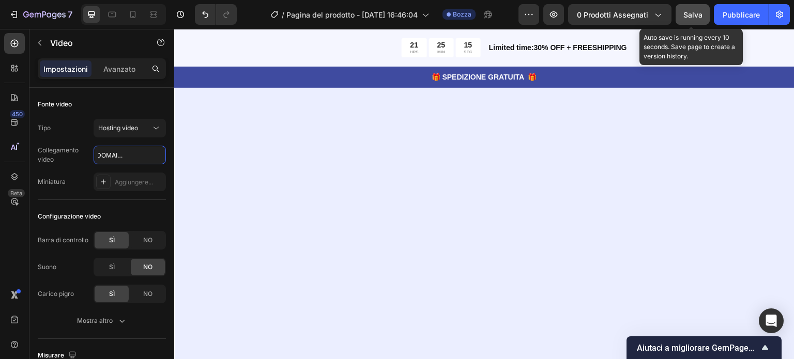
type input "[URL][DOMAIN_NAME]"
click at [686, 12] on font "Salva" at bounding box center [692, 14] width 19 height 9
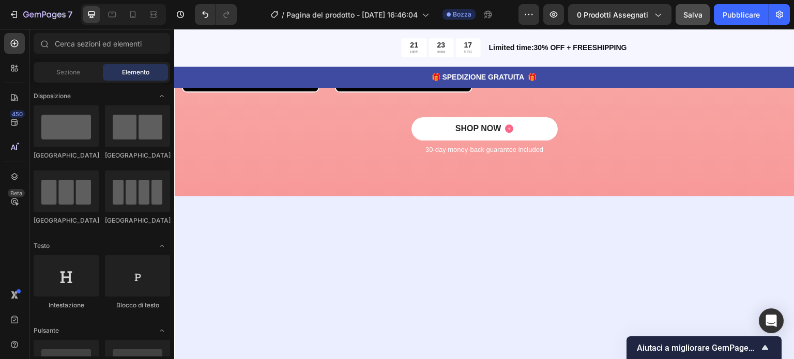
scroll to position [2881, 0]
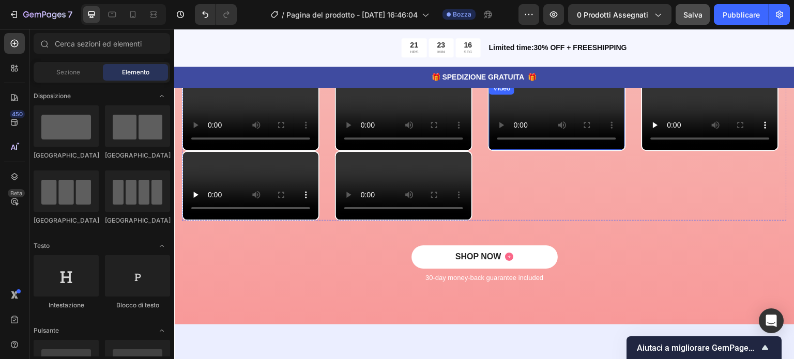
click at [584, 150] on video at bounding box center [556, 116] width 135 height 68
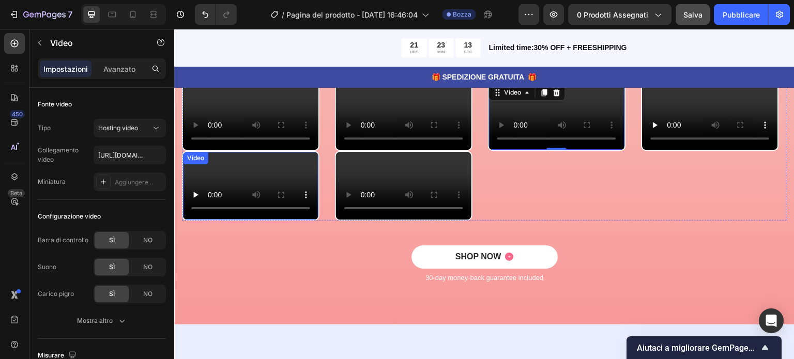
click at [244, 221] on div "Video" at bounding box center [250, 186] width 137 height 70
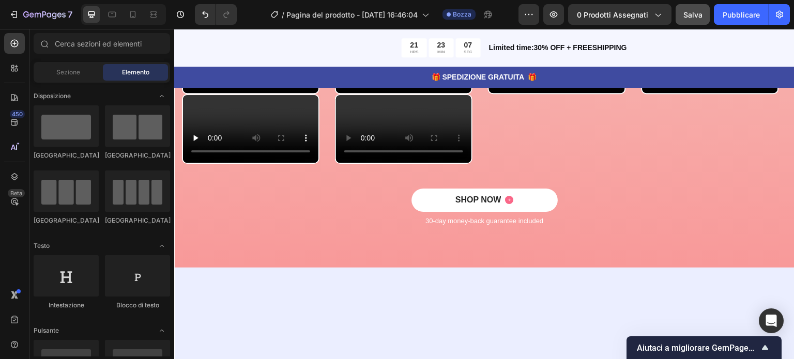
scroll to position [2676, 0]
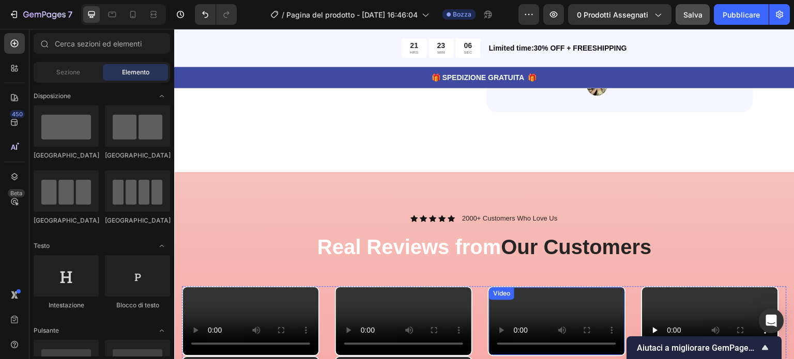
click at [578, 327] on video at bounding box center [556, 321] width 135 height 68
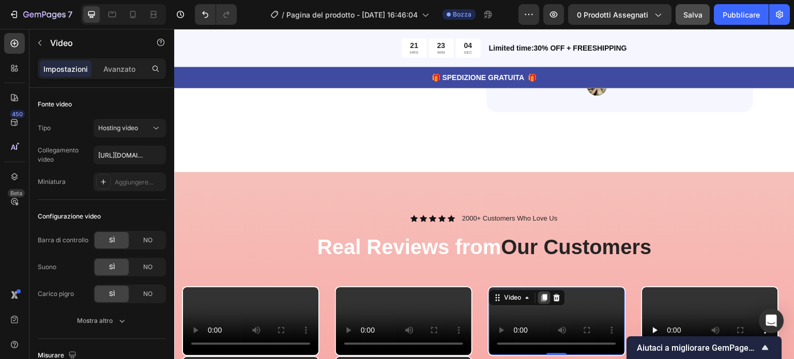
click at [543, 300] on icon at bounding box center [545, 297] width 6 height 7
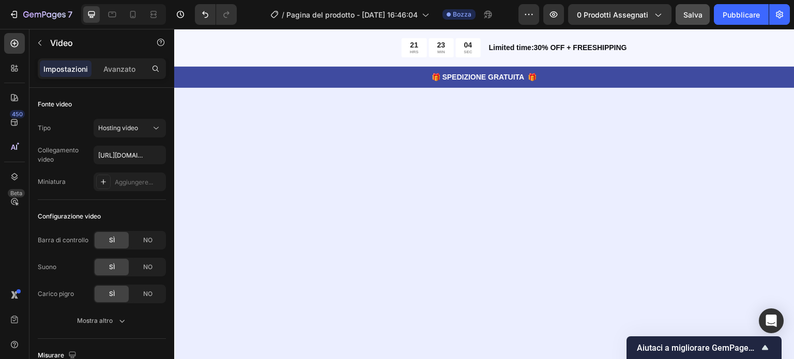
scroll to position [3140, 0]
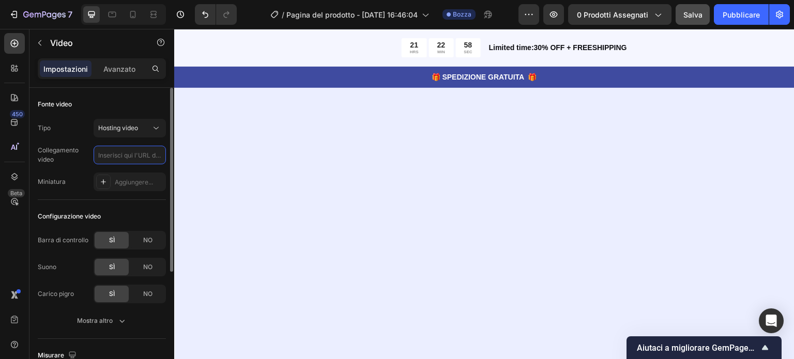
scroll to position [0, 0]
click at [133, 157] on input "text" at bounding box center [130, 155] width 72 height 19
